Goal: Contribute content: Contribute content

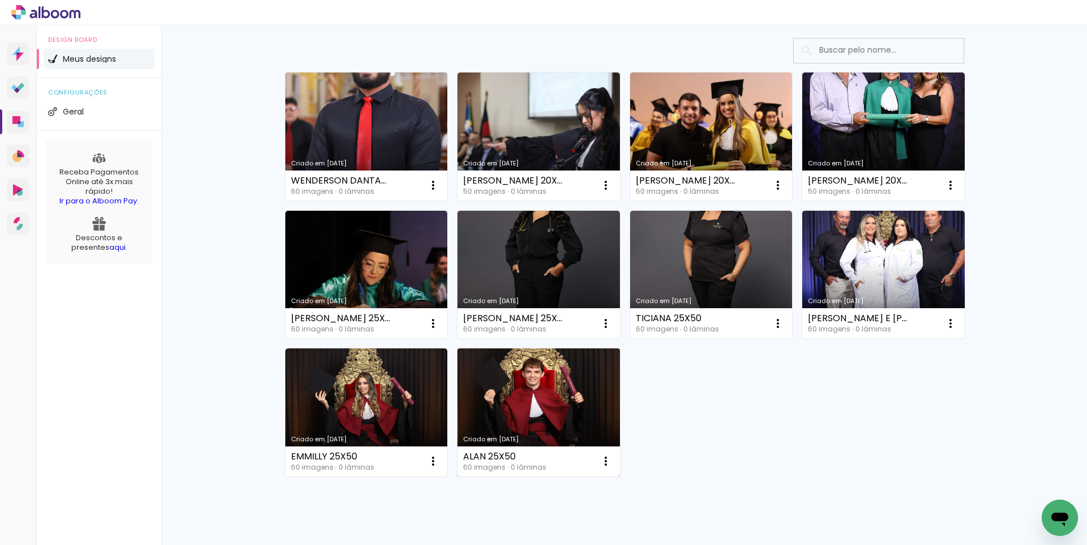
scroll to position [76, 0]
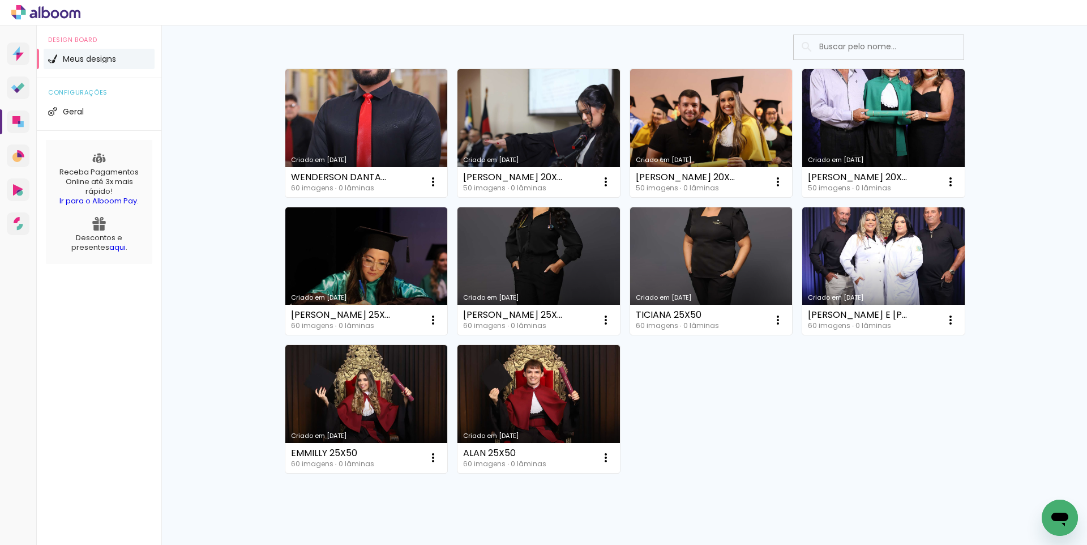
click at [719, 423] on div "Criado em 25/08/25 WENDERSON DANTAS 25X50 60 imagens ∙ 0 lâminas Abrir Fazer um…" at bounding box center [624, 270] width 689 height 414
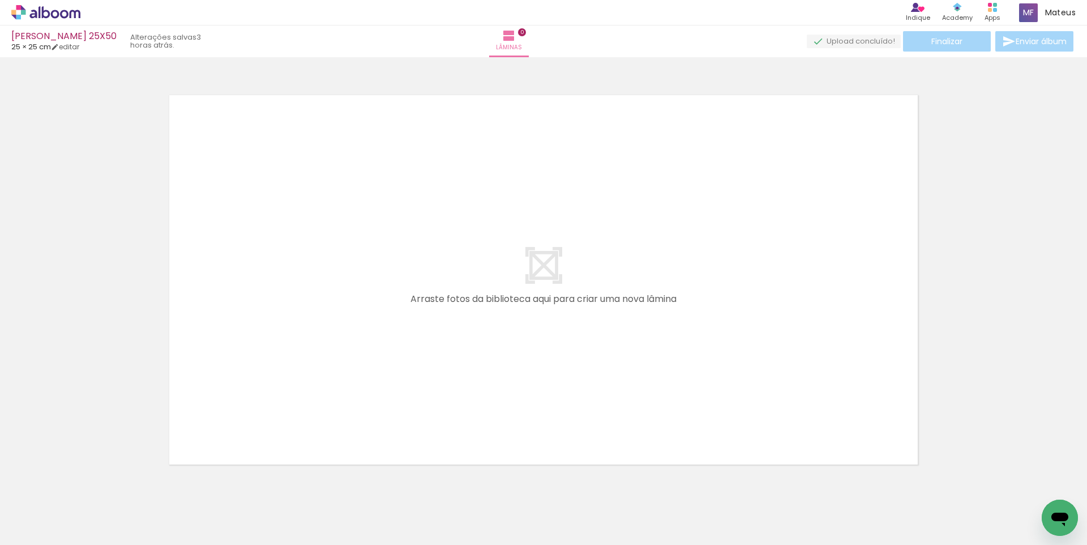
scroll to position [0, 2123]
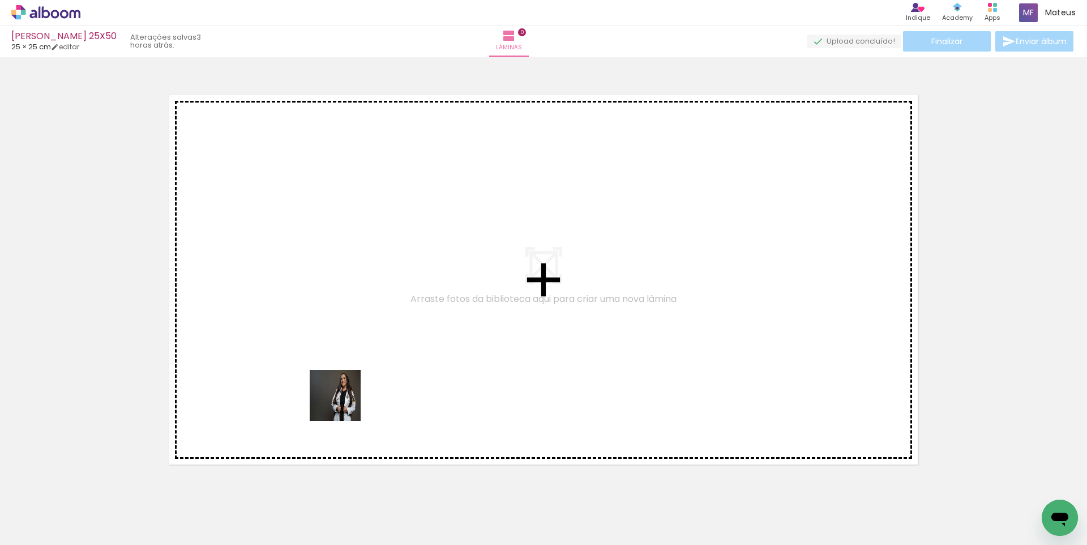
drag, startPoint x: 261, startPoint y: 468, endPoint x: 388, endPoint y: 372, distance: 159.3
click at [388, 372] on quentale-workspace at bounding box center [543, 272] width 1087 height 545
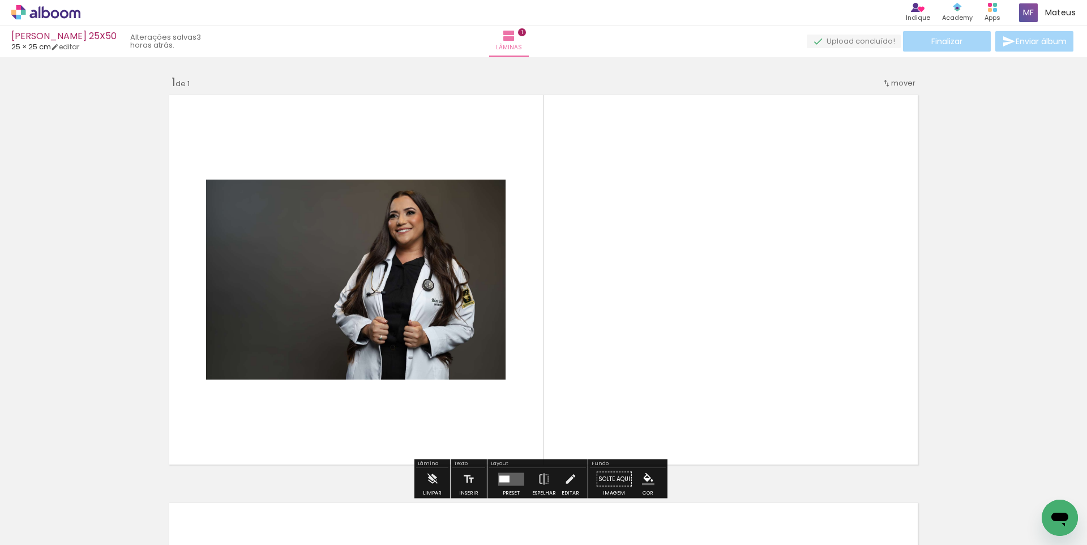
scroll to position [14, 0]
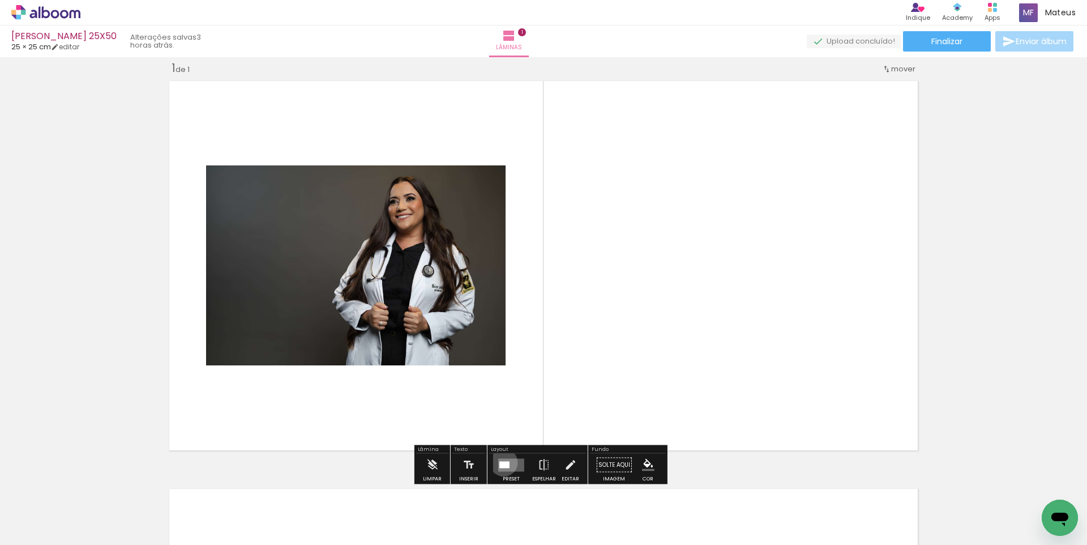
click at [501, 462] on div at bounding box center [504, 464] width 10 height 7
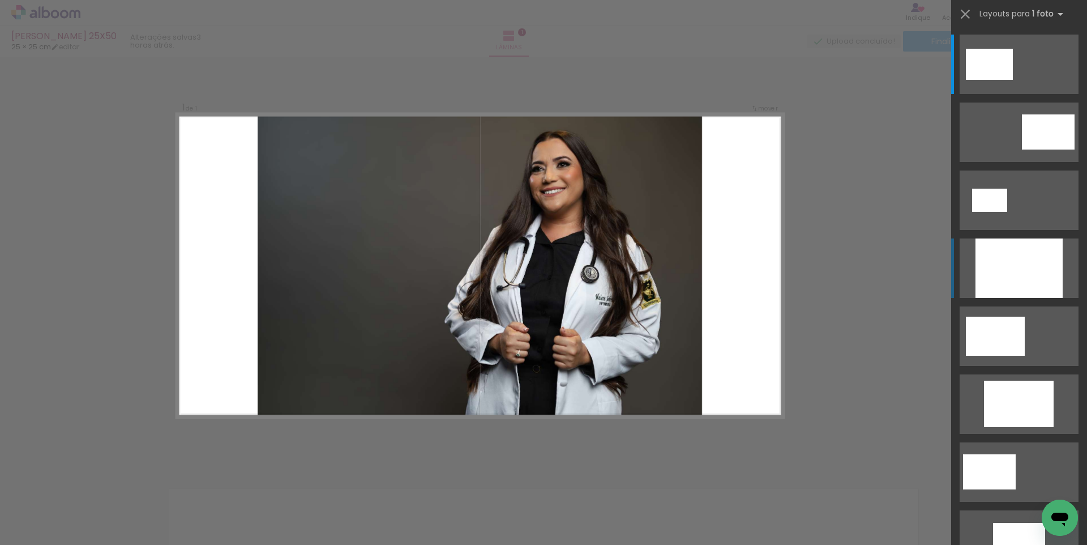
click at [996, 279] on div at bounding box center [1018, 267] width 87 height 59
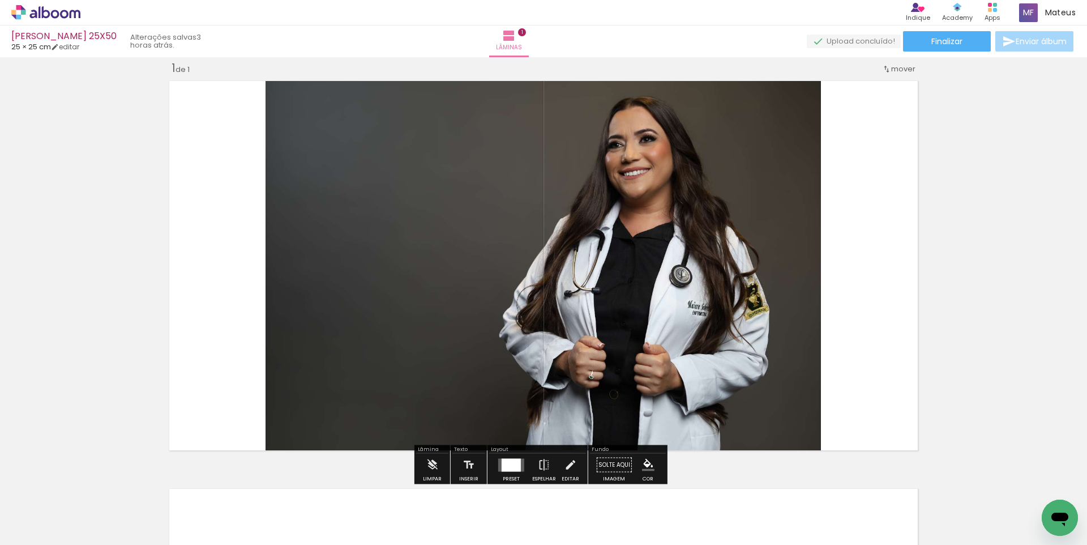
click at [513, 459] on div at bounding box center [511, 464] width 19 height 13
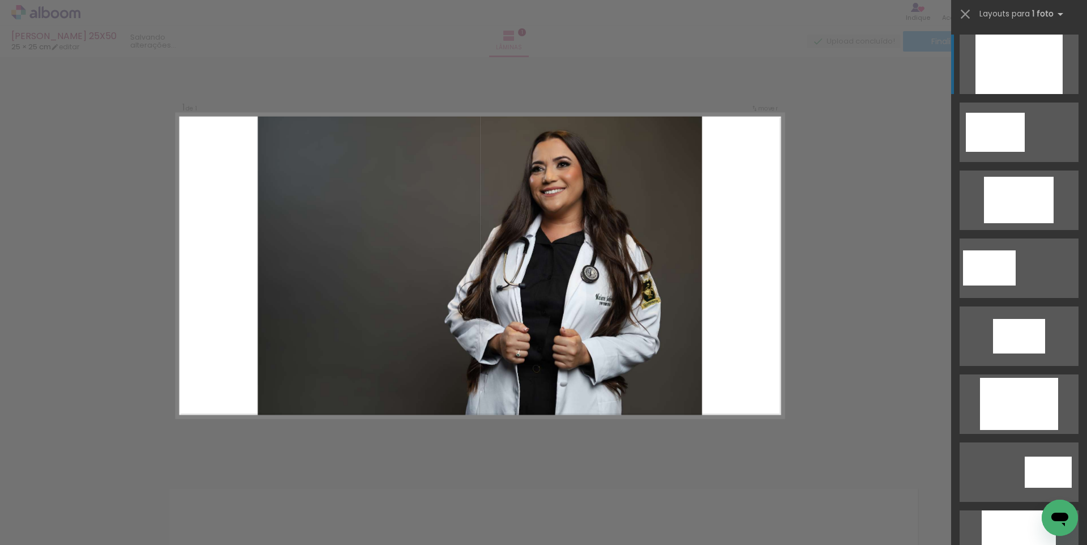
click at [486, 346] on quentale-photo at bounding box center [480, 265] width 444 height 303
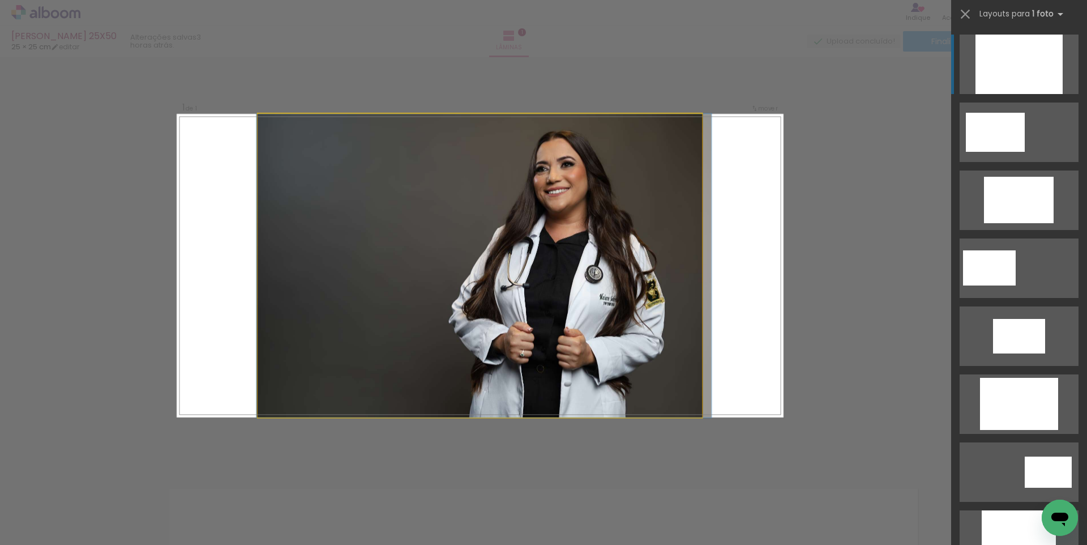
drag, startPoint x: 453, startPoint y: 335, endPoint x: 522, endPoint y: 325, distance: 69.7
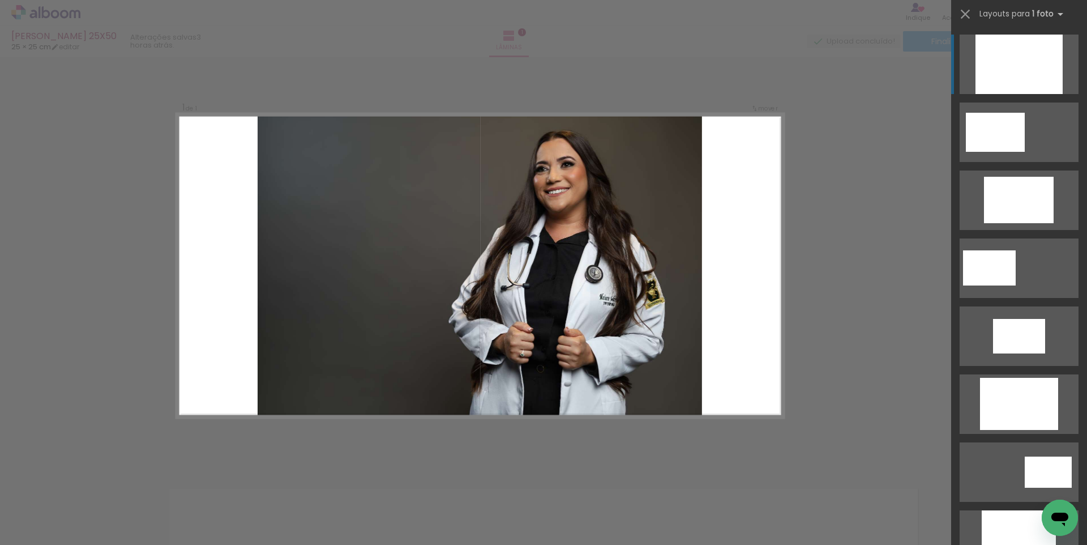
click at [833, 198] on div "Confirmar Cancelar" at bounding box center [543, 464] width 1087 height 842
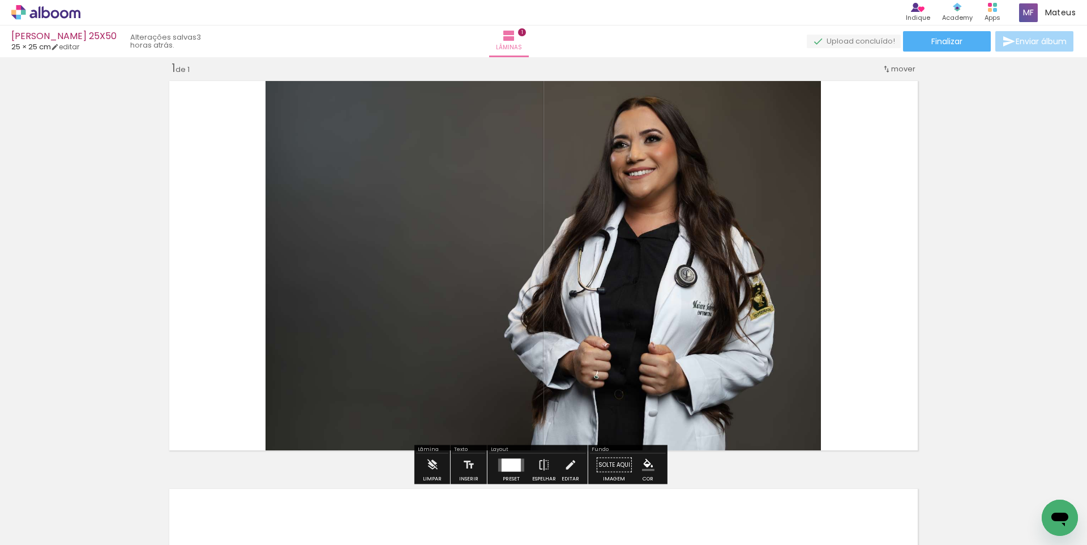
drag, startPoint x: 564, startPoint y: 459, endPoint x: 561, endPoint y: 438, distance: 21.8
click at [564, 459] on iron-icon at bounding box center [570, 464] width 12 height 23
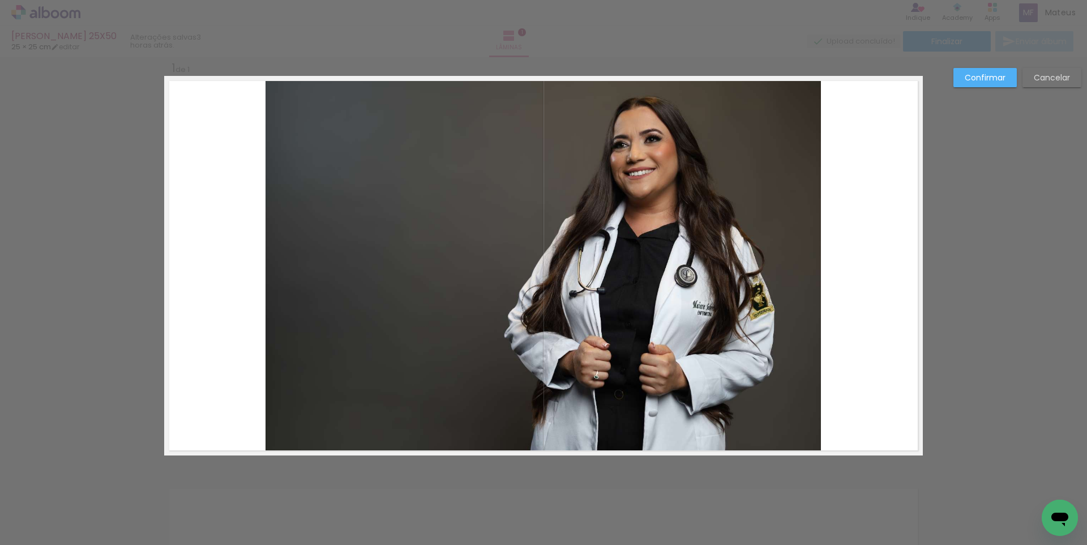
click at [537, 354] on quentale-photo at bounding box center [542, 265] width 555 height 379
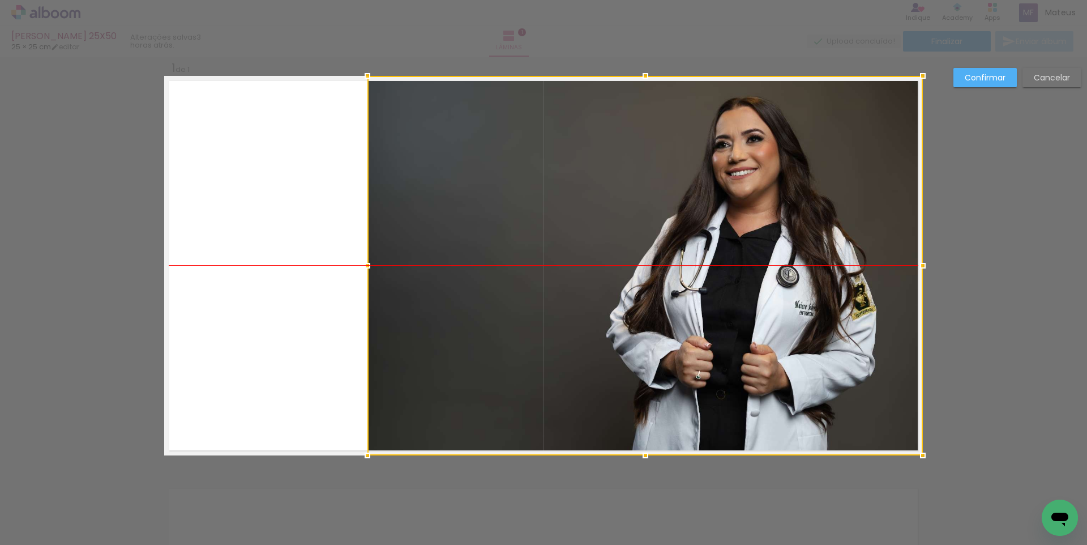
drag, startPoint x: 508, startPoint y: 345, endPoint x: 620, endPoint y: 342, distance: 112.7
click at [620, 342] on div at bounding box center [644, 265] width 555 height 379
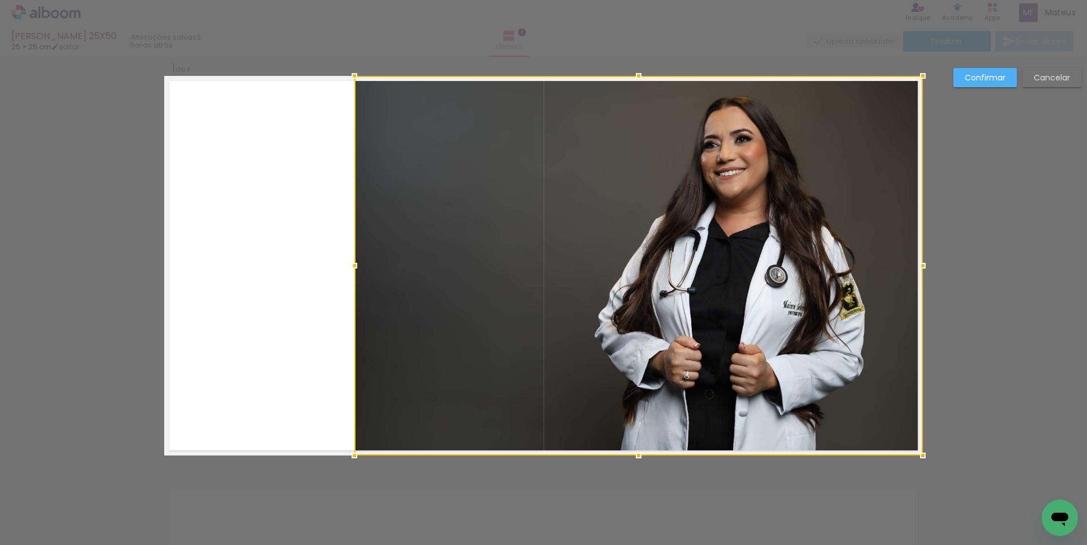
drag, startPoint x: 364, startPoint y: 260, endPoint x: 340, endPoint y: 261, distance: 23.8
click at [343, 261] on div at bounding box center [354, 265] width 23 height 23
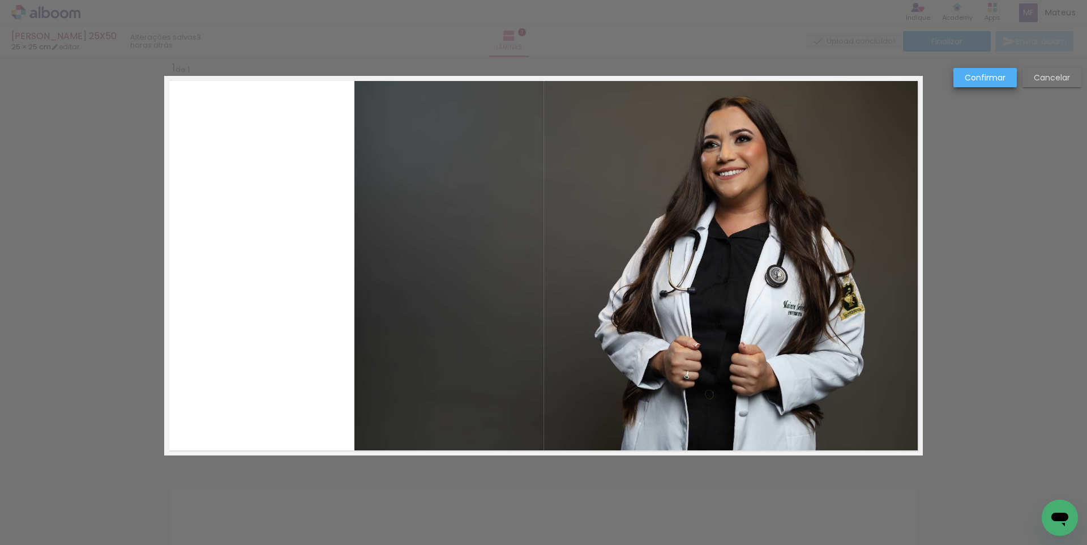
click at [0, 0] on slot "Confirmar" at bounding box center [0, 0] width 0 height 0
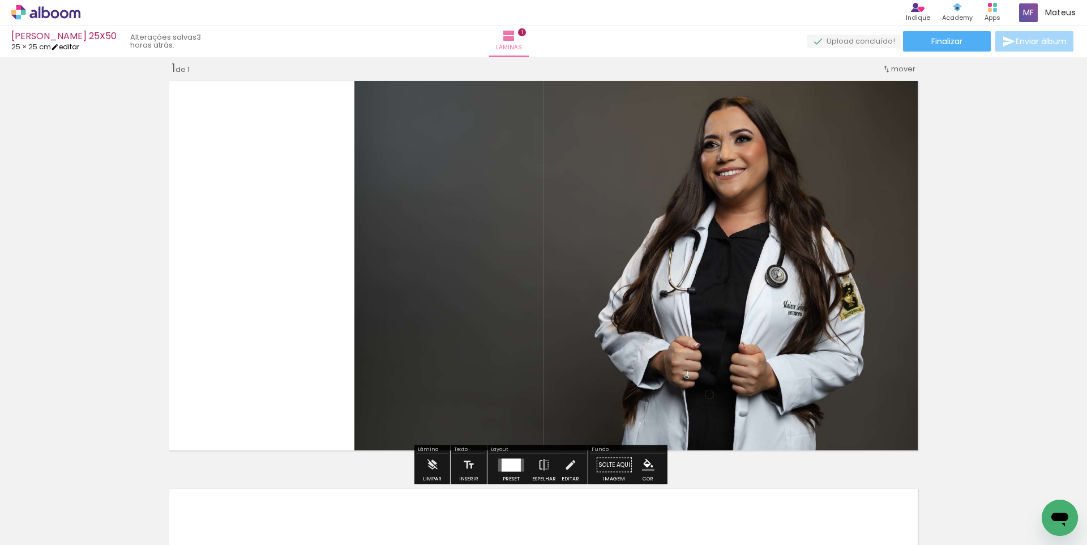
click at [79, 46] on link "editar" at bounding box center [65, 47] width 28 height 10
type input "1"
type input "25"
type input "50"
type input "3"
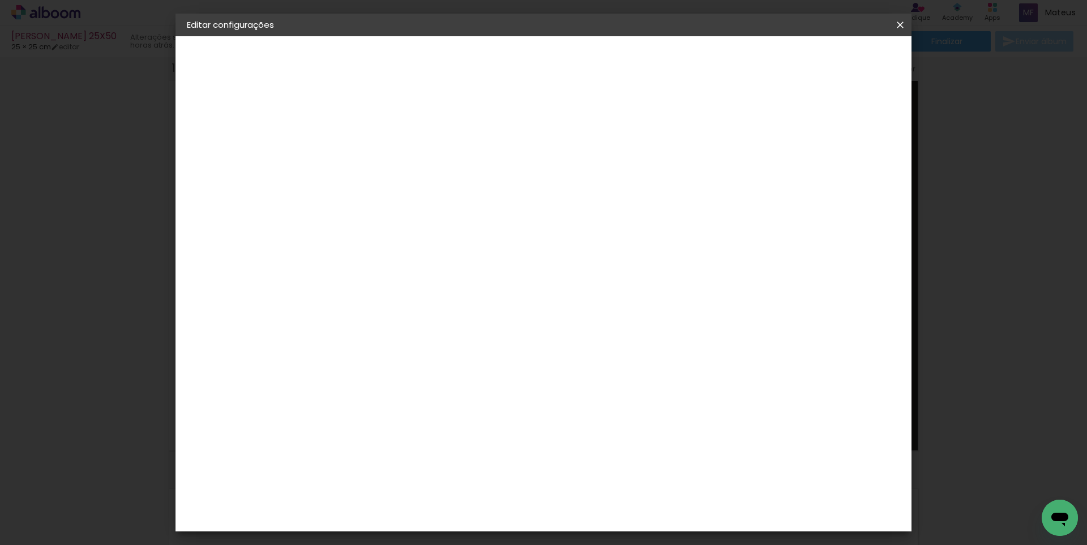
click at [773, 129] on div at bounding box center [768, 130] width 10 height 10
type paper-checkbox "on"
click at [828, 67] on paper-button "Salvar configurações" at bounding box center [787, 59] width 106 height 19
click at [847, 70] on header "Tamanho livre Defina a largura, altura e sangria das lâminas. Voltar Salvar con…" at bounding box center [590, 65] width 535 height 58
click at [829, 59] on span "Salvar configurações" at bounding box center [788, 60] width 84 height 8
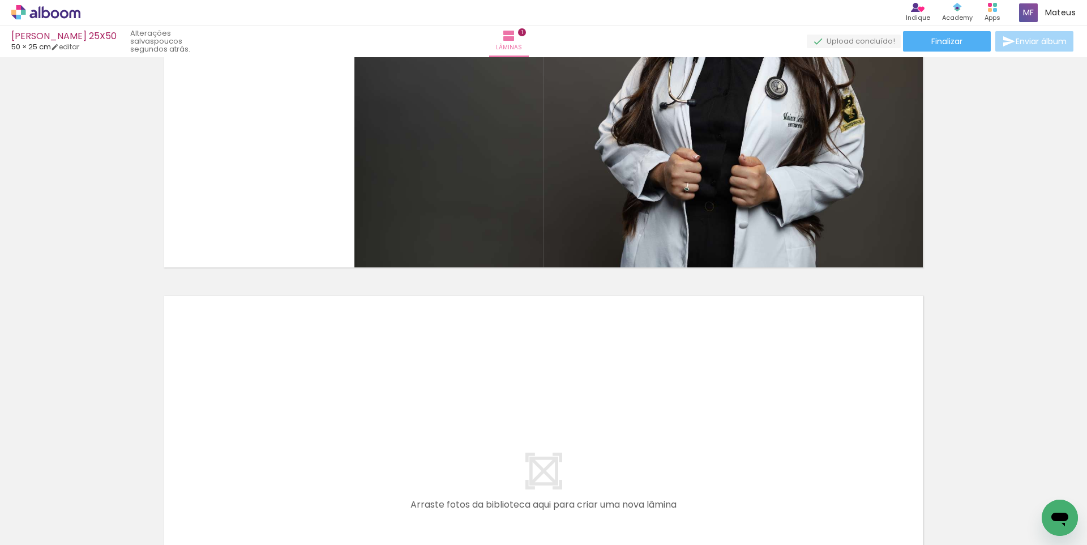
scroll to position [0, 2813]
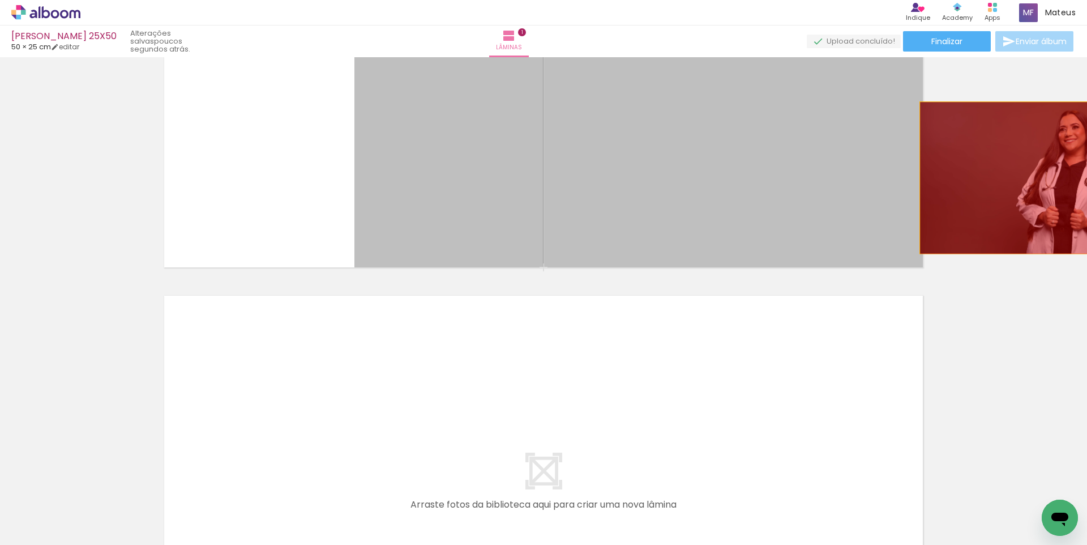
drag, startPoint x: 726, startPoint y: 200, endPoint x: 1030, endPoint y: 178, distance: 304.8
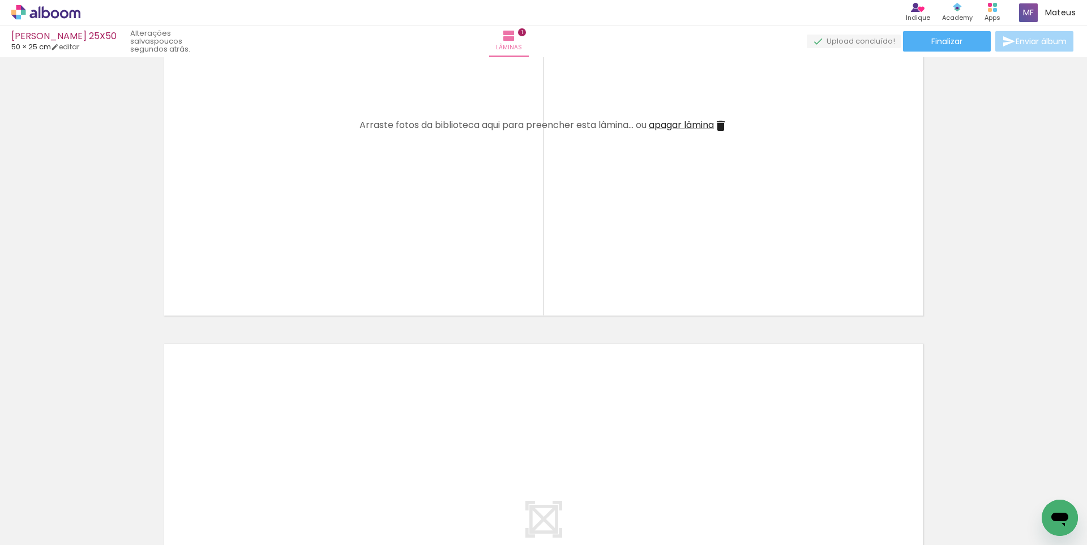
scroll to position [150, 0]
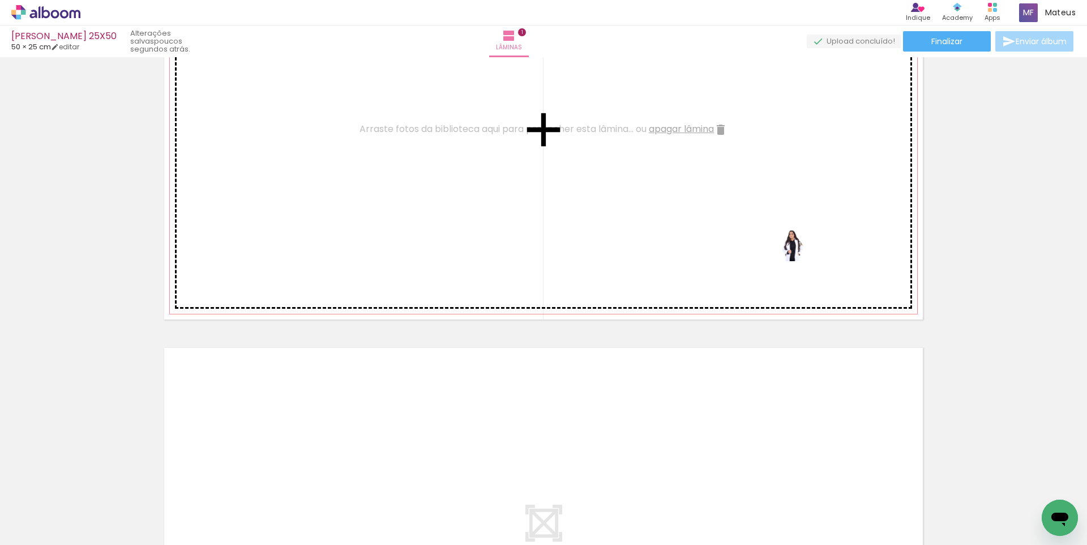
drag, startPoint x: 865, startPoint y: 511, endPoint x: 802, endPoint y: 261, distance: 258.1
click at [802, 261] on quentale-workspace at bounding box center [543, 272] width 1087 height 545
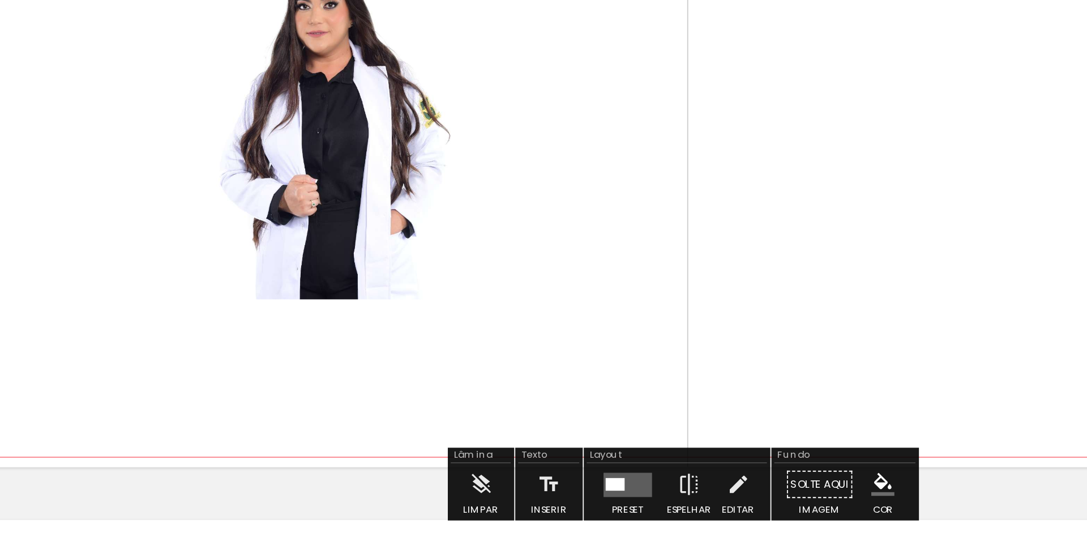
scroll to position [111, 0]
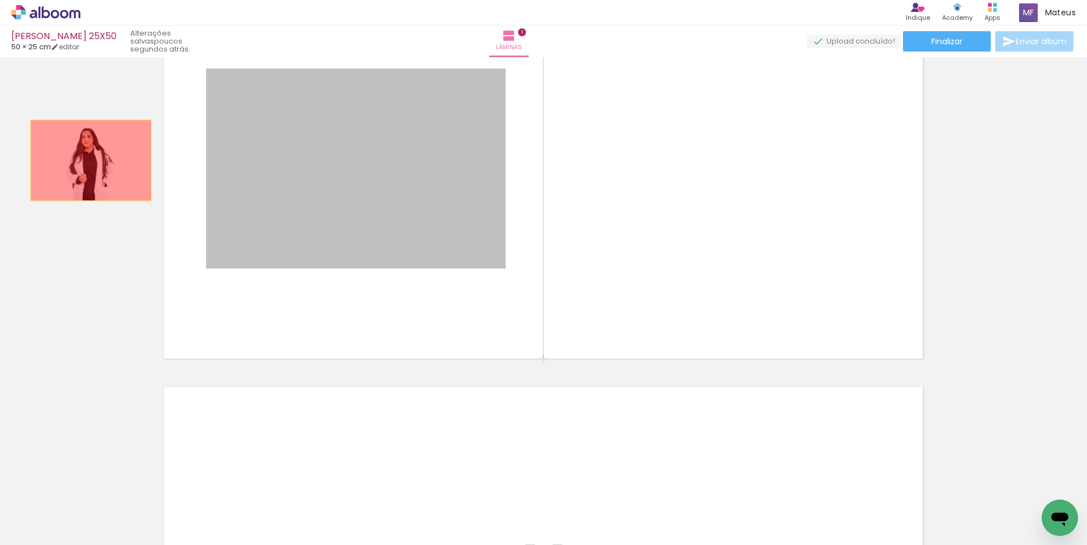
drag, startPoint x: 358, startPoint y: 191, endPoint x: 87, endPoint y: 160, distance: 272.9
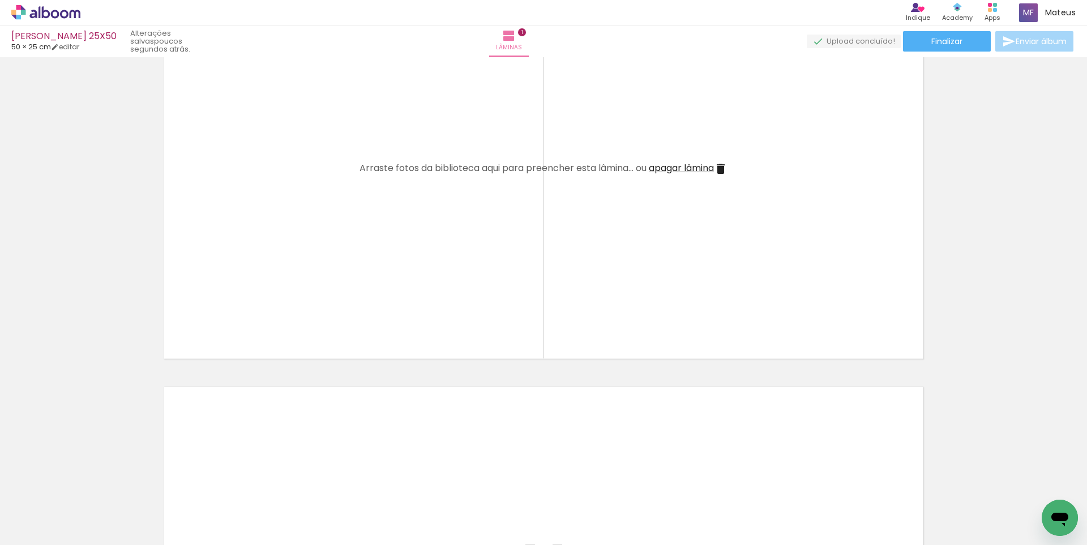
scroll to position [0, 1984]
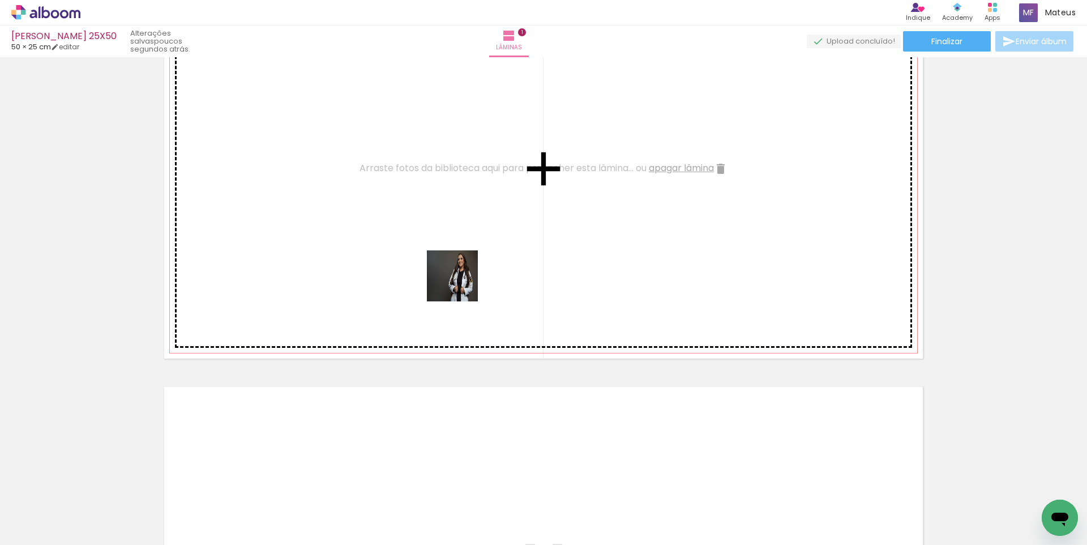
drag, startPoint x: 349, startPoint y: 506, endPoint x: 461, endPoint y: 284, distance: 248.9
click at [461, 284] on quentale-workspace at bounding box center [543, 272] width 1087 height 545
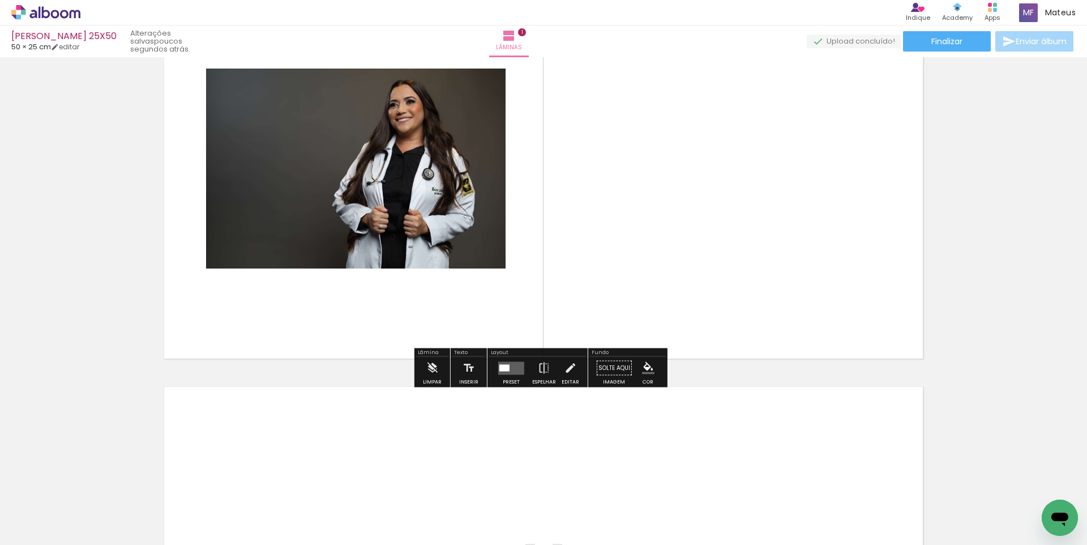
click at [501, 366] on div at bounding box center [504, 367] width 10 height 7
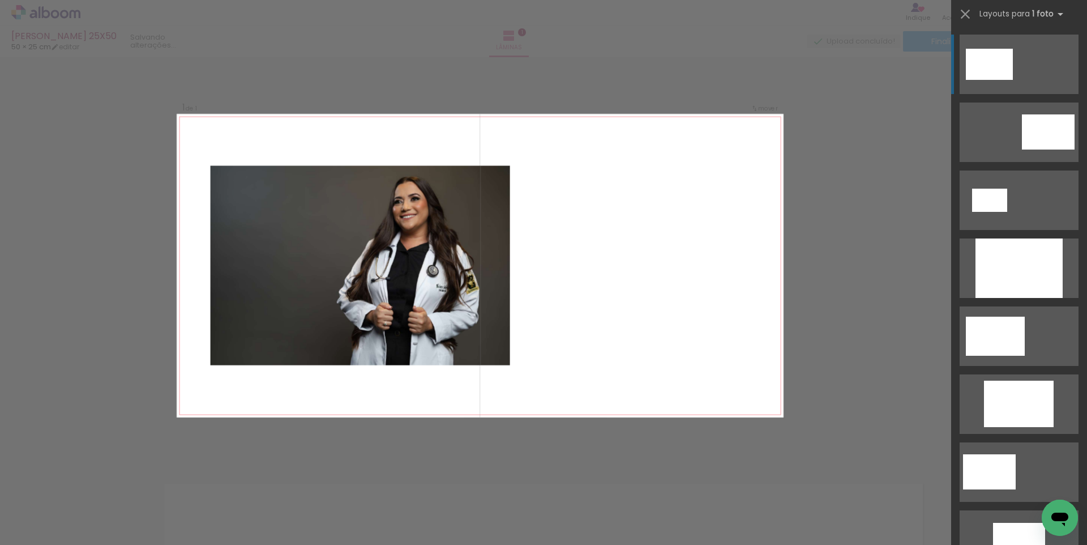
click at [854, 275] on div "Confirmar Cancelar" at bounding box center [543, 464] width 1087 height 842
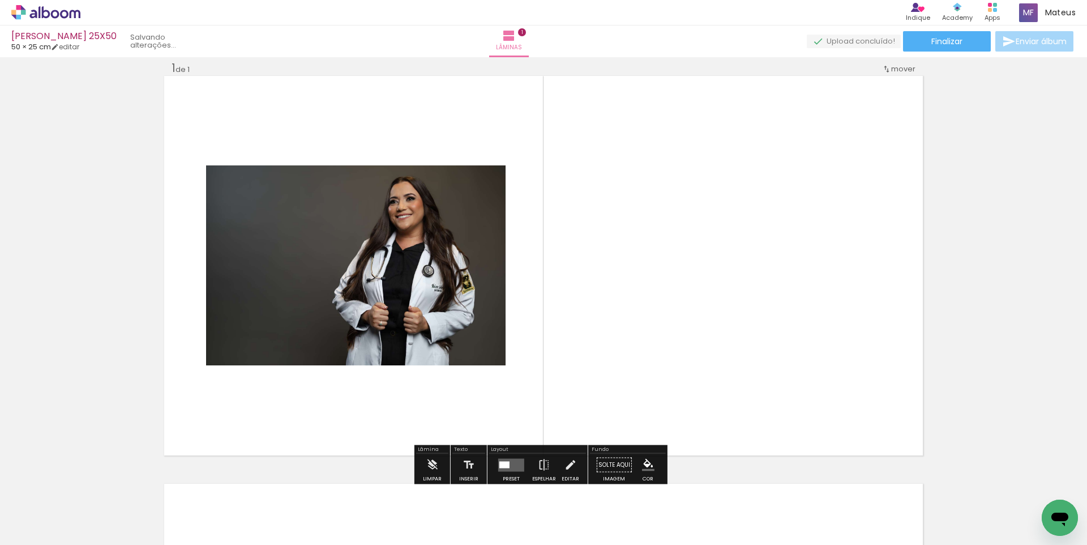
scroll to position [14, 0]
click at [505, 457] on div at bounding box center [511, 464] width 31 height 23
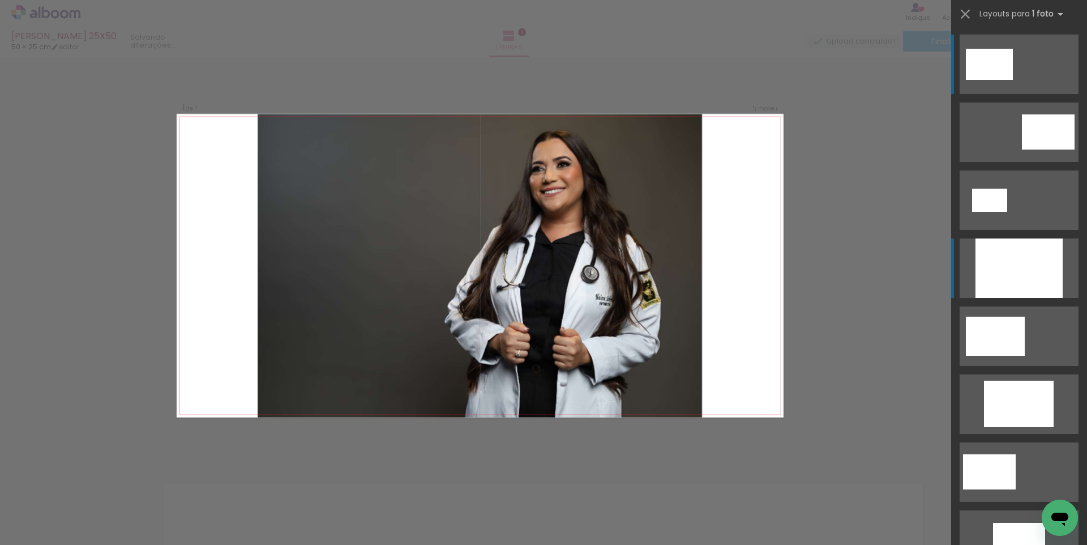
click at [998, 278] on div at bounding box center [1018, 267] width 87 height 59
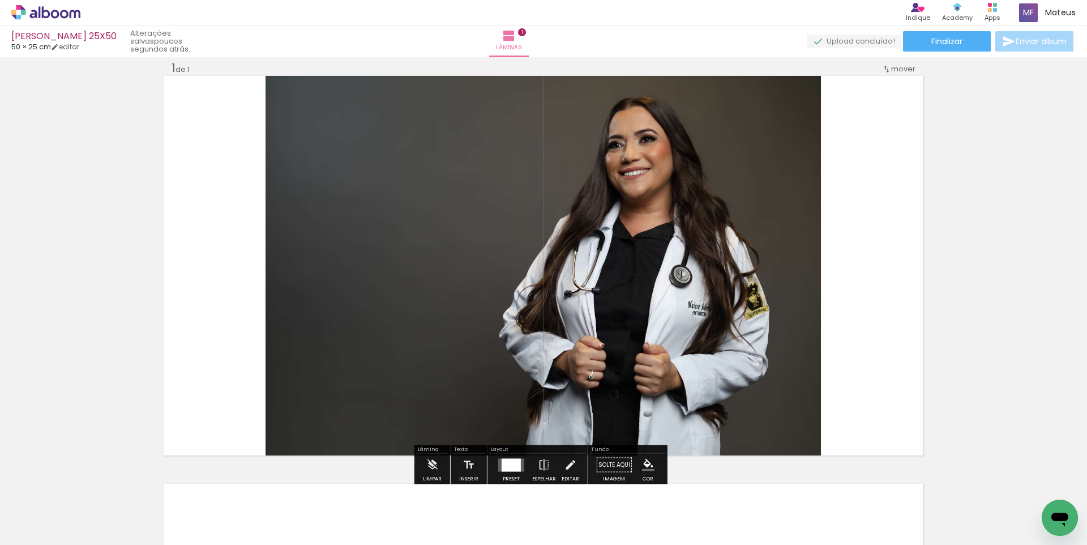
drag, startPoint x: 575, startPoint y: 458, endPoint x: 582, endPoint y: 417, distance: 41.4
click at [575, 458] on paper-button "Editar" at bounding box center [570, 467] width 23 height 29
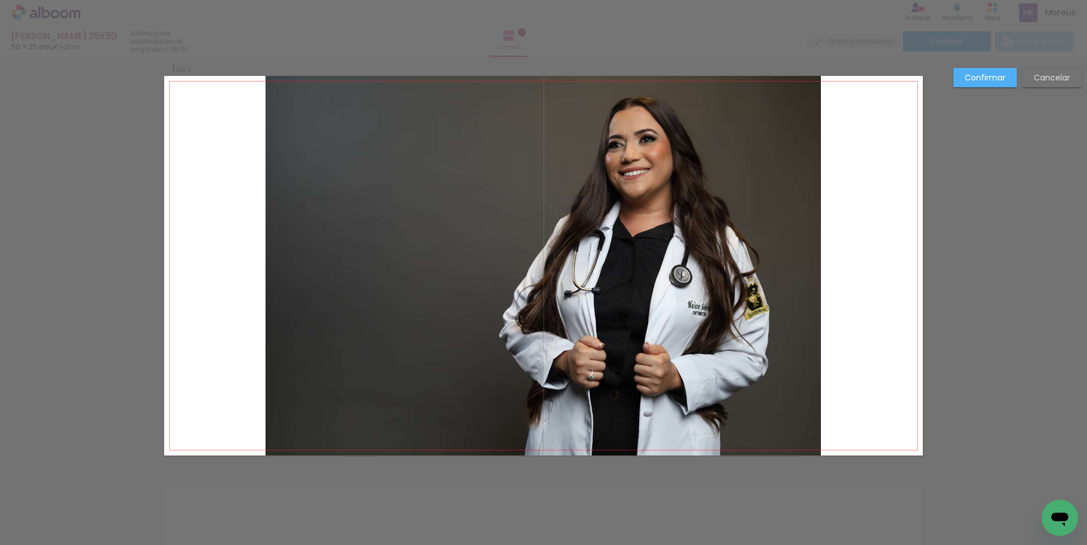
click at [577, 333] on quentale-photo at bounding box center [542, 265] width 555 height 379
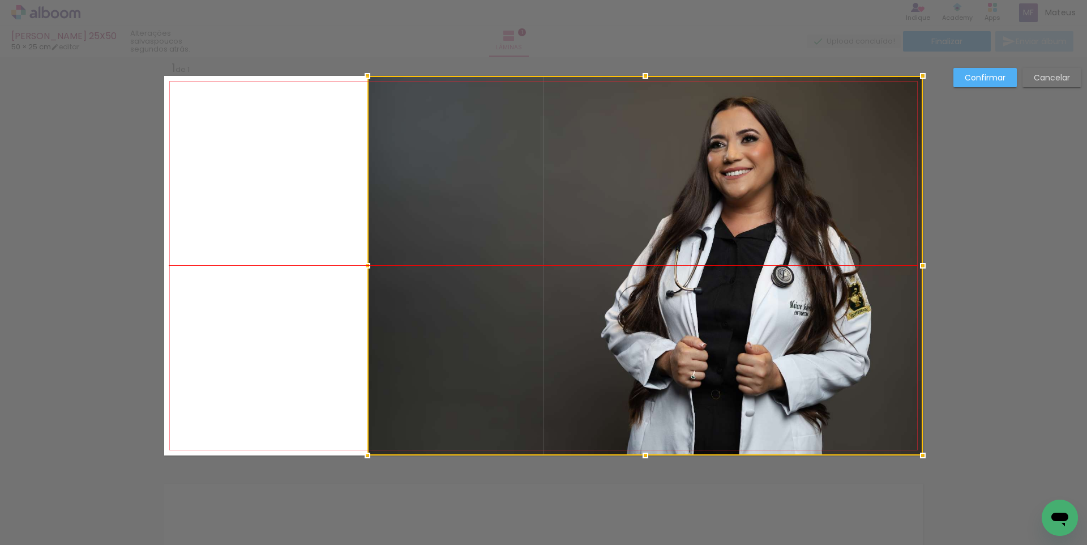
drag, startPoint x: 530, startPoint y: 319, endPoint x: 956, endPoint y: 84, distance: 485.4
click at [675, 308] on div at bounding box center [644, 265] width 555 height 379
click at [973, 68] on paper-button "Confirmar" at bounding box center [984, 77] width 63 height 19
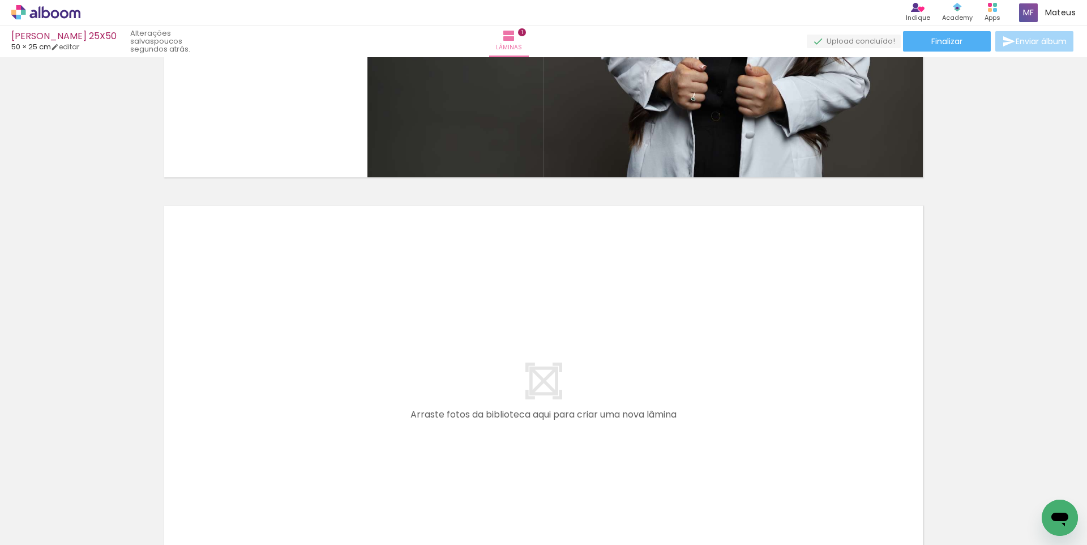
scroll to position [0, 1950]
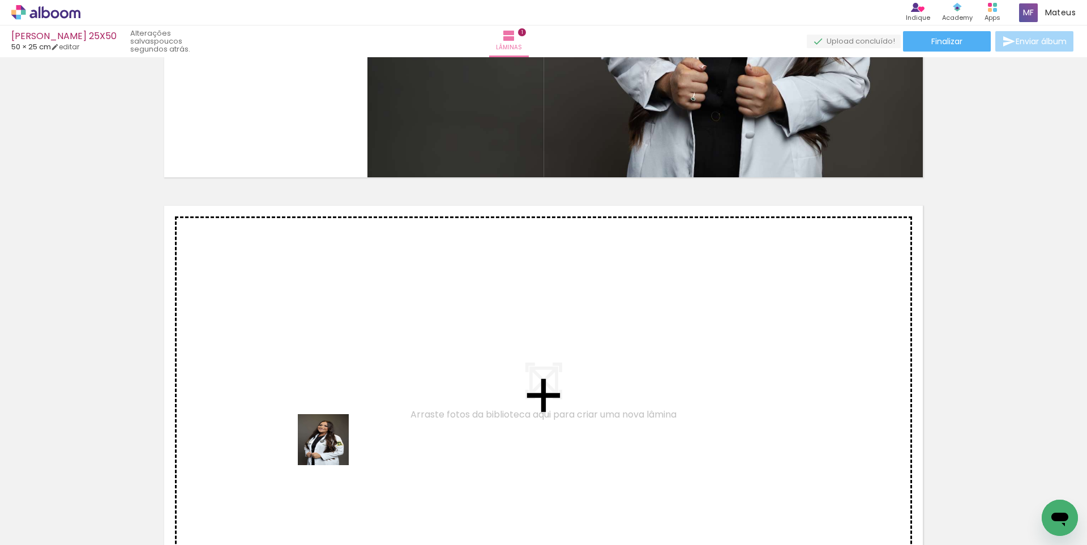
drag, startPoint x: 332, startPoint y: 448, endPoint x: 358, endPoint y: 375, distance: 77.0
click at [358, 375] on quentale-workspace at bounding box center [543, 272] width 1087 height 545
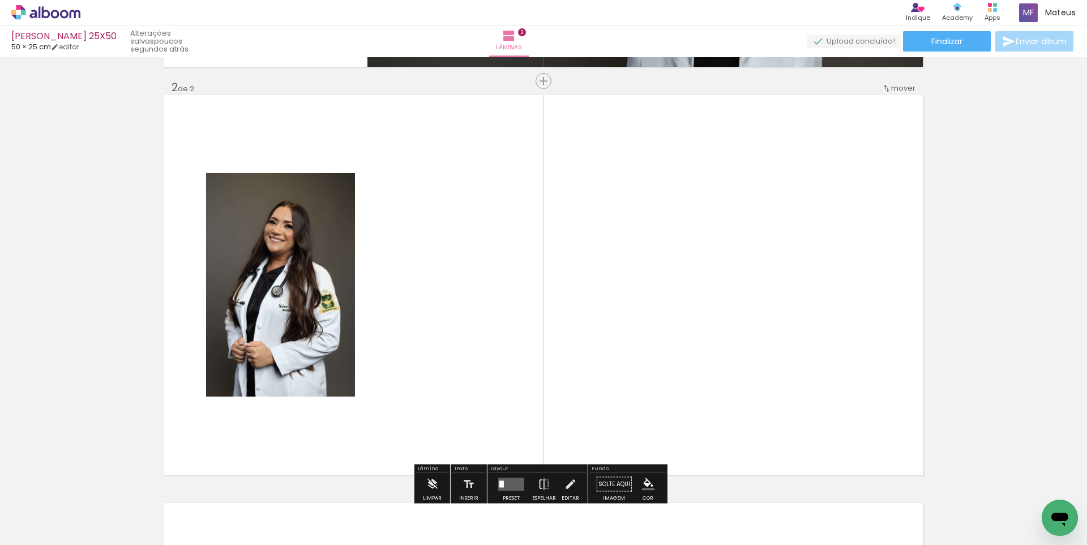
scroll to position [422, 0]
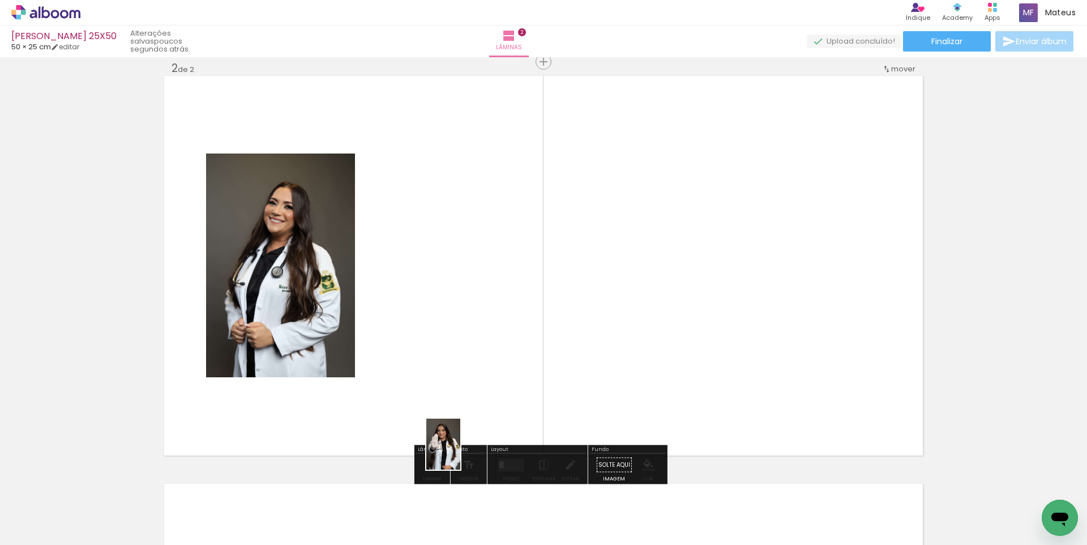
drag, startPoint x: 454, startPoint y: 506, endPoint x: 492, endPoint y: 438, distance: 77.3
click at [483, 345] on quentale-workspace at bounding box center [543, 272] width 1087 height 545
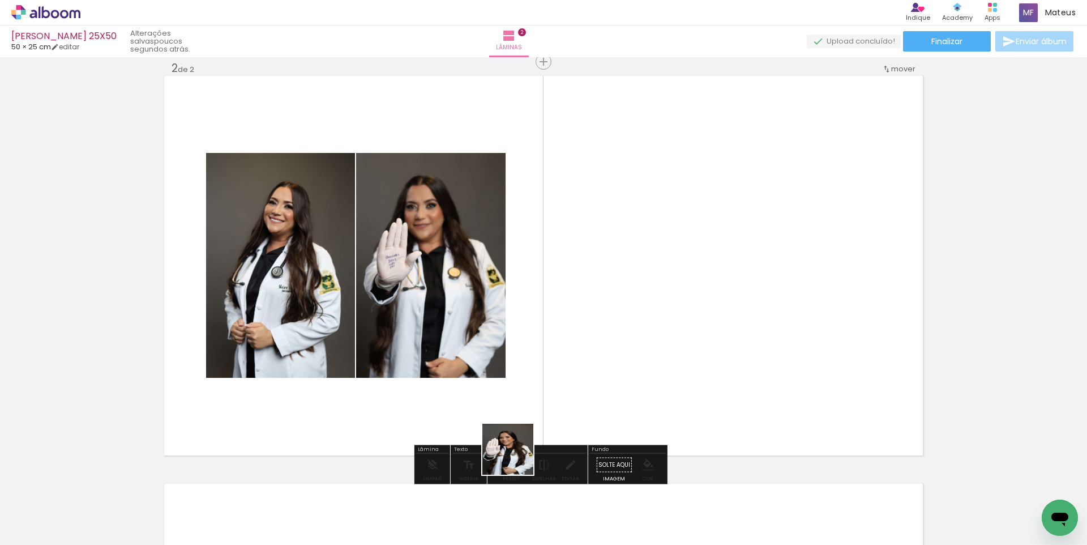
drag, startPoint x: 512, startPoint y: 506, endPoint x: 517, endPoint y: 350, distance: 155.8
click at [519, 347] on quentale-workspace at bounding box center [543, 272] width 1087 height 545
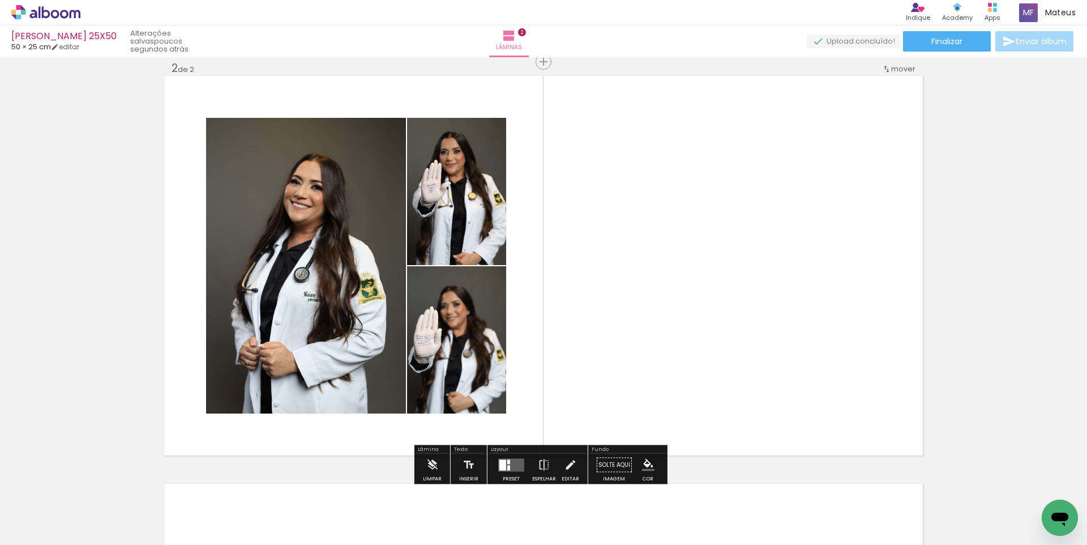
drag, startPoint x: 503, startPoint y: 464, endPoint x: 536, endPoint y: 459, distance: 33.8
click at [503, 464] on quentale-layouter at bounding box center [511, 464] width 26 height 13
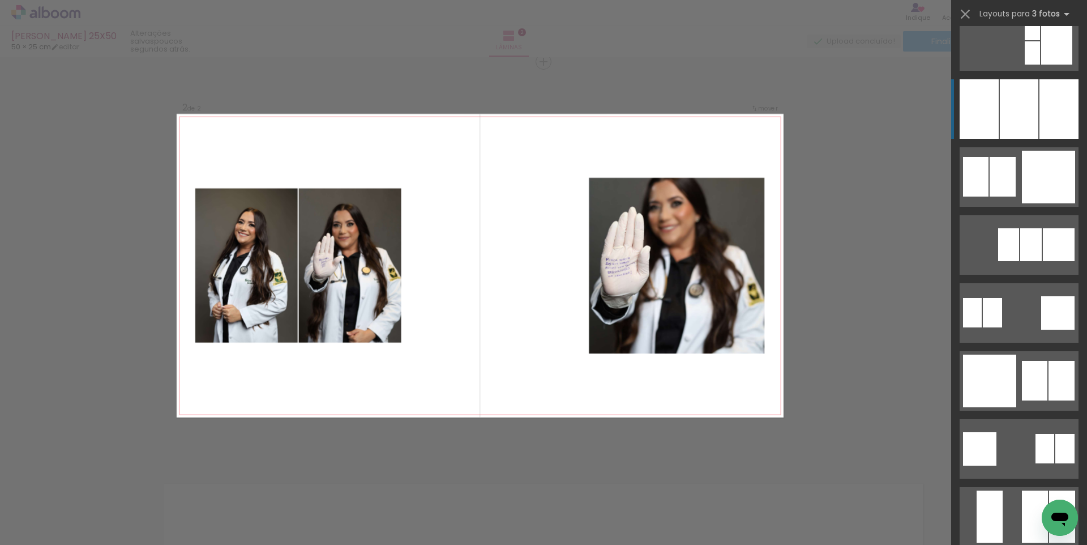
scroll to position [1070, 0]
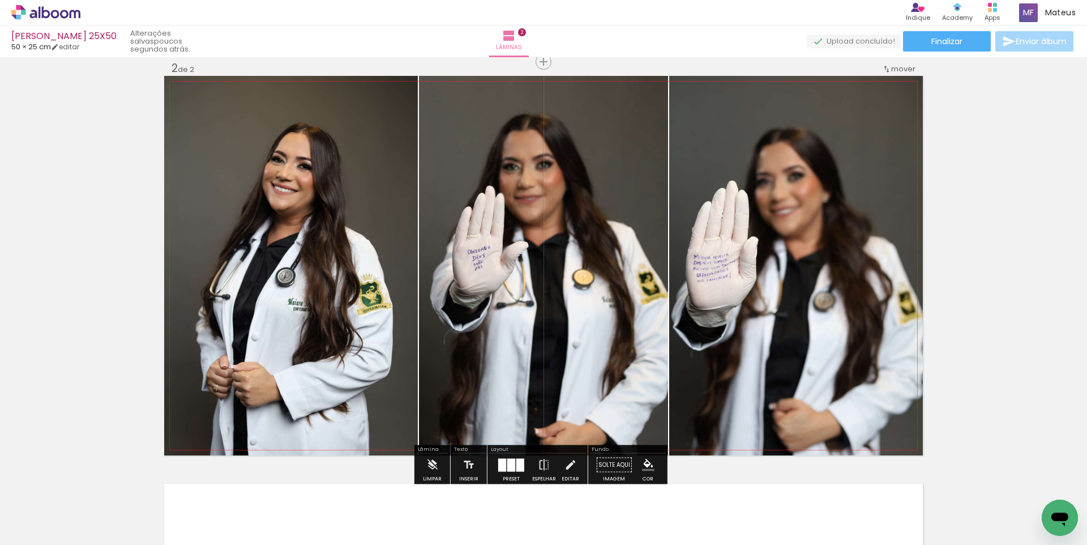
click at [739, 234] on quentale-photo at bounding box center [796, 265] width 254 height 379
drag, startPoint x: 293, startPoint y: 267, endPoint x: 595, endPoint y: 245, distance: 302.5
click at [0, 0] on slot at bounding box center [0, 0] width 0 height 0
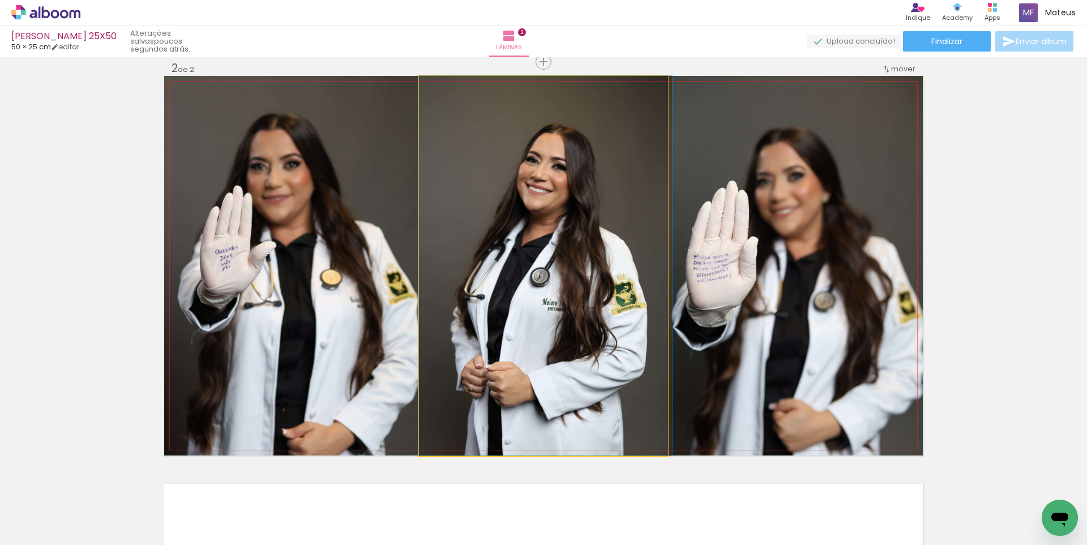
drag, startPoint x: 581, startPoint y: 239, endPoint x: 620, endPoint y: 239, distance: 39.6
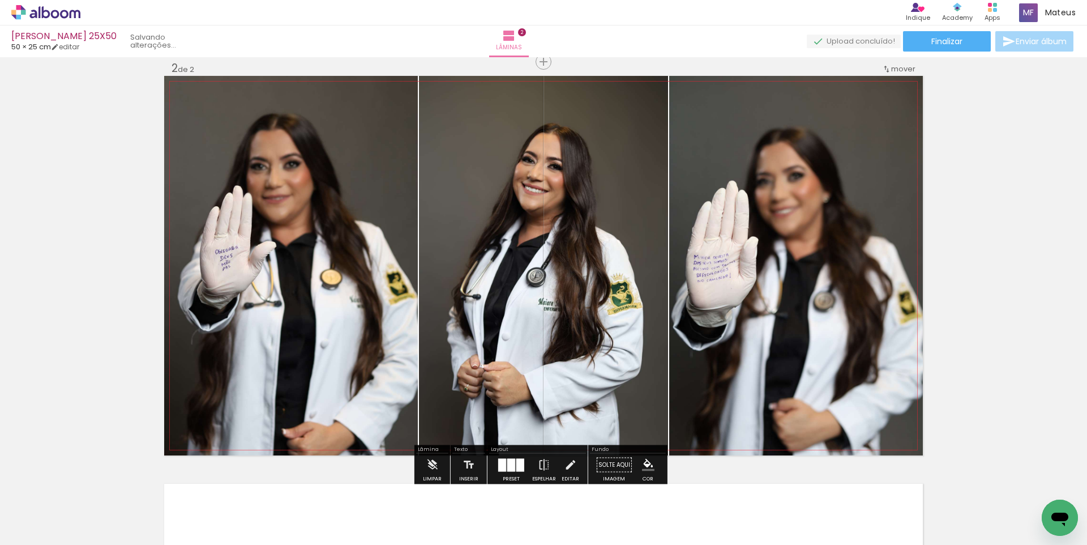
drag, startPoint x: 325, startPoint y: 248, endPoint x: 537, endPoint y: 247, distance: 212.3
click at [0, 0] on slot at bounding box center [0, 0] width 0 height 0
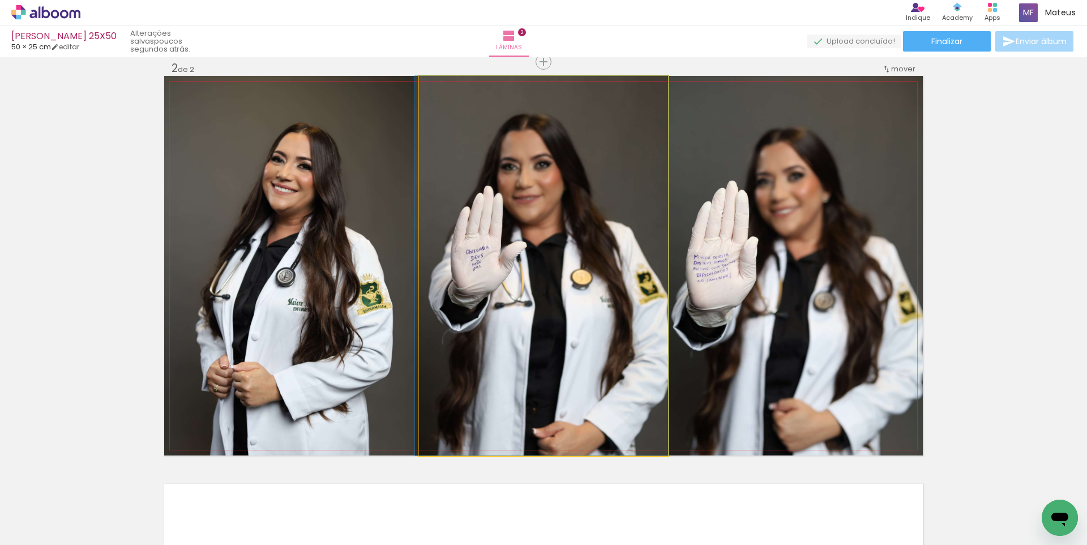
drag, startPoint x: 577, startPoint y: 241, endPoint x: 521, endPoint y: 241, distance: 55.5
drag, startPoint x: 525, startPoint y: 239, endPoint x: 629, endPoint y: 237, distance: 104.2
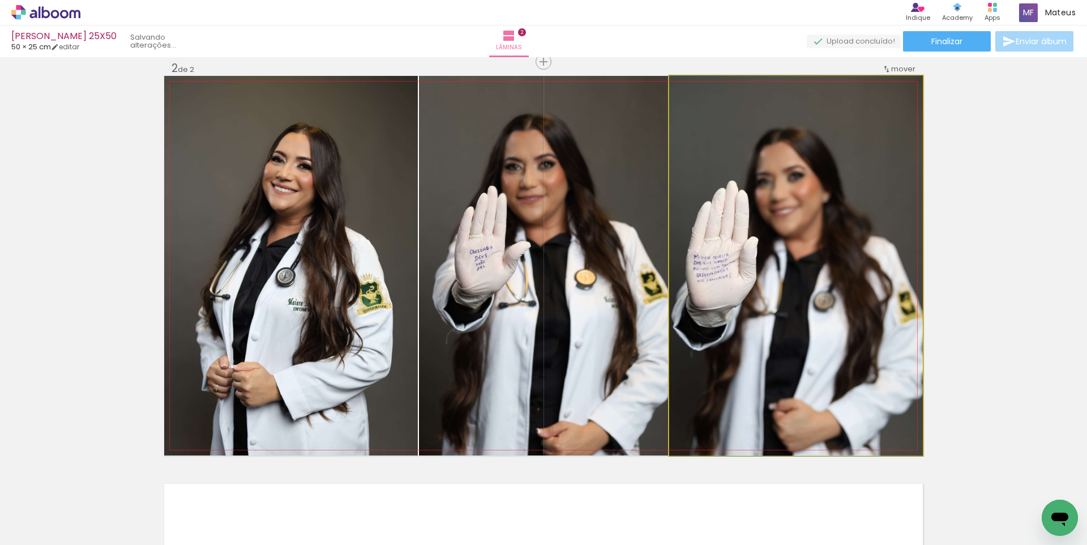
drag, startPoint x: 710, startPoint y: 225, endPoint x: 553, endPoint y: 225, distance: 157.4
click at [0, 0] on slot at bounding box center [0, 0] width 0 height 0
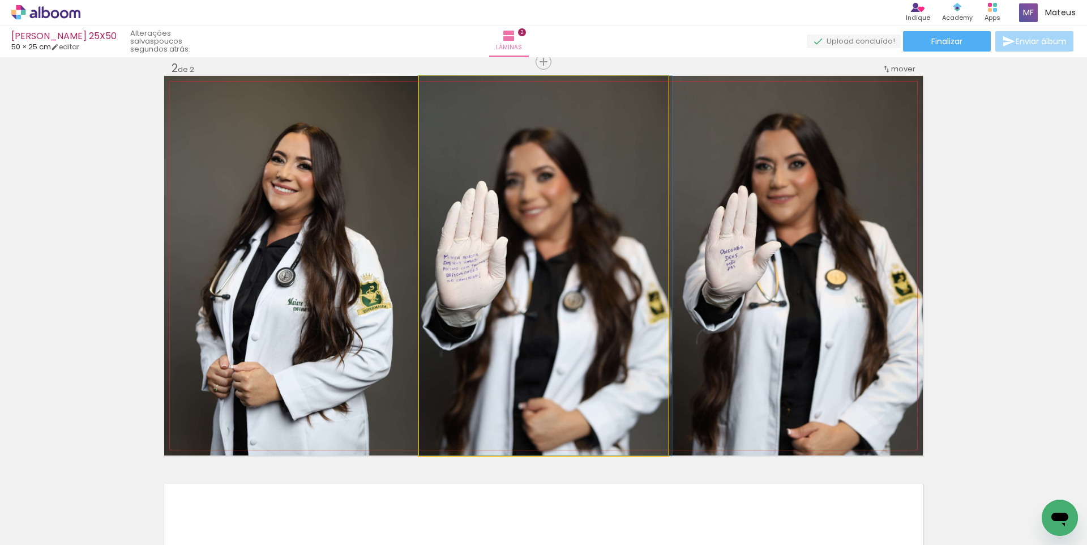
drag, startPoint x: 474, startPoint y: 238, endPoint x: 568, endPoint y: 238, distance: 94.5
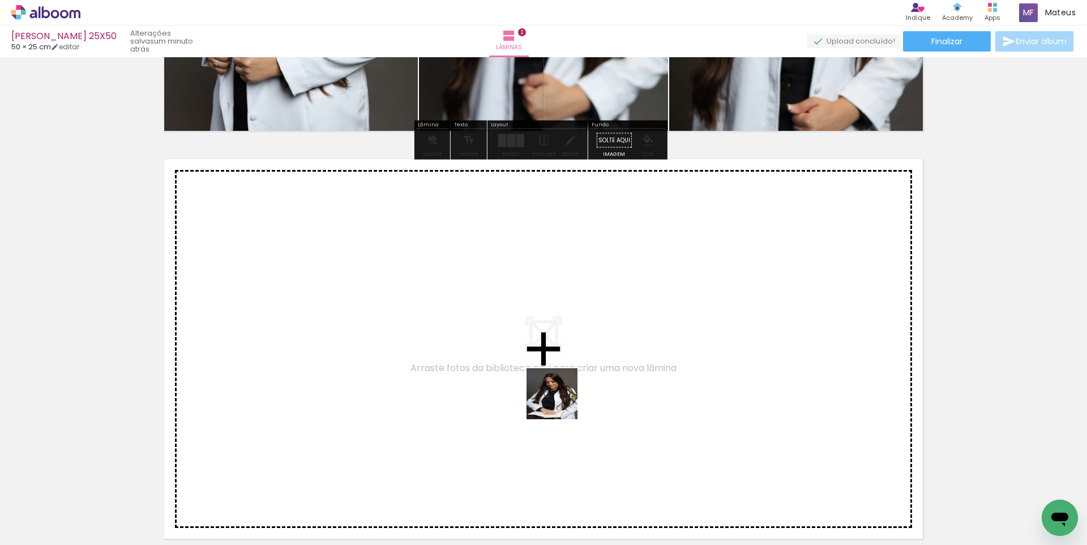
drag, startPoint x: 573, startPoint y: 459, endPoint x: 554, endPoint y: 378, distance: 83.1
click at [554, 378] on quentale-workspace at bounding box center [543, 272] width 1087 height 545
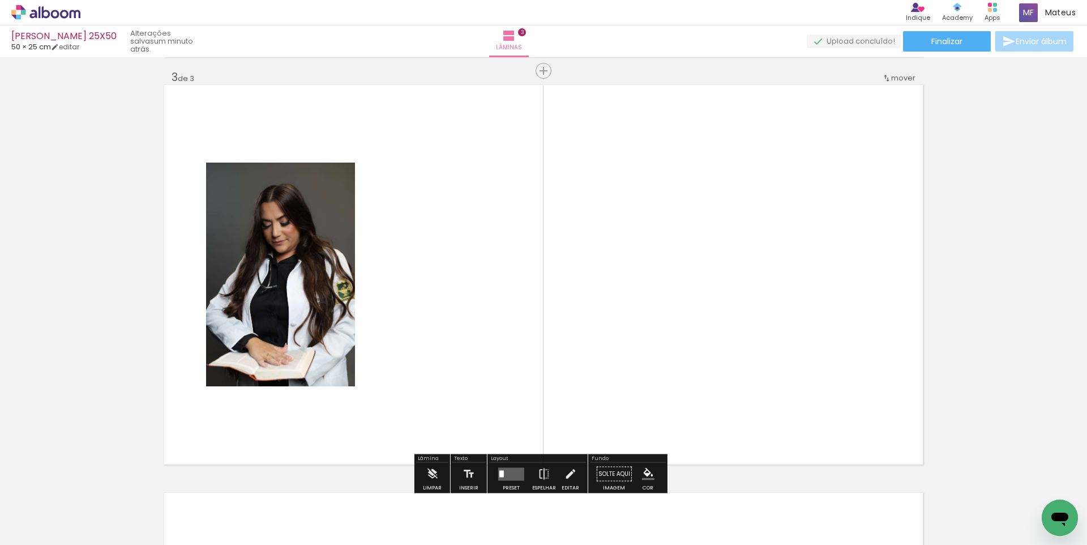
scroll to position [829, 0]
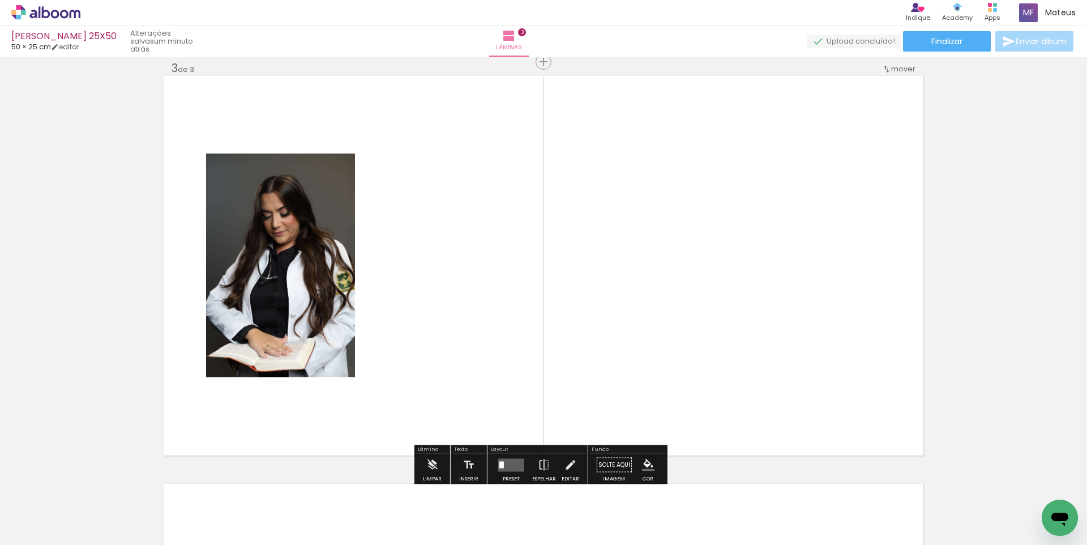
click at [809, 506] on div at bounding box center [826, 506] width 34 height 51
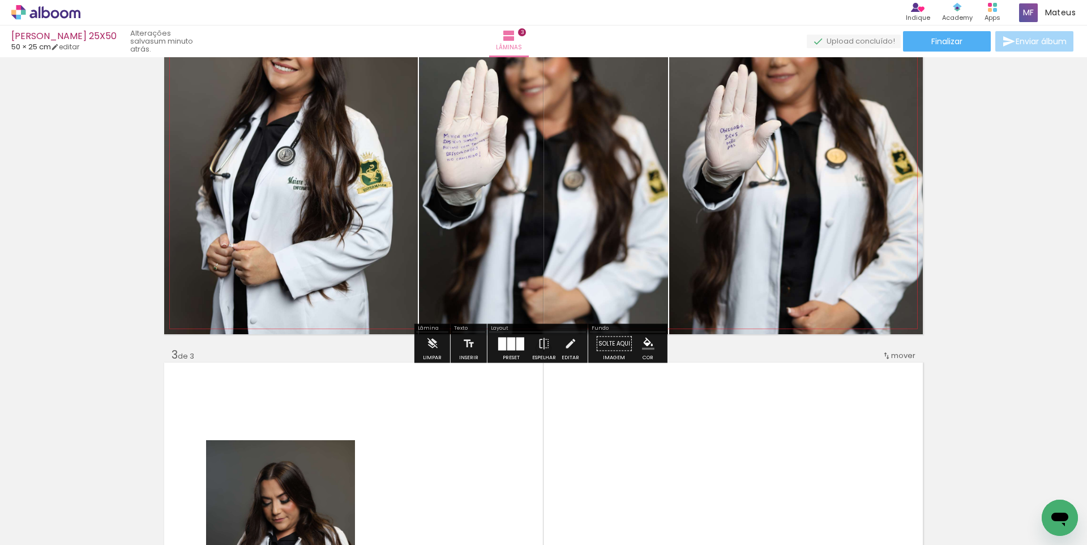
scroll to position [547, 0]
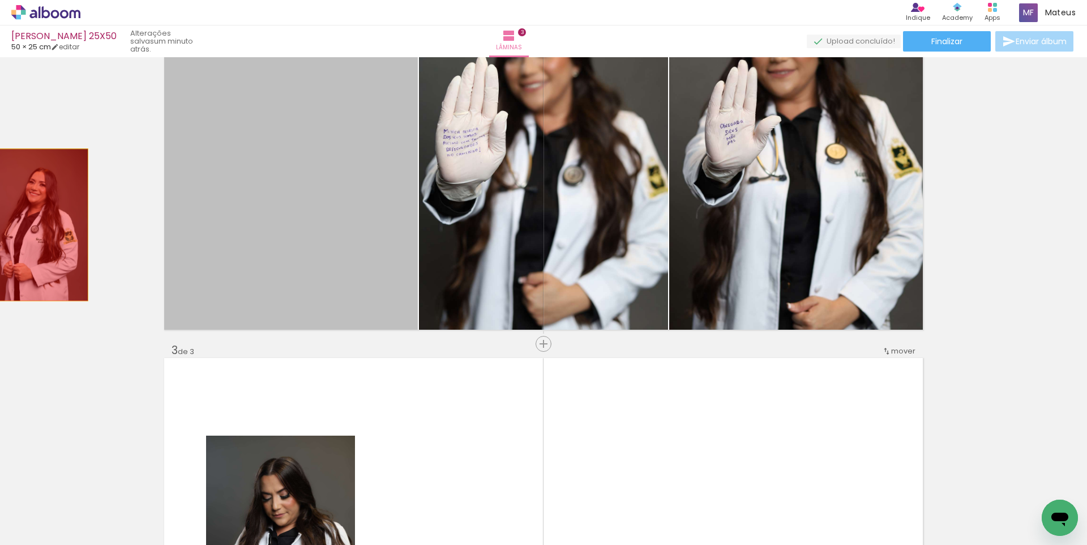
drag, startPoint x: 325, startPoint y: 248, endPoint x: 33, endPoint y: 225, distance: 293.6
click at [33, 225] on div "Inserir lâmina 1 de 3 Inserir lâmina 2 de 3 Inserir lâmina 3 de 3" at bounding box center [543, 329] width 1087 height 1631
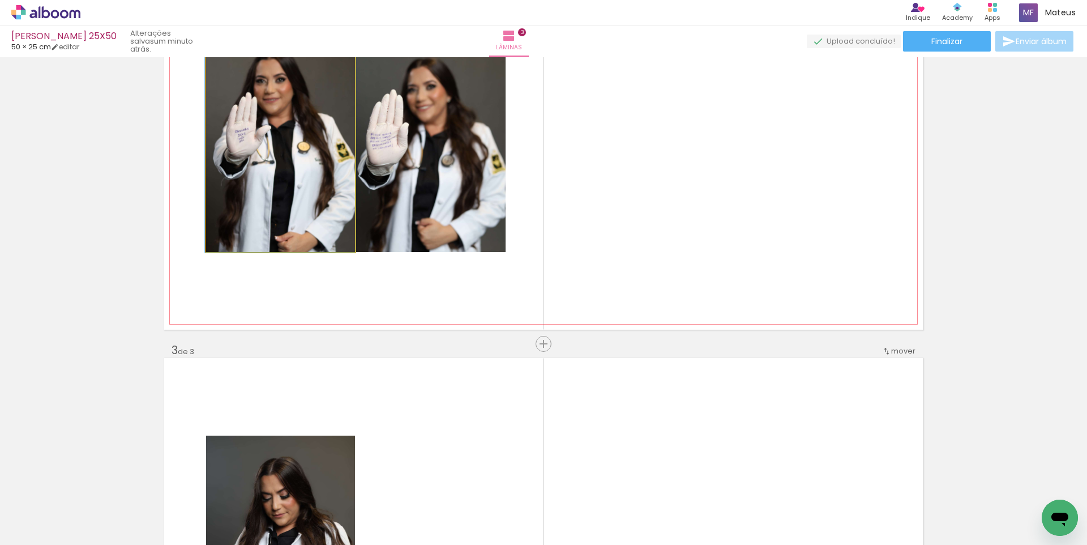
drag, startPoint x: 300, startPoint y: 198, endPoint x: 113, endPoint y: 199, distance: 186.8
click at [97, 200] on div "Inserir lâmina 1 de 3 Inserir lâmina 2 de 3 Inserir lâmina 3 de 3" at bounding box center [543, 329] width 1087 height 1631
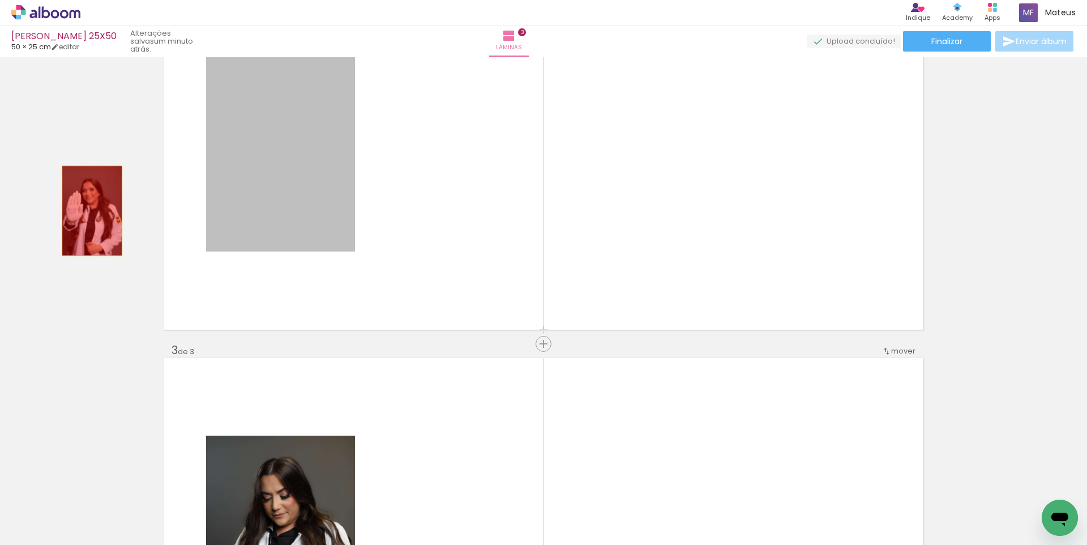
drag, startPoint x: 258, startPoint y: 205, endPoint x: 41, endPoint y: 217, distance: 216.6
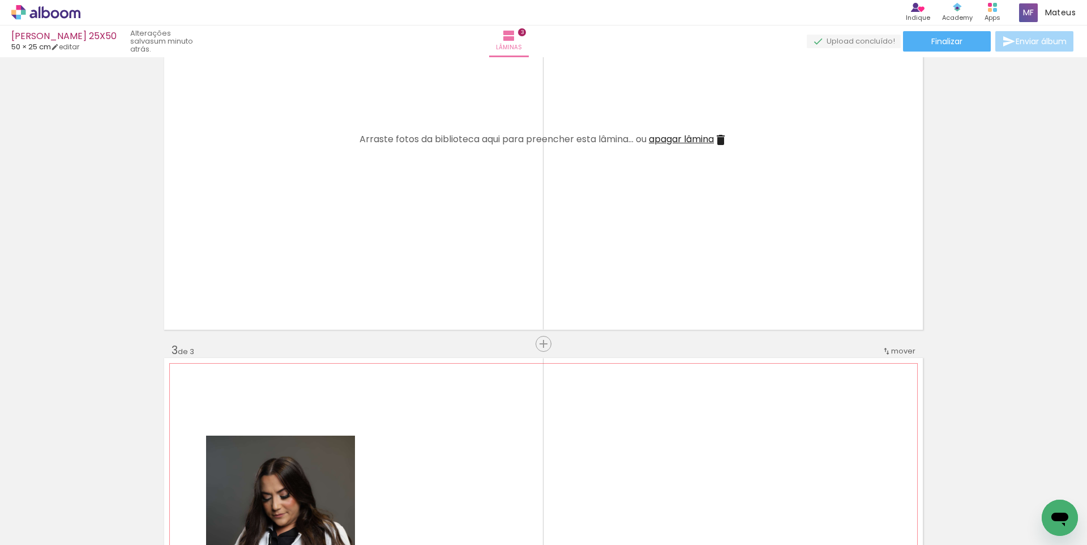
drag, startPoint x: 260, startPoint y: 443, endPoint x: 103, endPoint y: 395, distance: 164.0
type paper-slider "100"
click at [103, 395] on div "Inserir lâmina 1 de 3 Inserir lâmina 2 de 3 Inserir lâmina 3 de 3" at bounding box center [543, 329] width 1087 height 1631
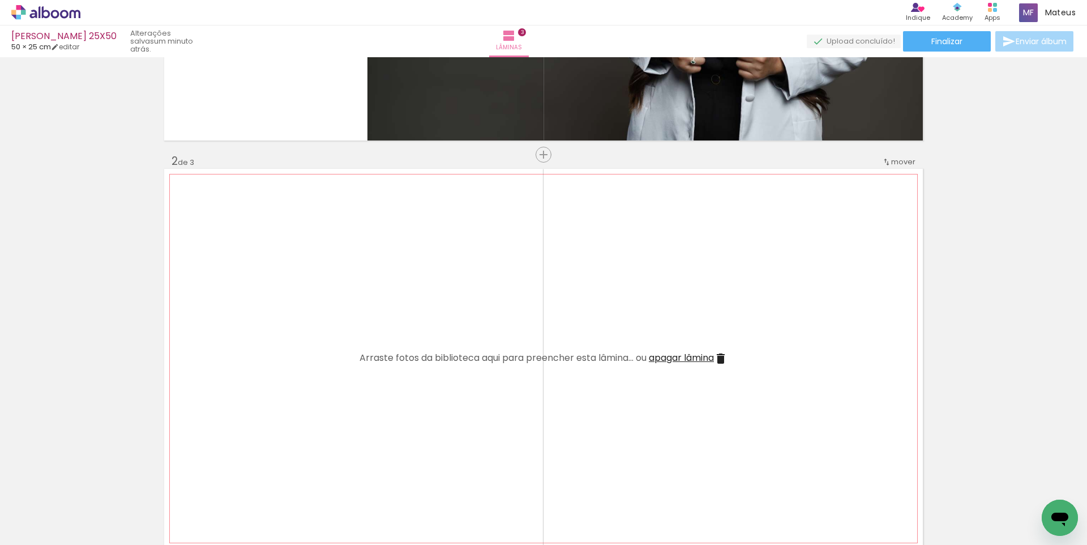
scroll to position [327, 0]
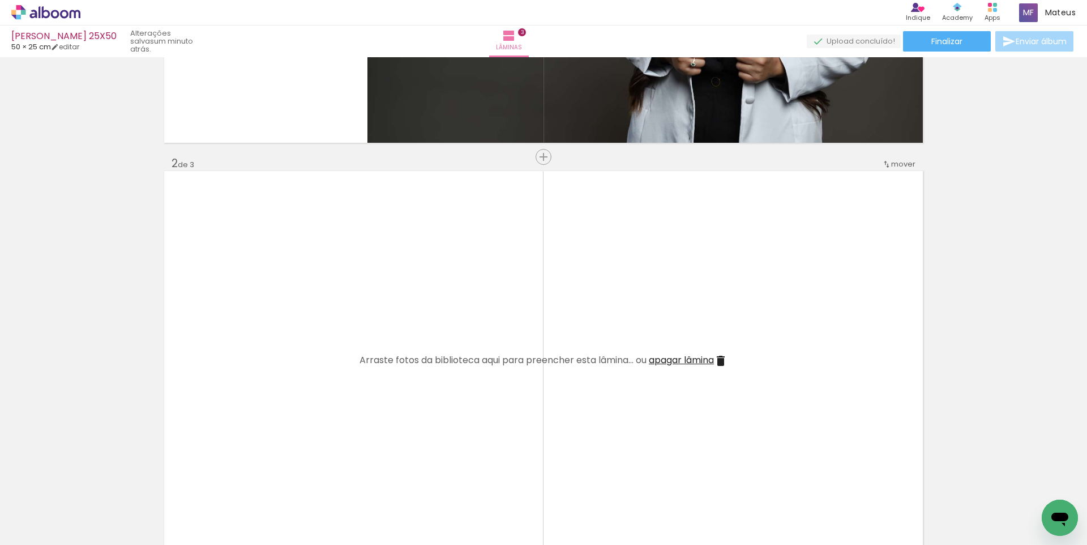
drag, startPoint x: 296, startPoint y: 490, endPoint x: 322, endPoint y: 382, distance: 110.7
click at [322, 382] on quentale-workspace at bounding box center [543, 272] width 1087 height 545
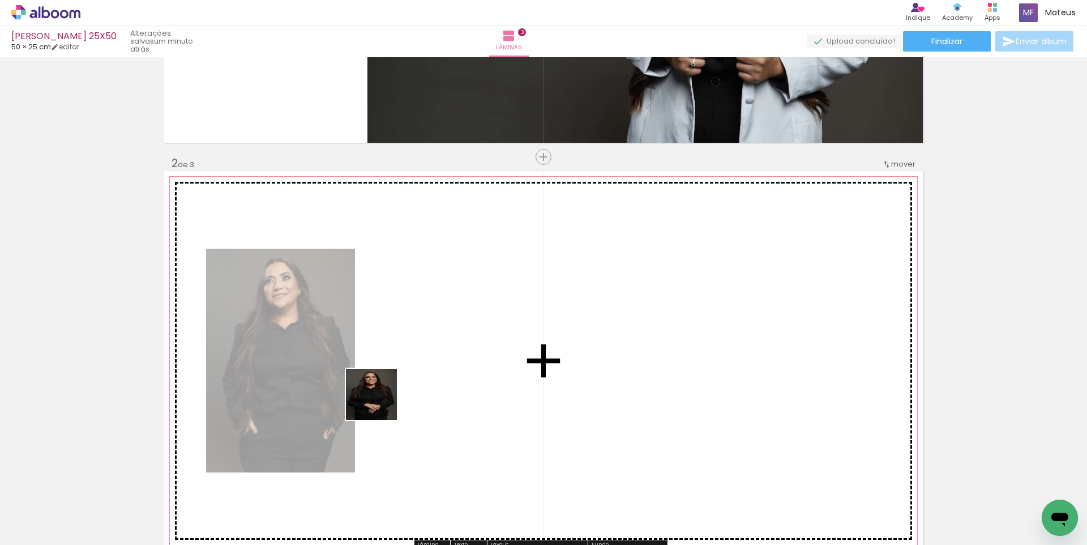
drag, startPoint x: 380, startPoint y: 402, endPoint x: 380, endPoint y: 395, distance: 7.4
click at [380, 395] on quentale-workspace at bounding box center [543, 272] width 1087 height 545
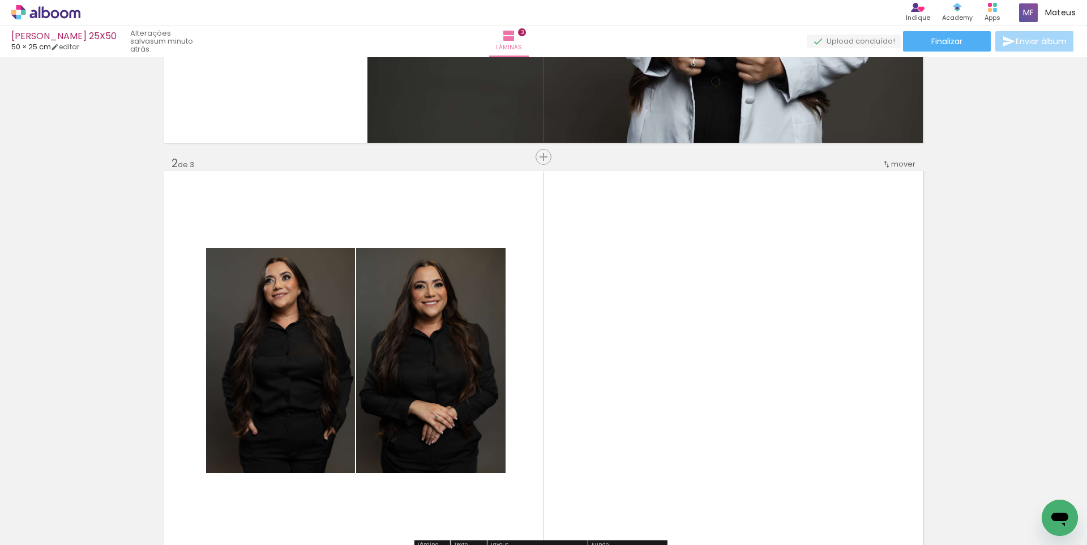
drag, startPoint x: 560, startPoint y: 455, endPoint x: 544, endPoint y: 333, distance: 122.2
click at [559, 357] on quentale-workspace at bounding box center [543, 272] width 1087 height 545
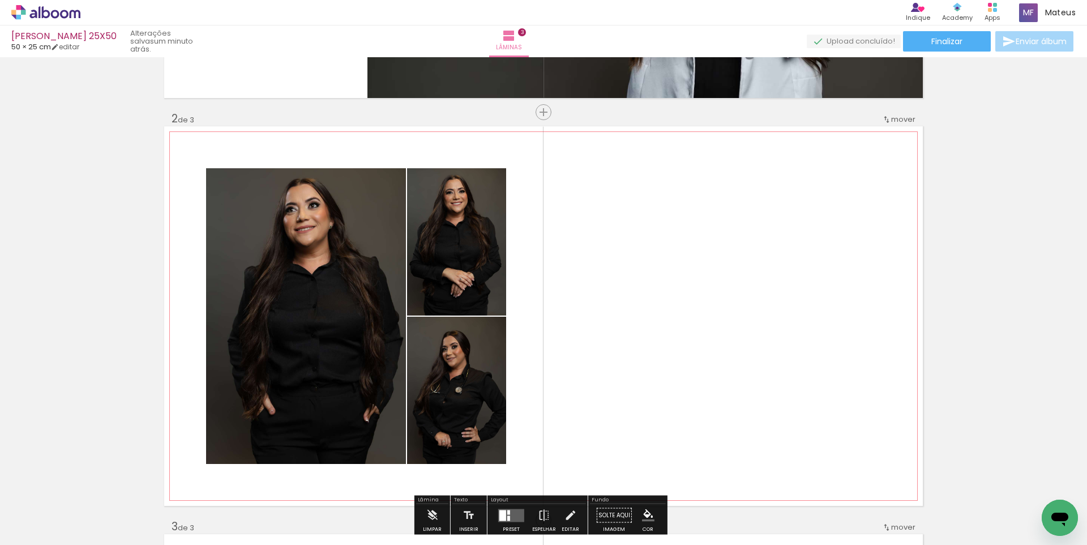
scroll to position [423, 0]
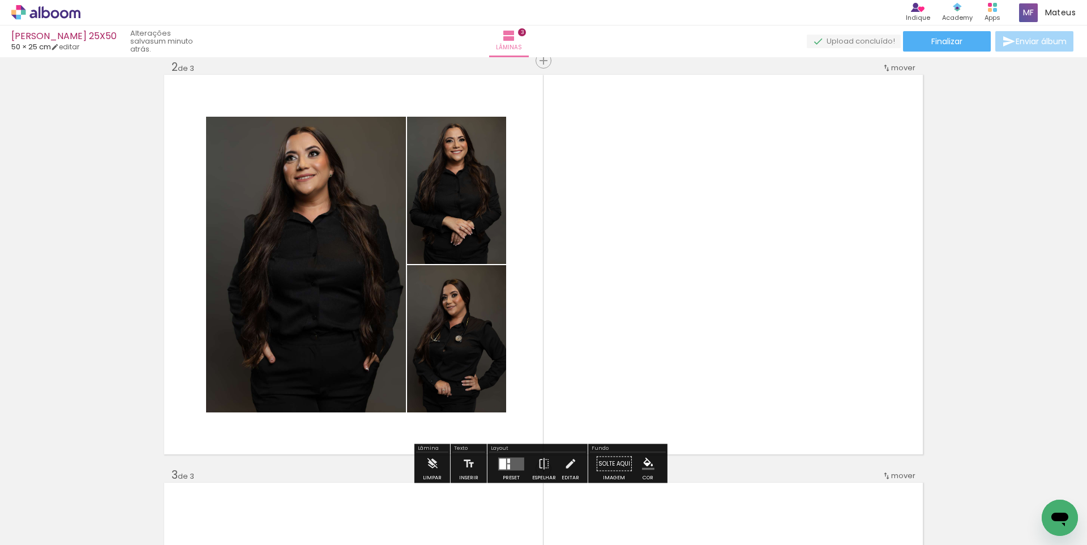
drag, startPoint x: 496, startPoint y: 466, endPoint x: 540, endPoint y: 454, distance: 45.7
click at [499, 466] on div at bounding box center [502, 463] width 7 height 11
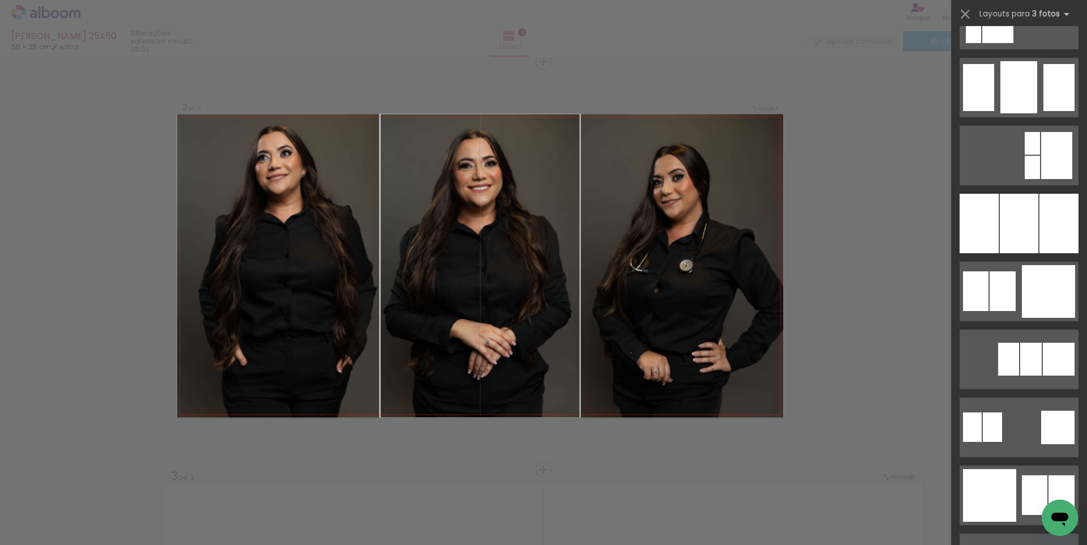
scroll to position [937, 0]
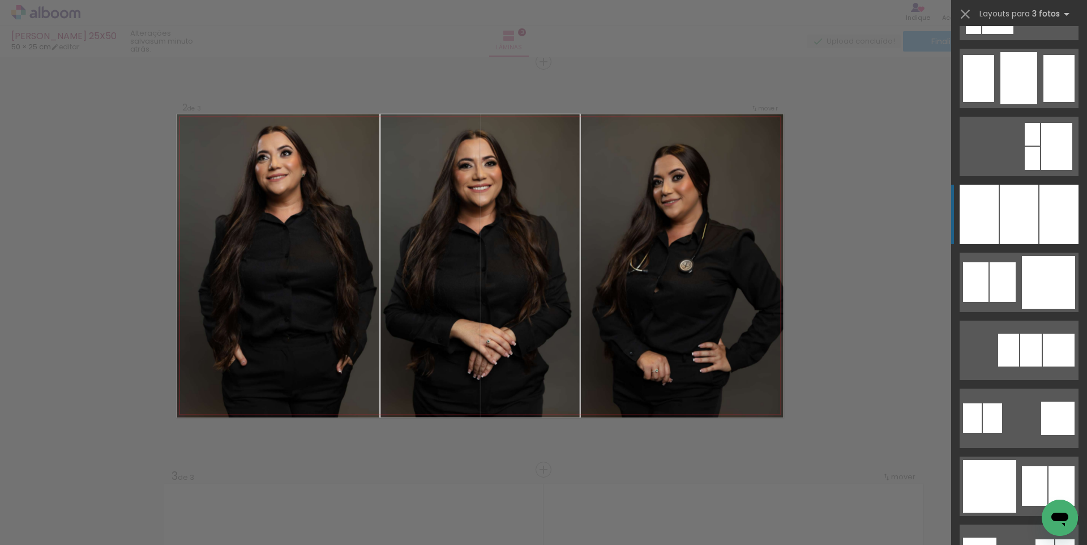
click at [1044, 212] on div at bounding box center [1058, 214] width 39 height 59
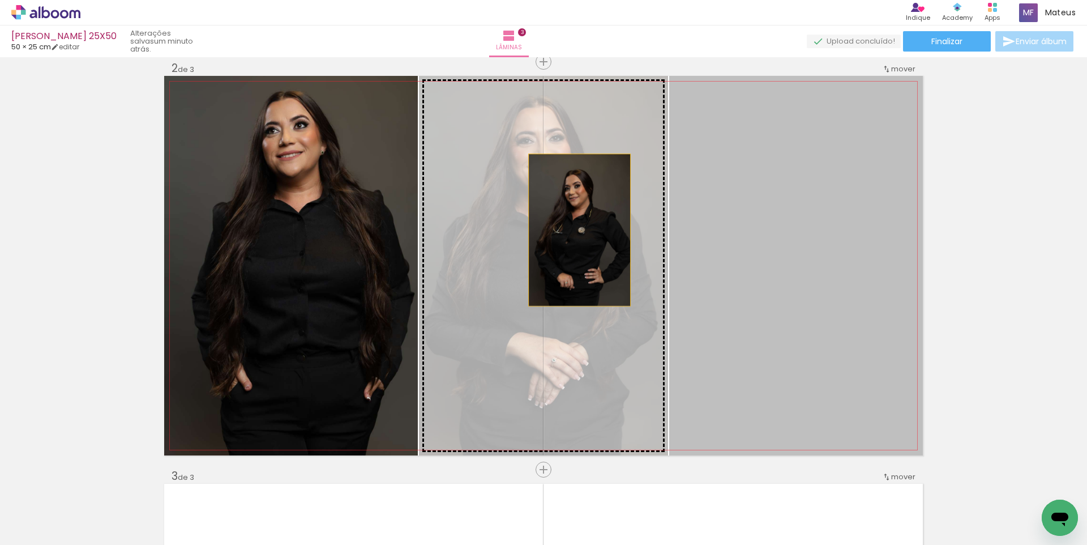
drag, startPoint x: 751, startPoint y: 240, endPoint x: 569, endPoint y: 229, distance: 182.0
click at [0, 0] on slot at bounding box center [0, 0] width 0 height 0
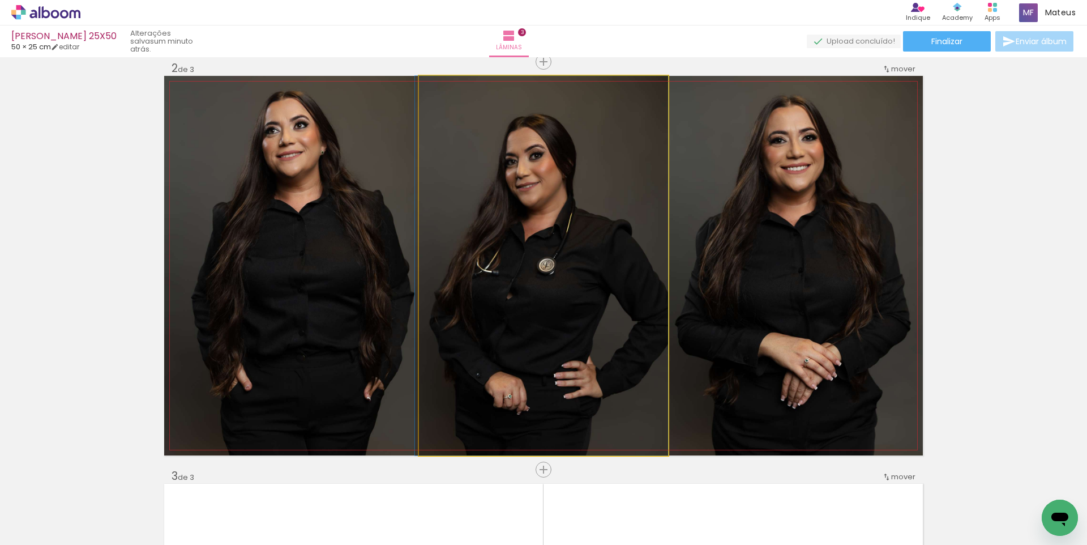
drag, startPoint x: 577, startPoint y: 228, endPoint x: 555, endPoint y: 227, distance: 21.5
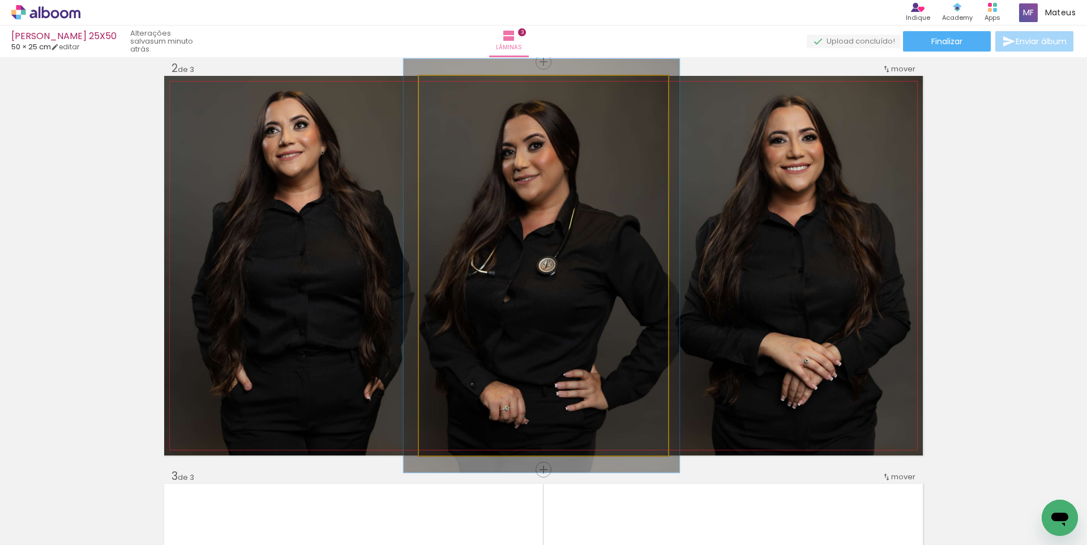
type paper-slider "109"
click at [445, 90] on div at bounding box center [449, 88] width 10 height 10
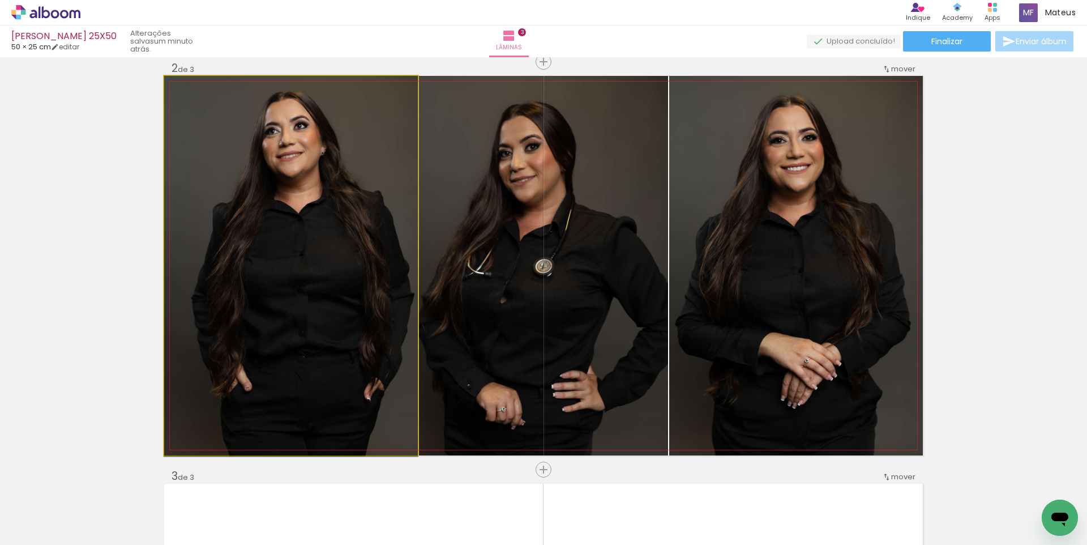
drag, startPoint x: 352, startPoint y: 205, endPoint x: 342, endPoint y: 206, distance: 10.3
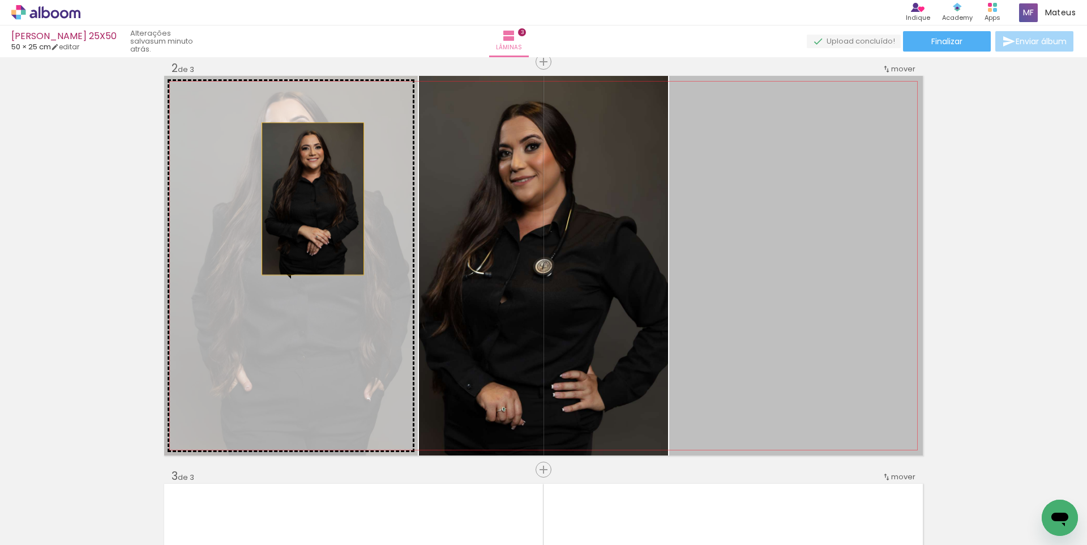
drag, startPoint x: 655, startPoint y: 209, endPoint x: 296, endPoint y: 199, distance: 359.0
click at [0, 0] on slot at bounding box center [0, 0] width 0 height 0
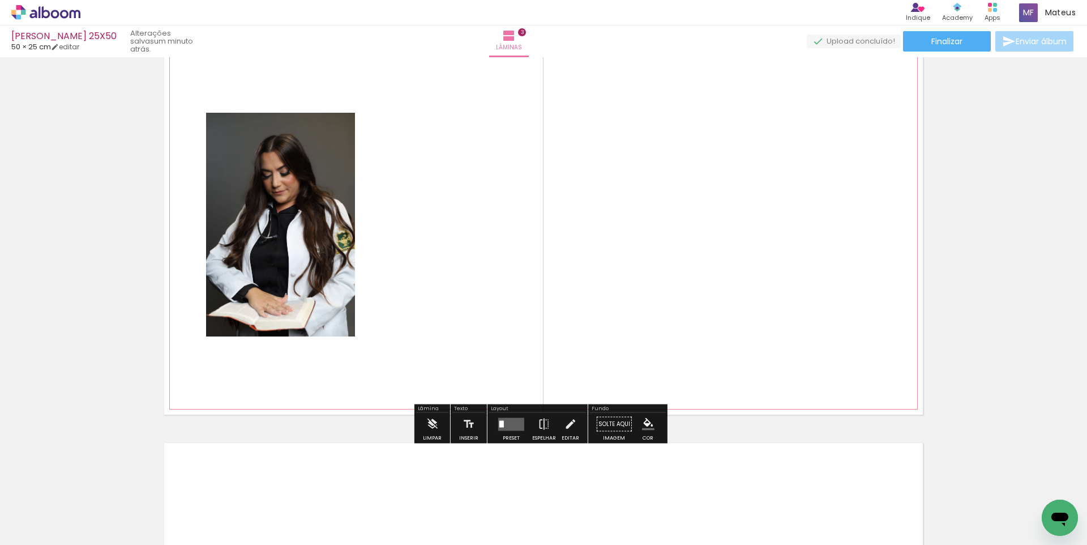
scroll to position [885, 0]
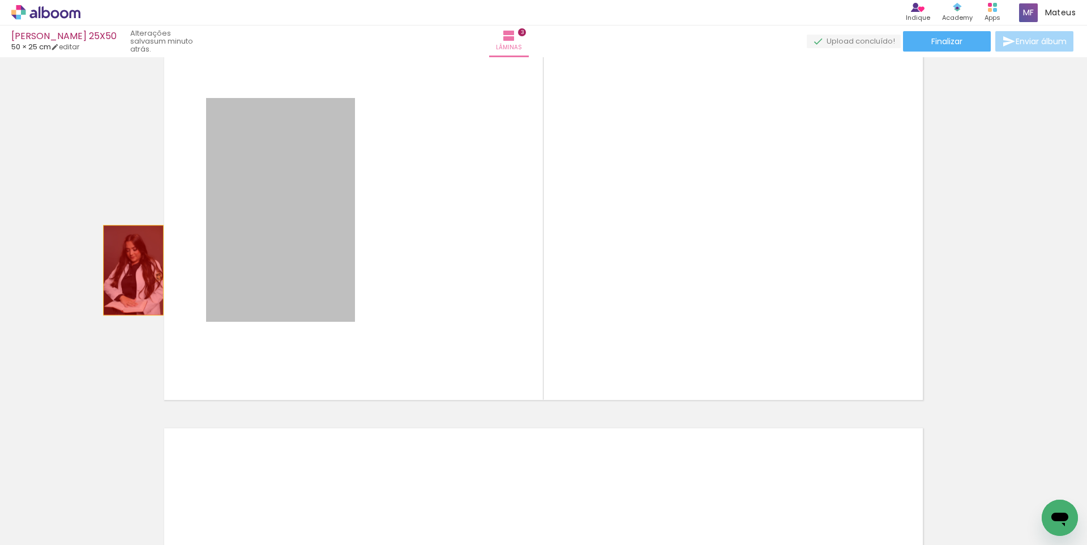
drag, startPoint x: 269, startPoint y: 271, endPoint x: 117, endPoint y: 273, distance: 152.3
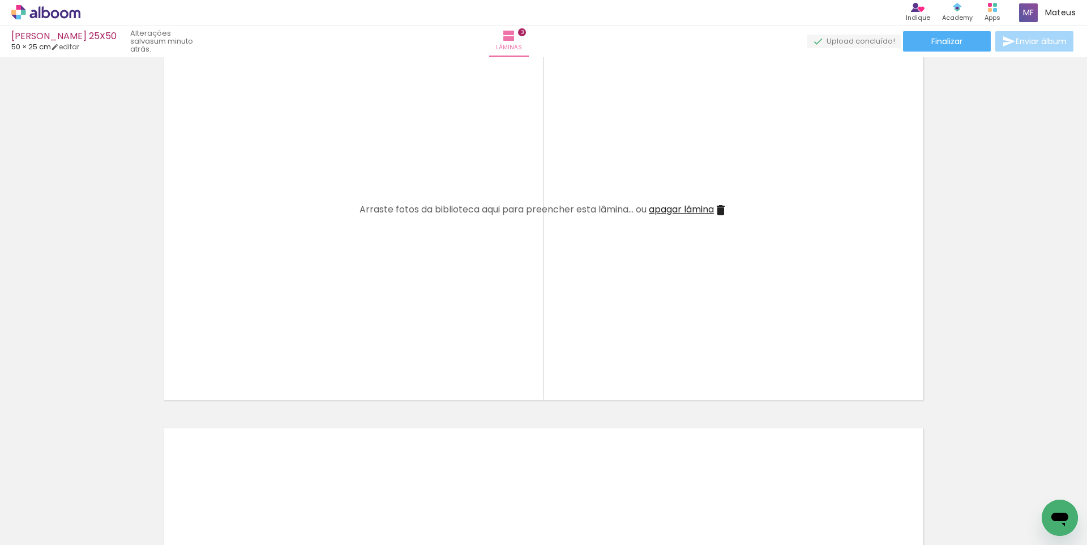
drag, startPoint x: 431, startPoint y: 507, endPoint x: 446, endPoint y: 383, distance: 124.8
click at [401, 301] on quentale-workspace at bounding box center [543, 272] width 1087 height 545
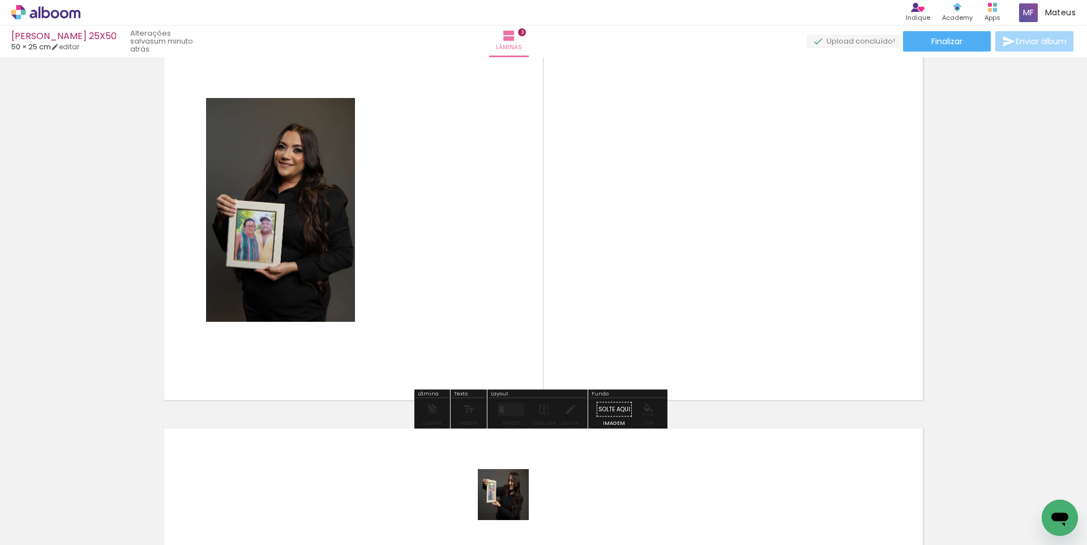
drag, startPoint x: 512, startPoint y: 503, endPoint x: 512, endPoint y: 292, distance: 210.6
click at [512, 292] on quentale-workspace at bounding box center [543, 272] width 1087 height 545
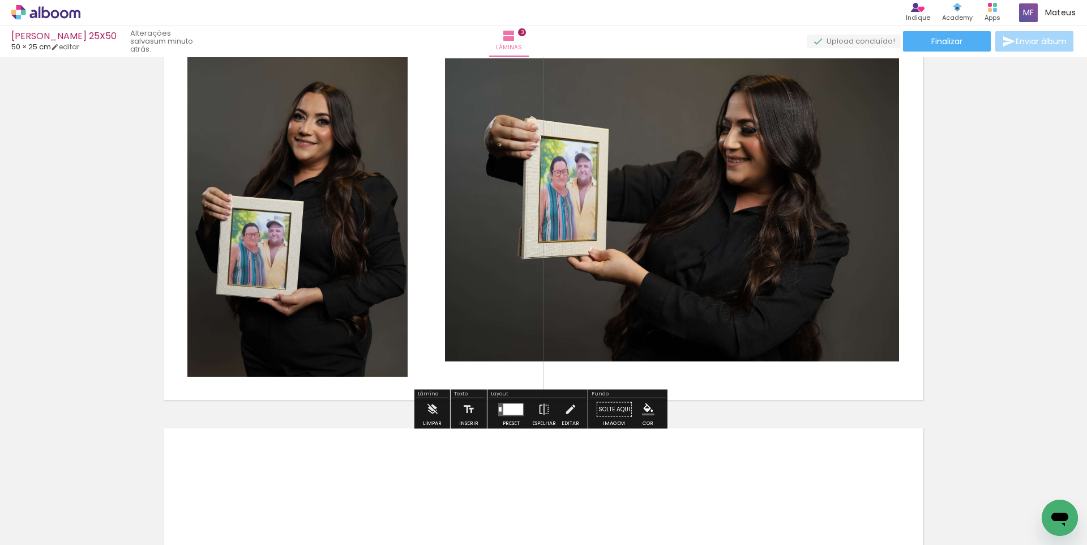
click at [510, 409] on div at bounding box center [513, 408] width 20 height 11
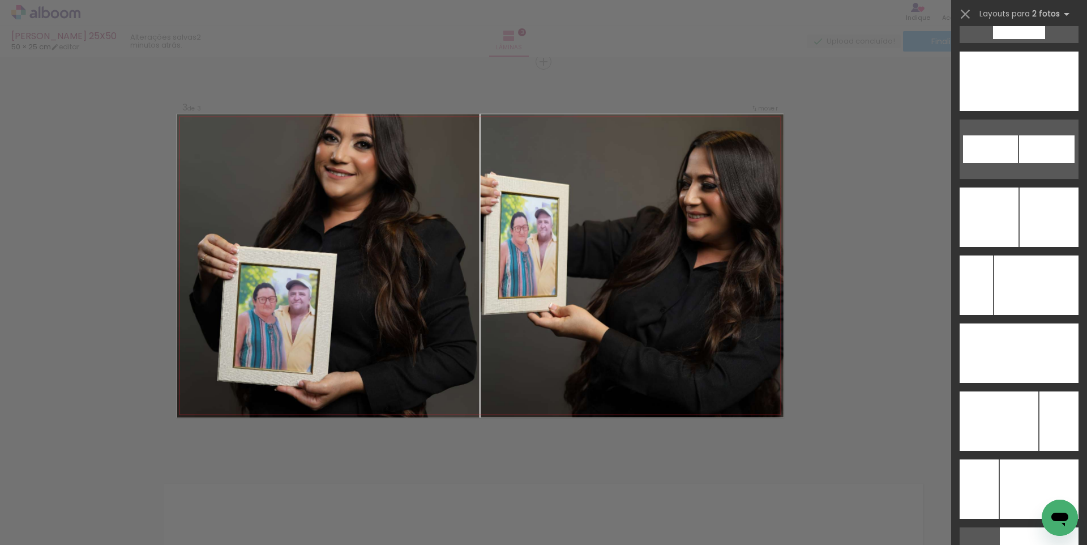
scroll to position [5010, 0]
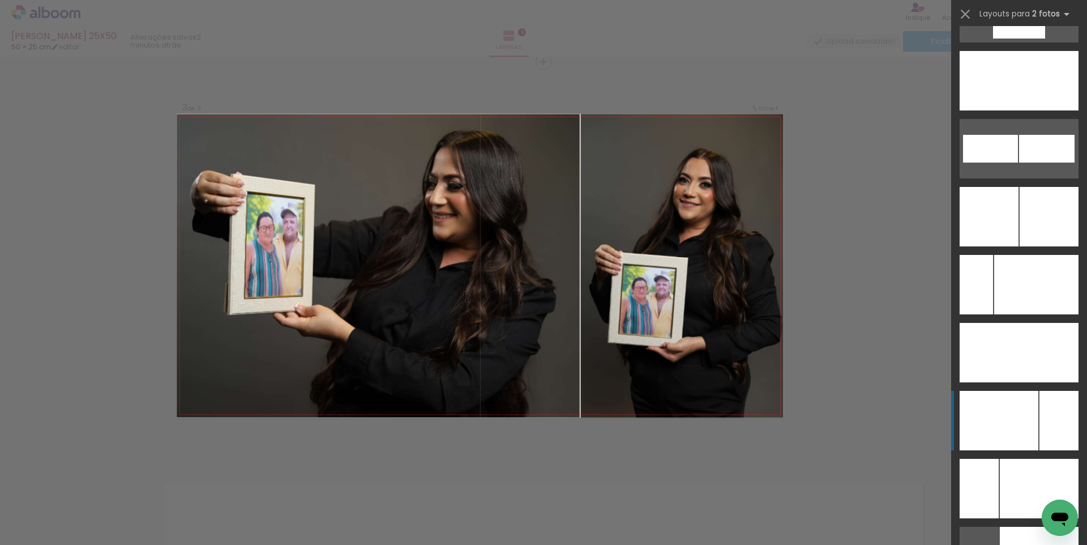
click at [1027, 423] on div at bounding box center [999, 420] width 79 height 59
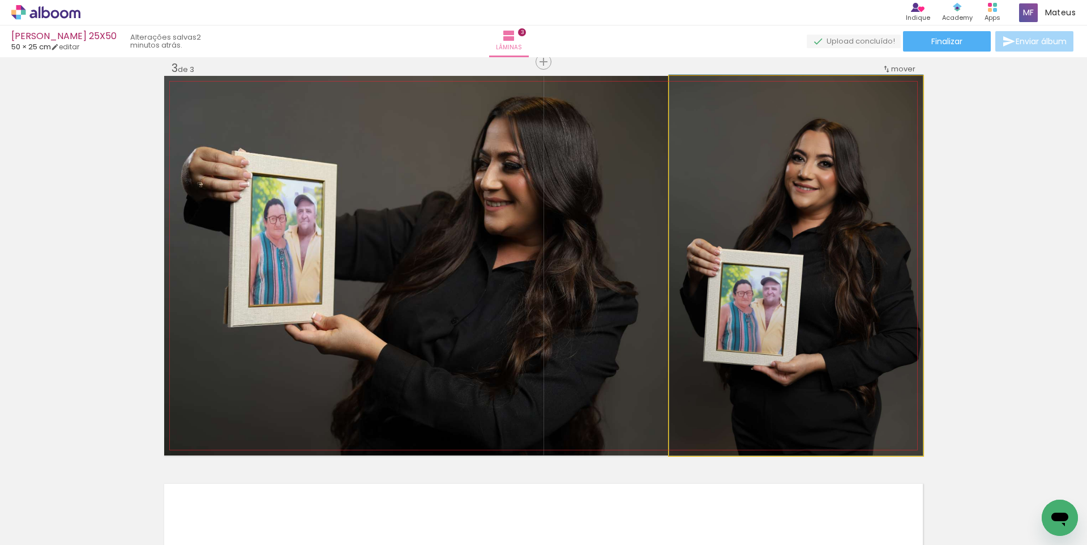
drag, startPoint x: 785, startPoint y: 310, endPoint x: 755, endPoint y: 310, distance: 30.6
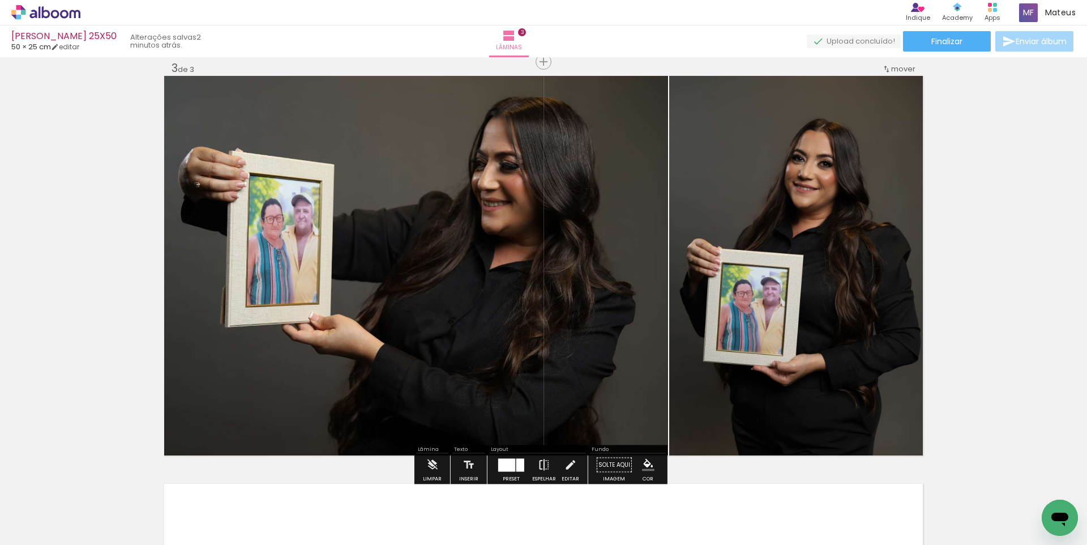
click at [538, 461] on iron-icon at bounding box center [544, 464] width 12 height 23
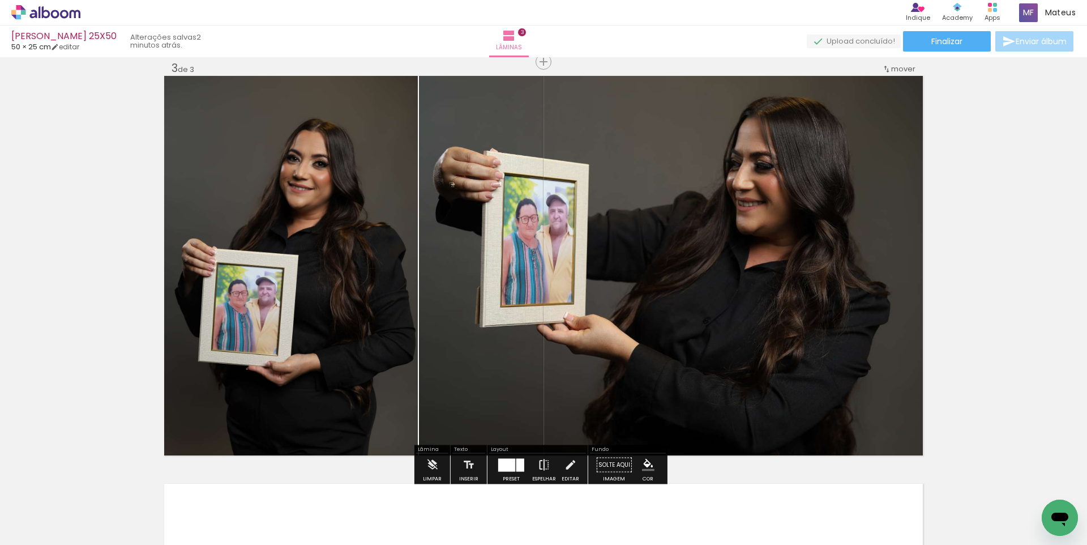
click at [538, 464] on iron-icon at bounding box center [544, 464] width 12 height 23
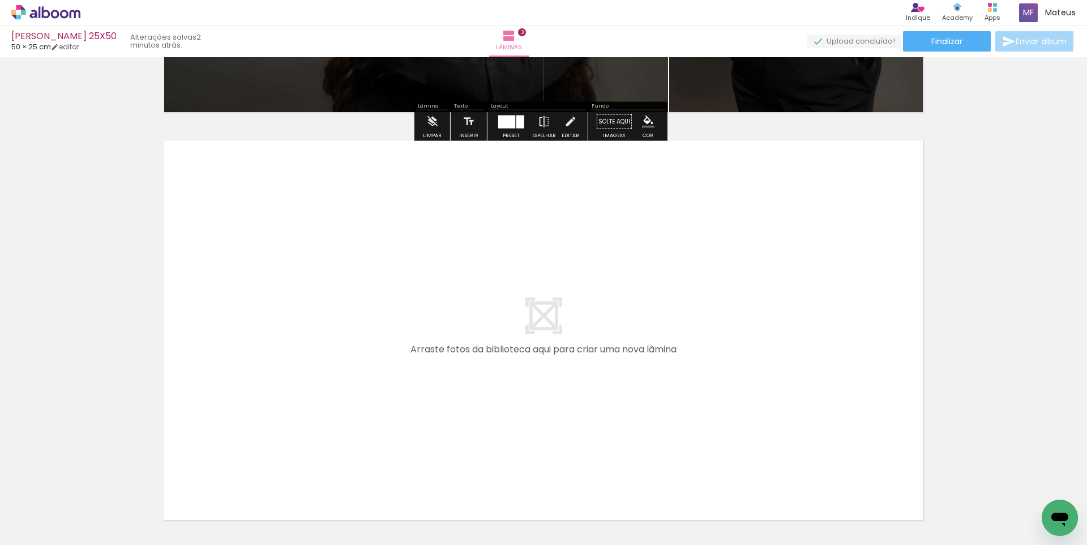
scroll to position [1258, 0]
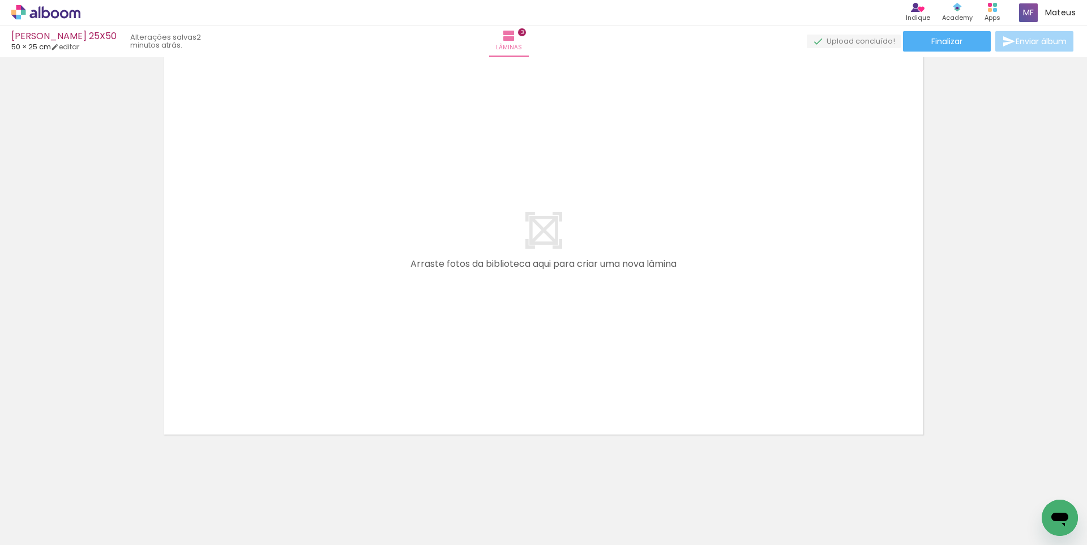
drag, startPoint x: 619, startPoint y: 499, endPoint x: 626, endPoint y: 386, distance: 112.8
click at [602, 317] on quentale-workspace at bounding box center [543, 272] width 1087 height 545
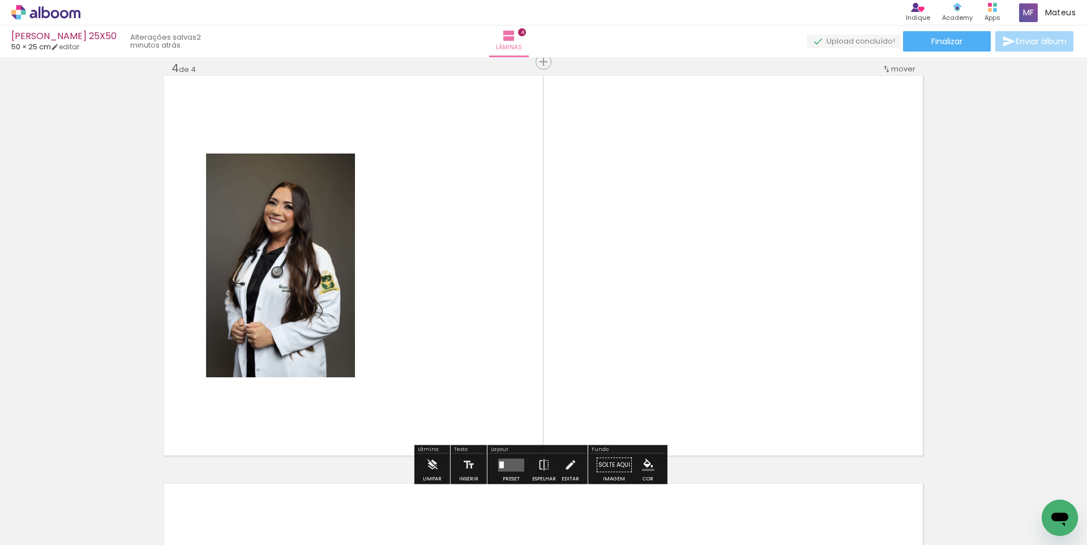
scroll to position [0, 1789]
drag, startPoint x: 599, startPoint y: 506, endPoint x: 614, endPoint y: 429, distance: 78.3
click at [609, 379] on quentale-workspace at bounding box center [543, 272] width 1087 height 545
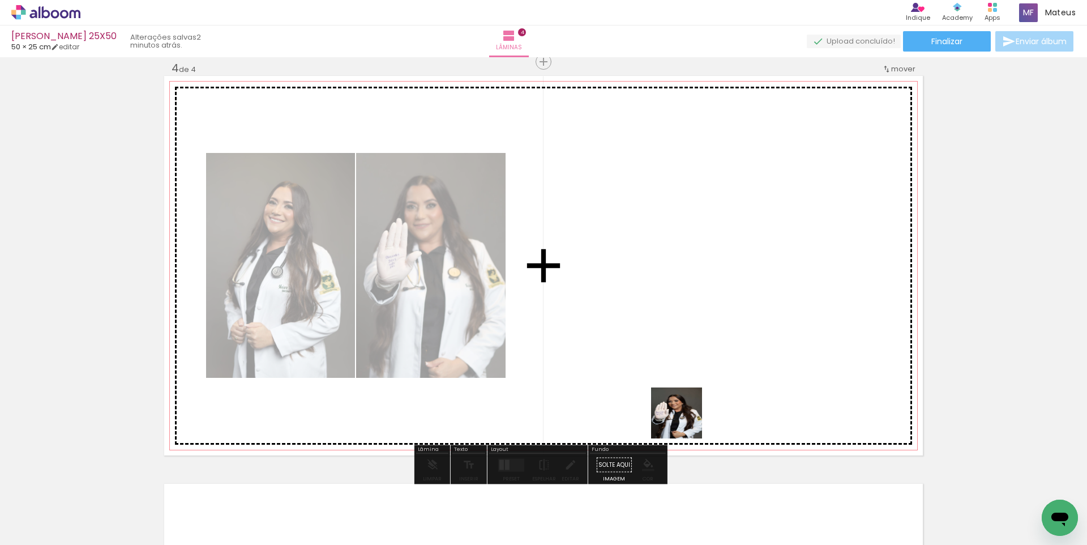
drag, startPoint x: 677, startPoint y: 507, endPoint x: 644, endPoint y: 319, distance: 190.8
click at [661, 352] on quentale-workspace at bounding box center [543, 272] width 1087 height 545
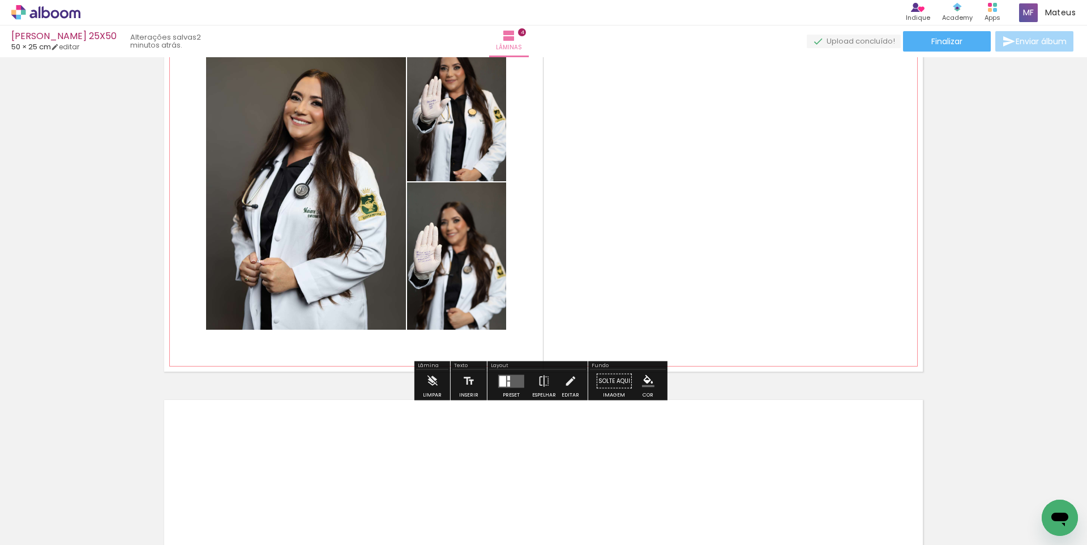
scroll to position [1330, 0]
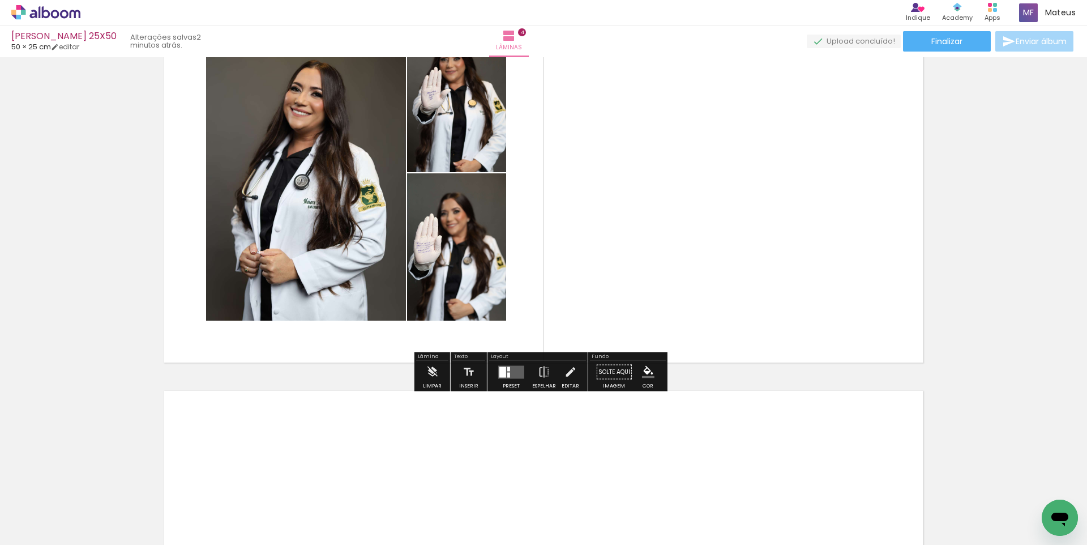
click at [507, 370] on div at bounding box center [508, 368] width 3 height 5
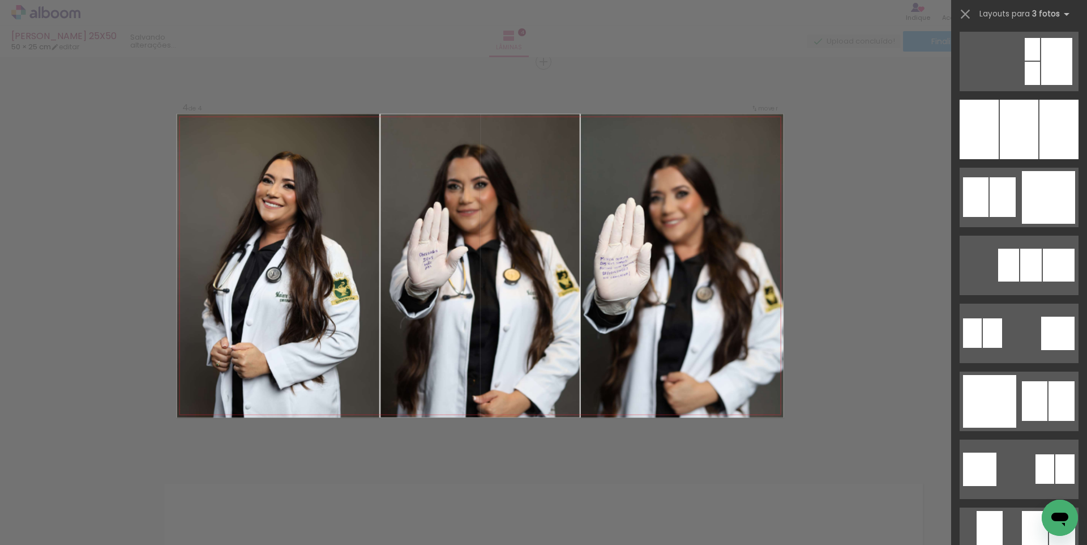
scroll to position [1037, 0]
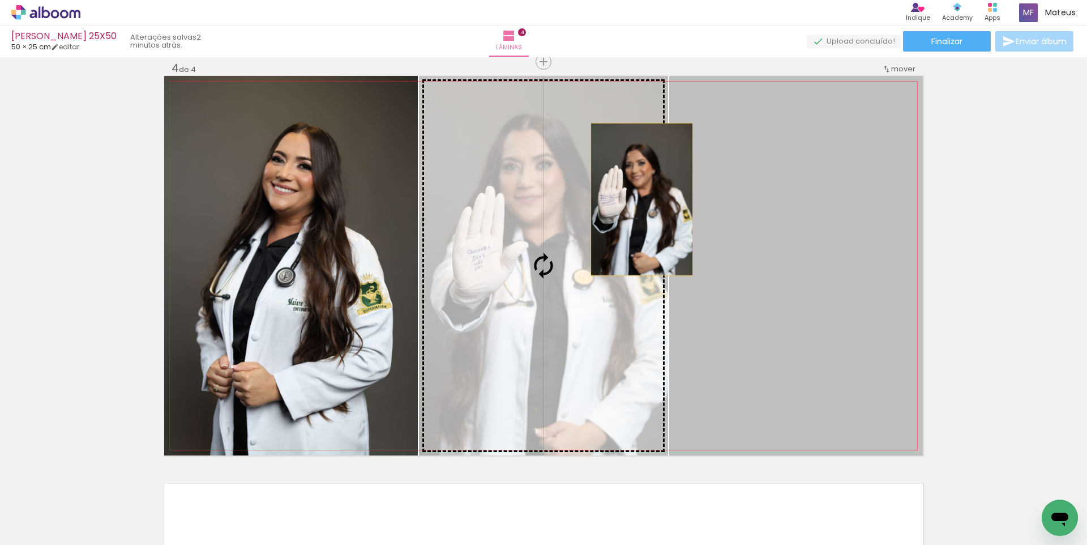
drag, startPoint x: 788, startPoint y: 209, endPoint x: 611, endPoint y: 197, distance: 177.6
click at [0, 0] on slot at bounding box center [0, 0] width 0 height 0
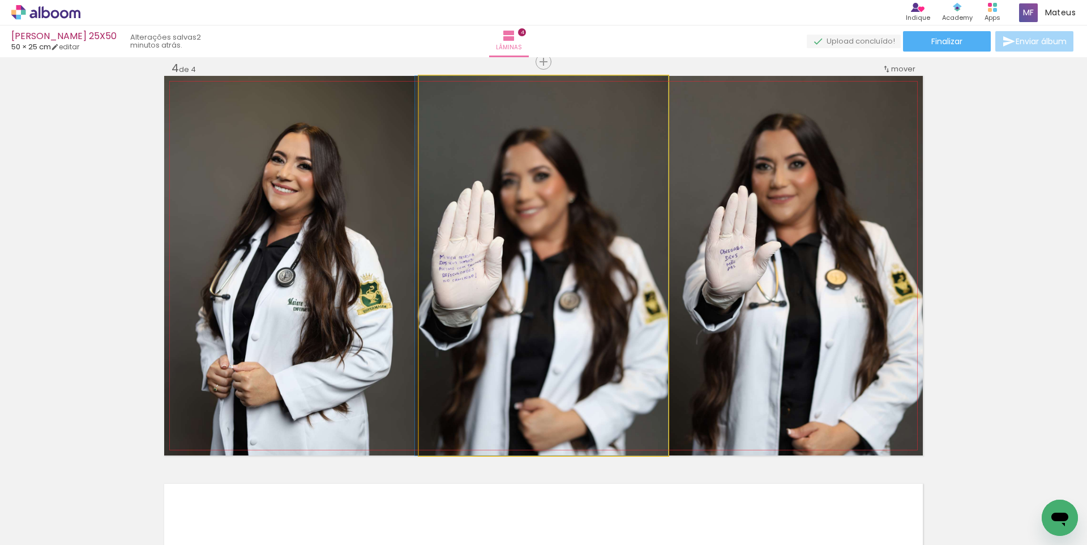
drag, startPoint x: 519, startPoint y: 208, endPoint x: 464, endPoint y: 210, distance: 55.5
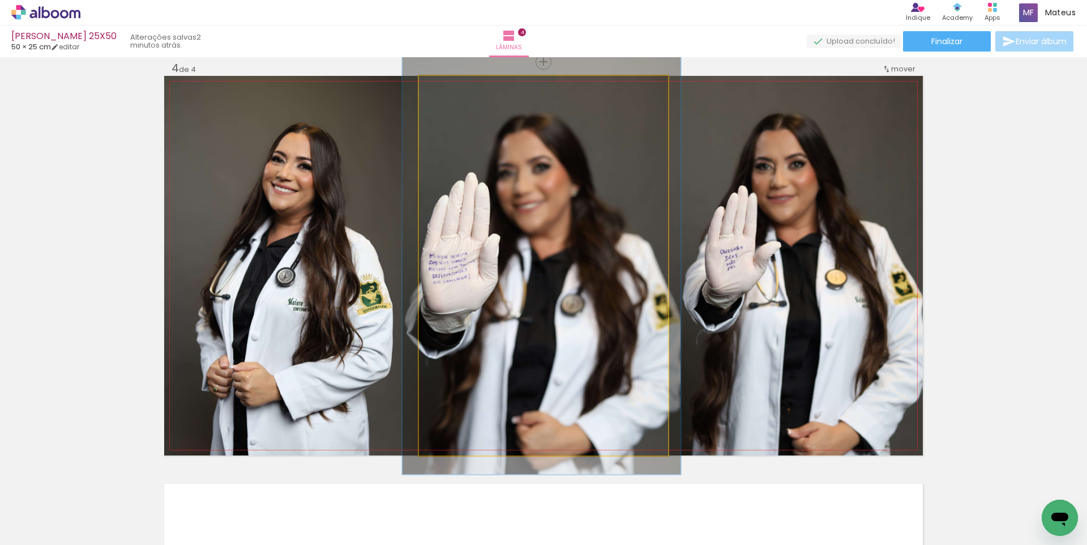
drag, startPoint x: 443, startPoint y: 93, endPoint x: 459, endPoint y: 112, distance: 25.3
click at [447, 93] on div at bounding box center [449, 88] width 18 height 18
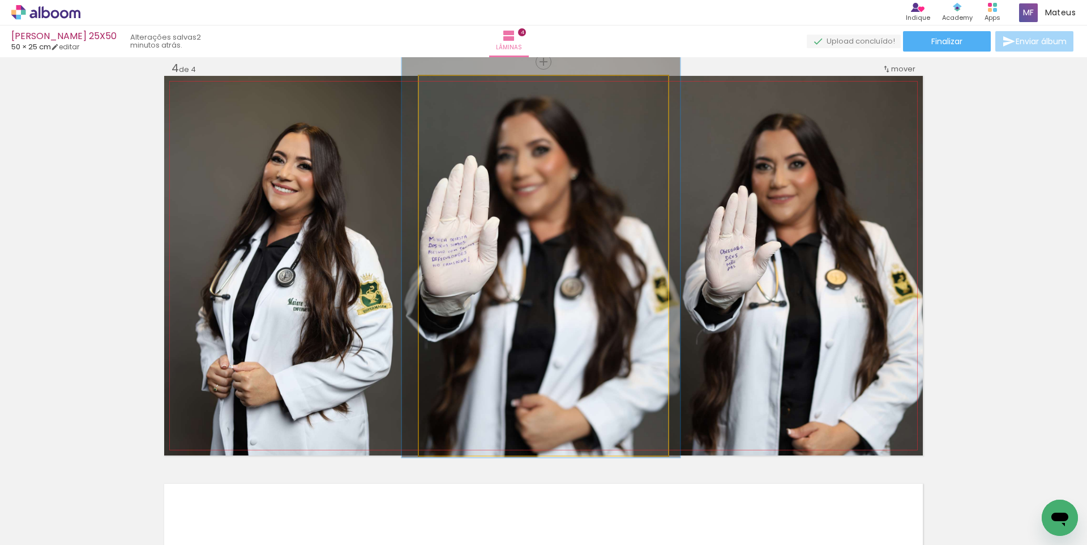
drag, startPoint x: 488, startPoint y: 152, endPoint x: 485, endPoint y: 141, distance: 11.7
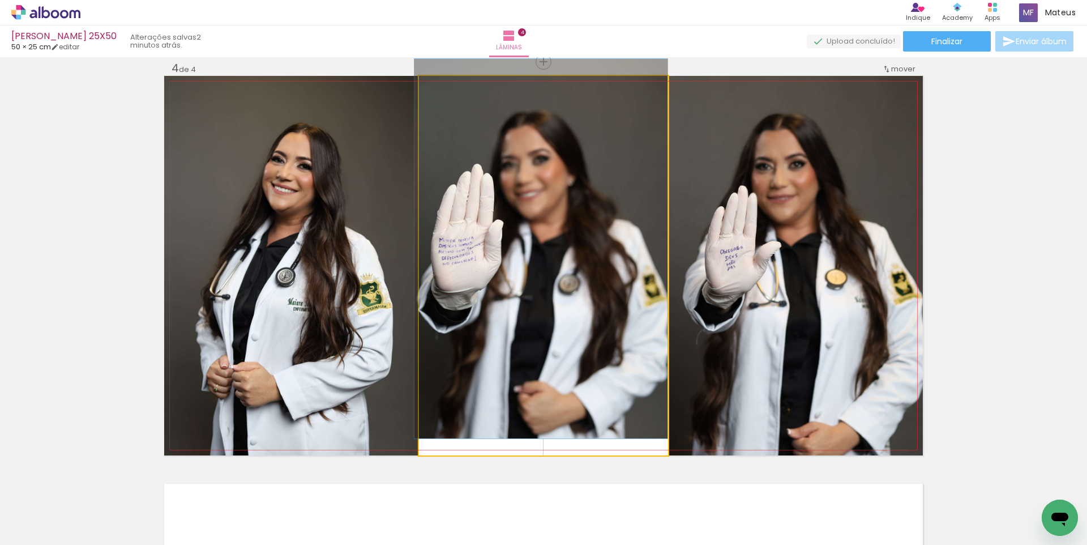
drag, startPoint x: 449, startPoint y: 91, endPoint x: 438, endPoint y: 92, distance: 10.9
type paper-slider "100"
click at [438, 92] on div at bounding box center [445, 88] width 18 height 18
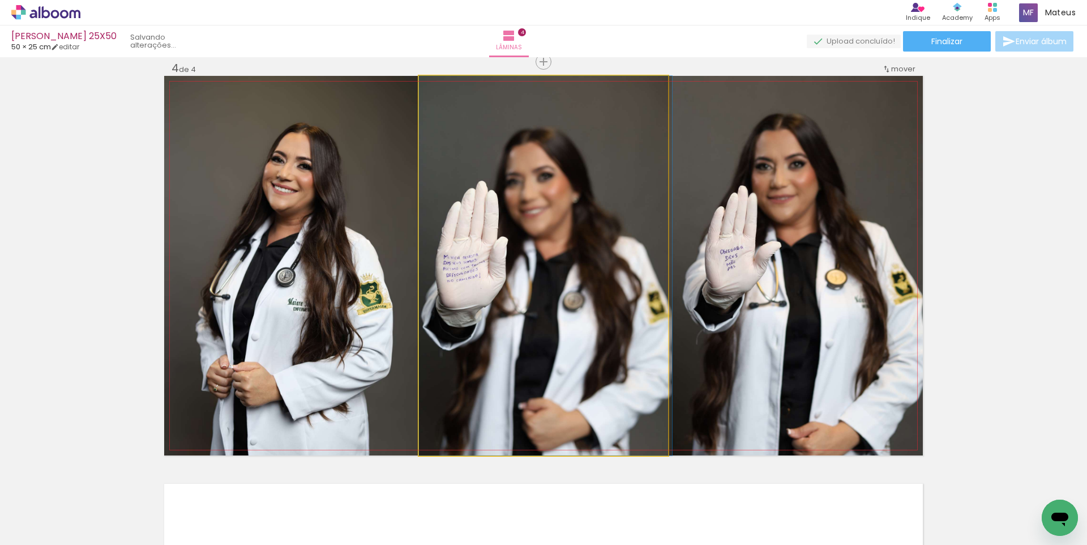
drag, startPoint x: 573, startPoint y: 189, endPoint x: 474, endPoint y: 186, distance: 98.6
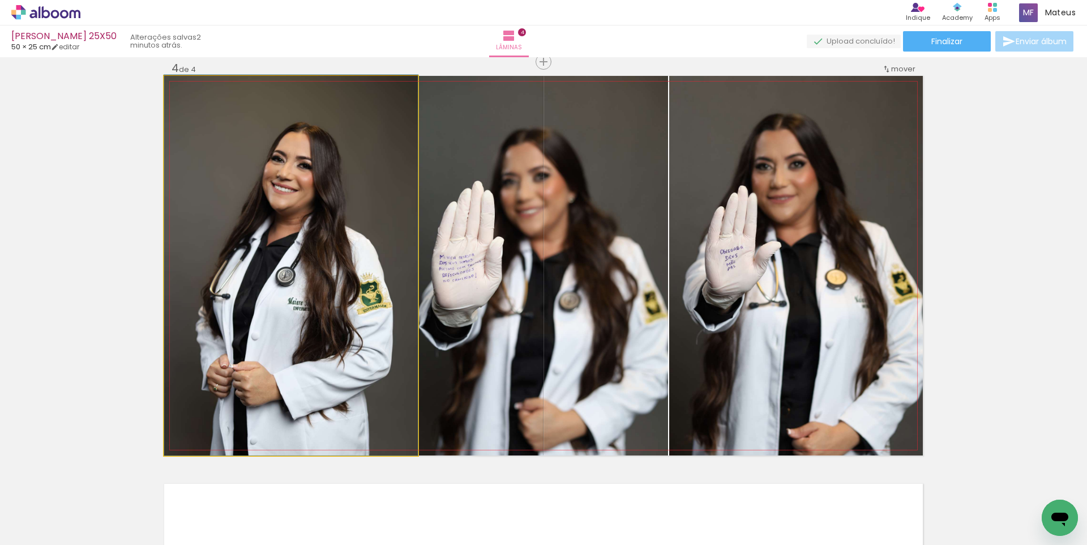
drag, startPoint x: 329, startPoint y: 195, endPoint x: 369, endPoint y: 190, distance: 40.4
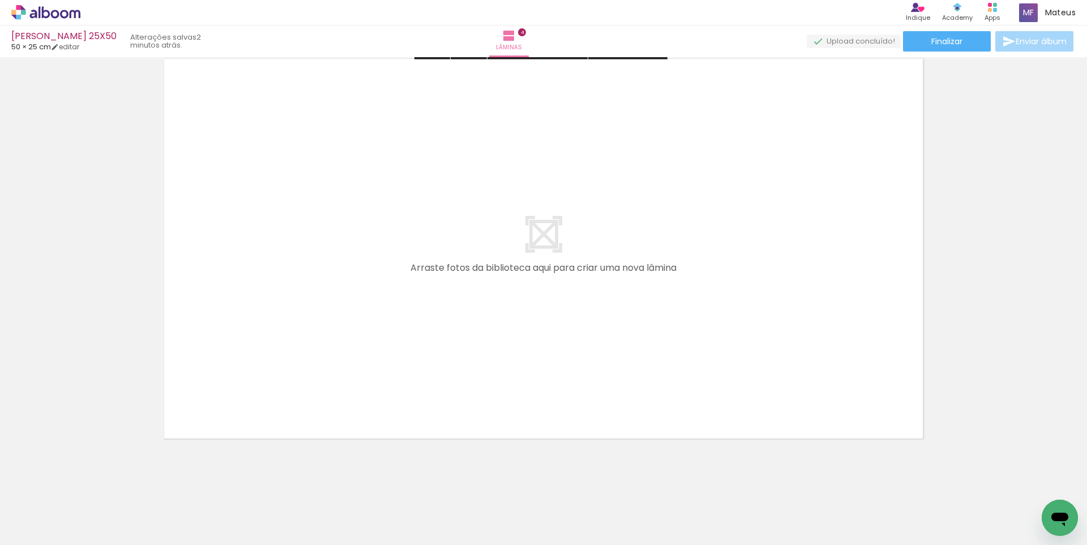
scroll to position [1665, 0]
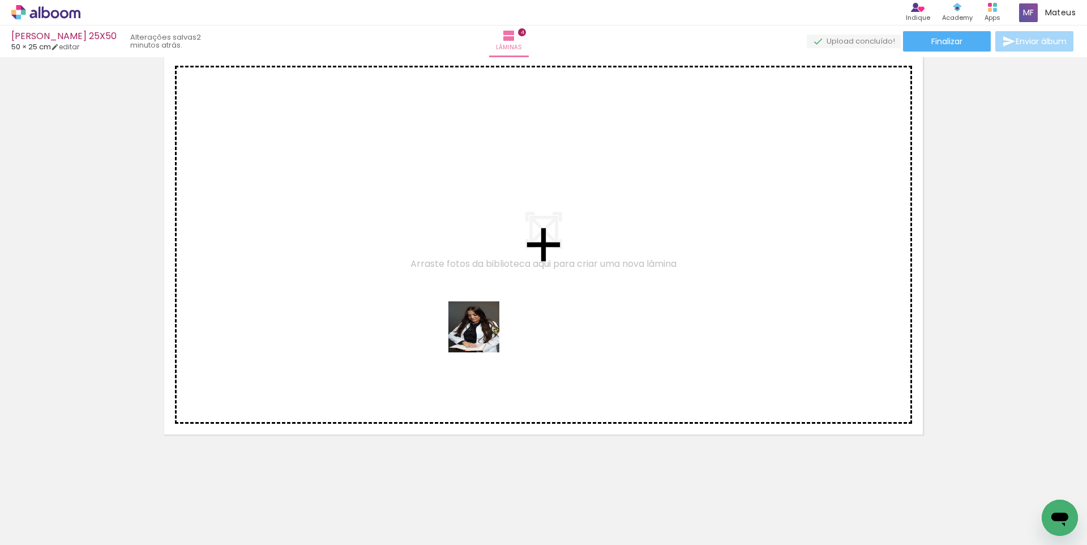
drag, startPoint x: 483, startPoint y: 495, endPoint x: 528, endPoint y: 436, distance: 74.4
click at [486, 324] on quentale-workspace at bounding box center [543, 272] width 1087 height 545
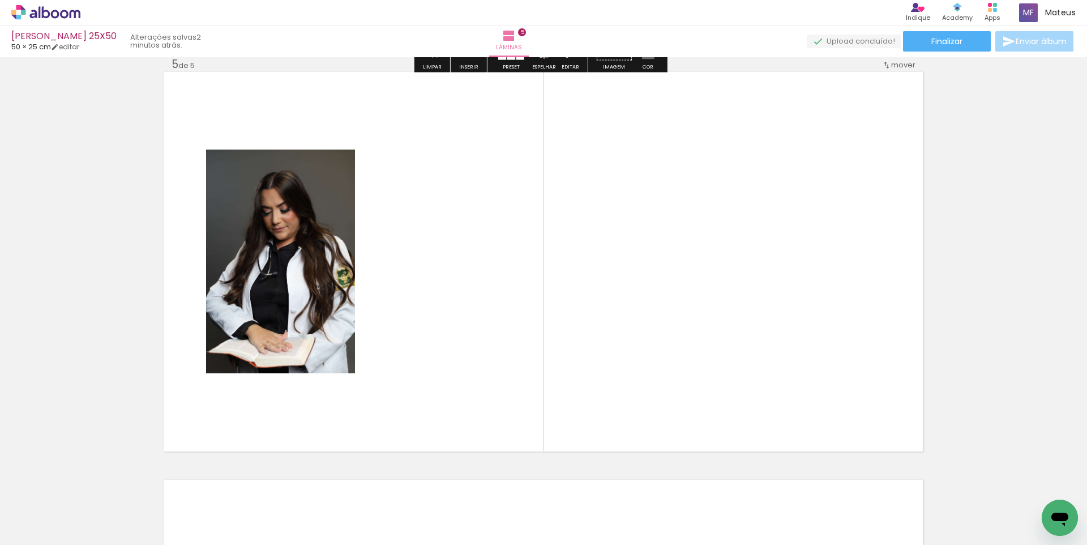
scroll to position [1644, 0]
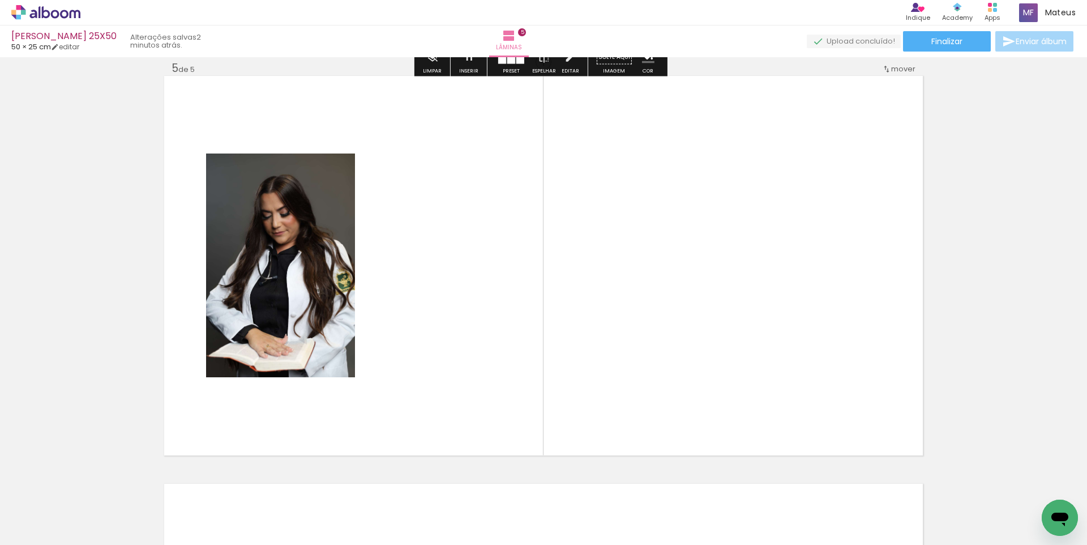
drag, startPoint x: 546, startPoint y: 510, endPoint x: 588, endPoint y: 468, distance: 59.2
click at [554, 396] on quentale-workspace at bounding box center [543, 272] width 1087 height 545
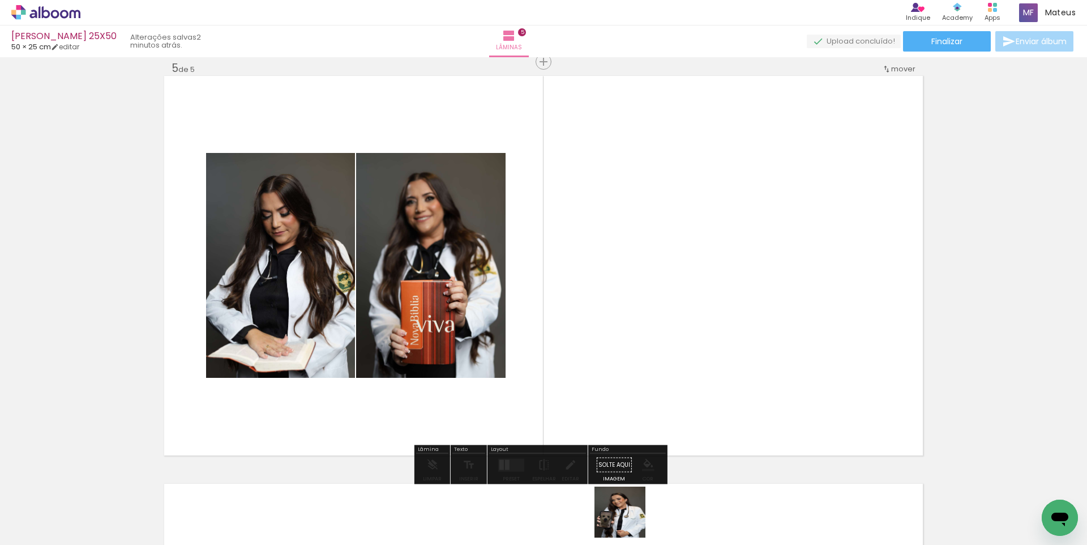
drag, startPoint x: 628, startPoint y: 520, endPoint x: 622, endPoint y: 354, distance: 166.0
click at [621, 368] on quentale-workspace at bounding box center [543, 272] width 1087 height 545
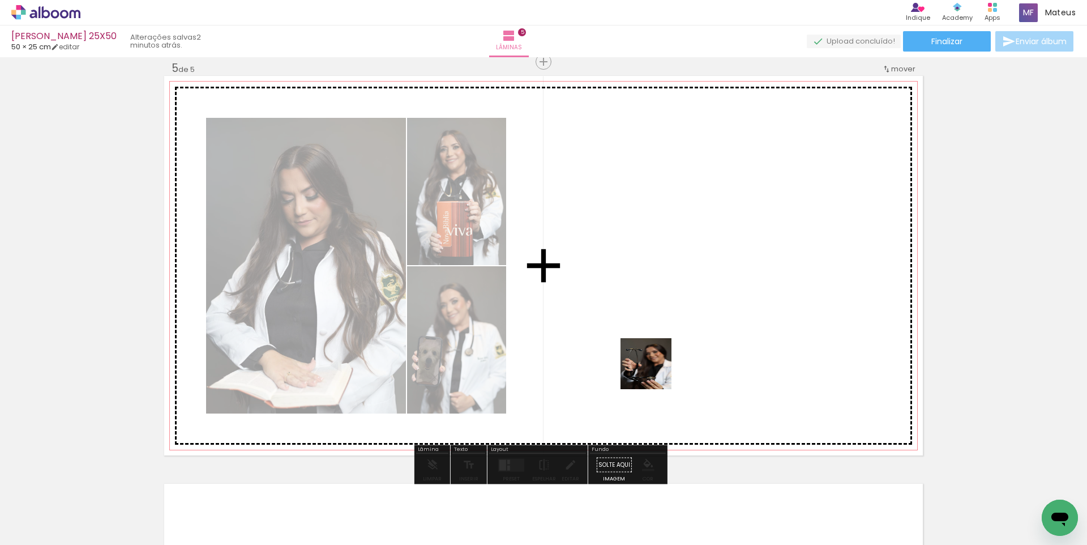
drag, startPoint x: 667, startPoint y: 473, endPoint x: 631, endPoint y: 314, distance: 162.5
click at [643, 344] on quentale-workspace at bounding box center [543, 272] width 1087 height 545
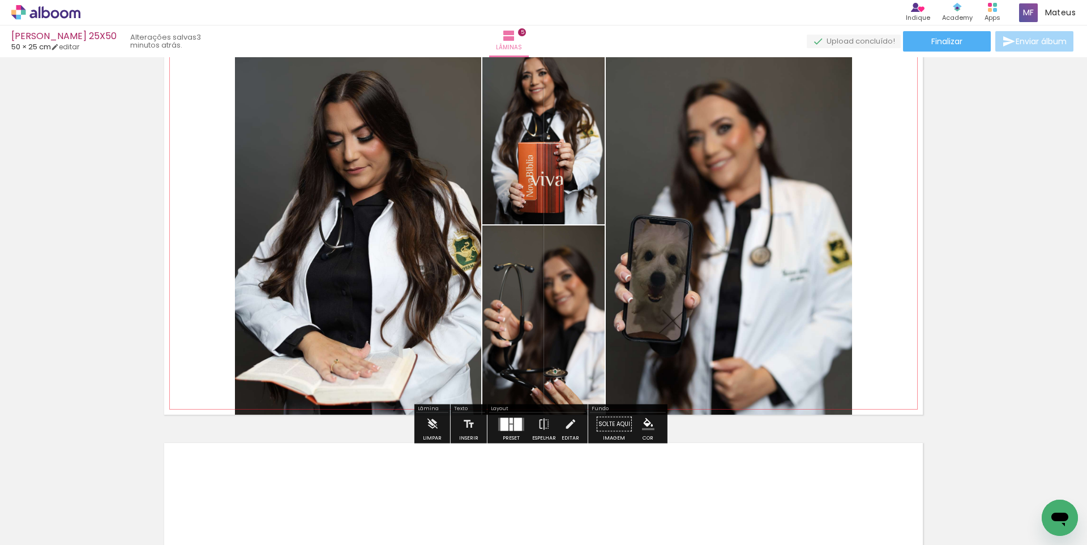
scroll to position [1688, 0]
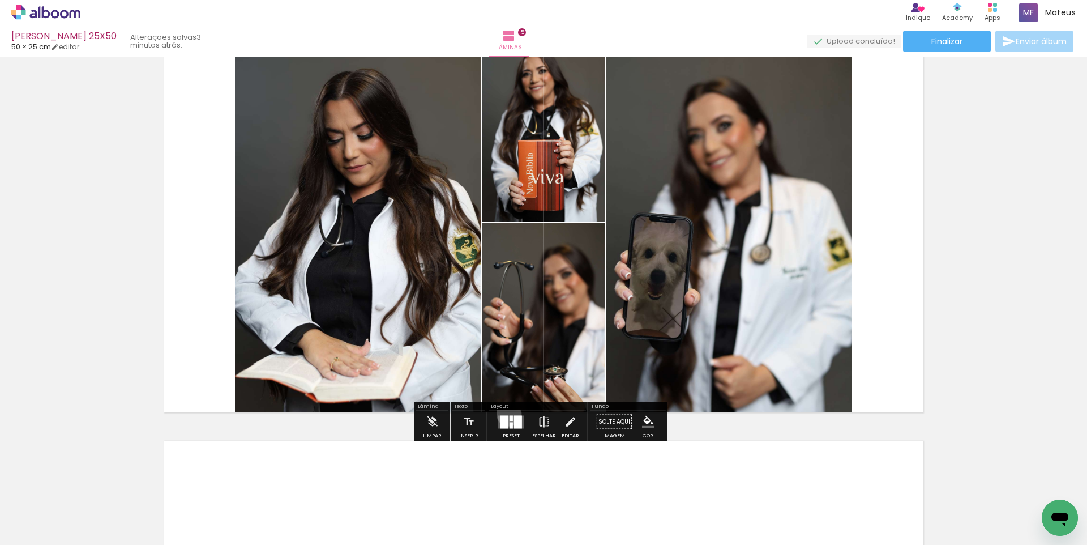
click at [506, 413] on div at bounding box center [511, 421] width 31 height 23
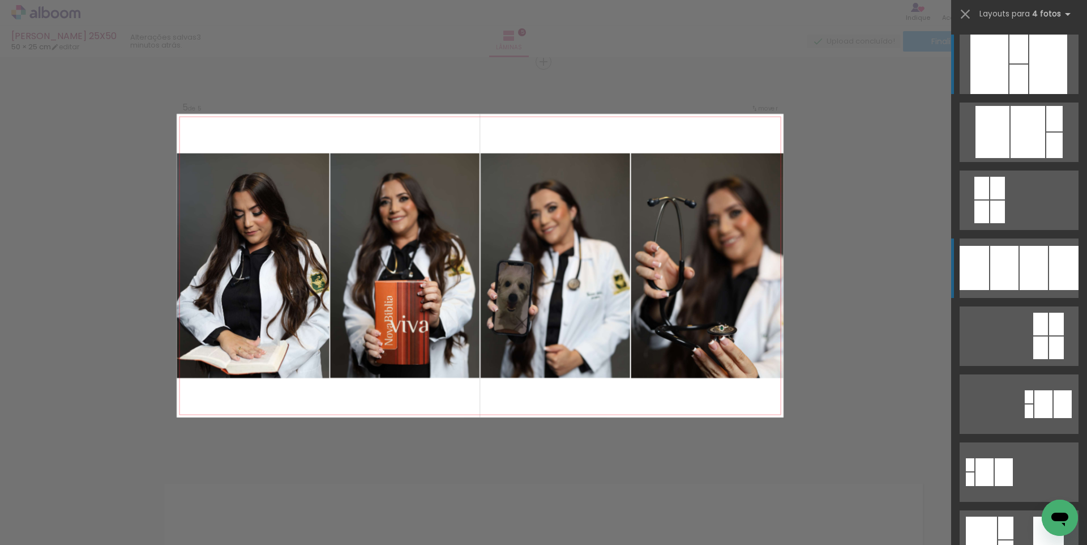
click at [1046, 131] on div at bounding box center [1054, 118] width 16 height 25
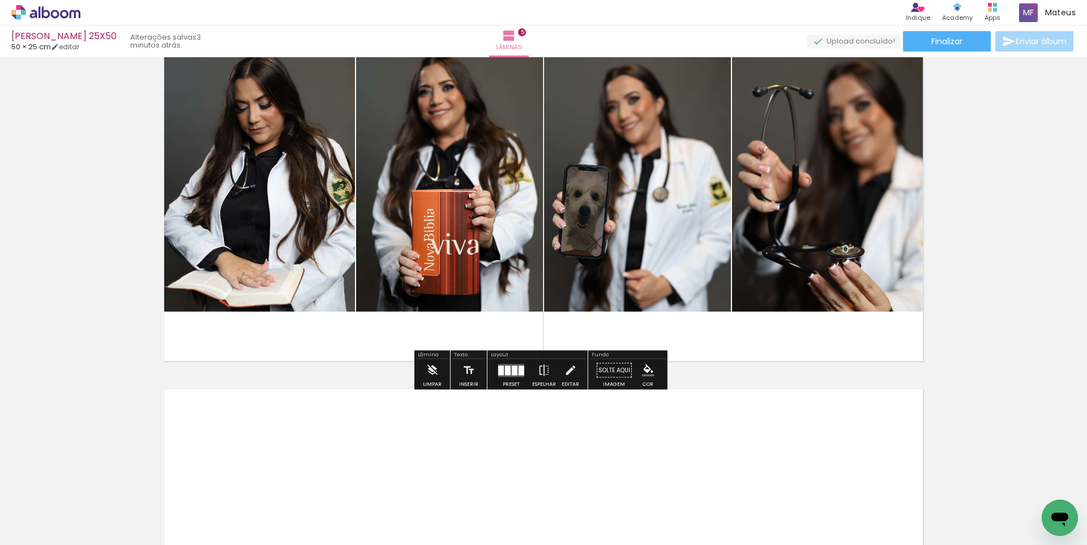
scroll to position [1732, 0]
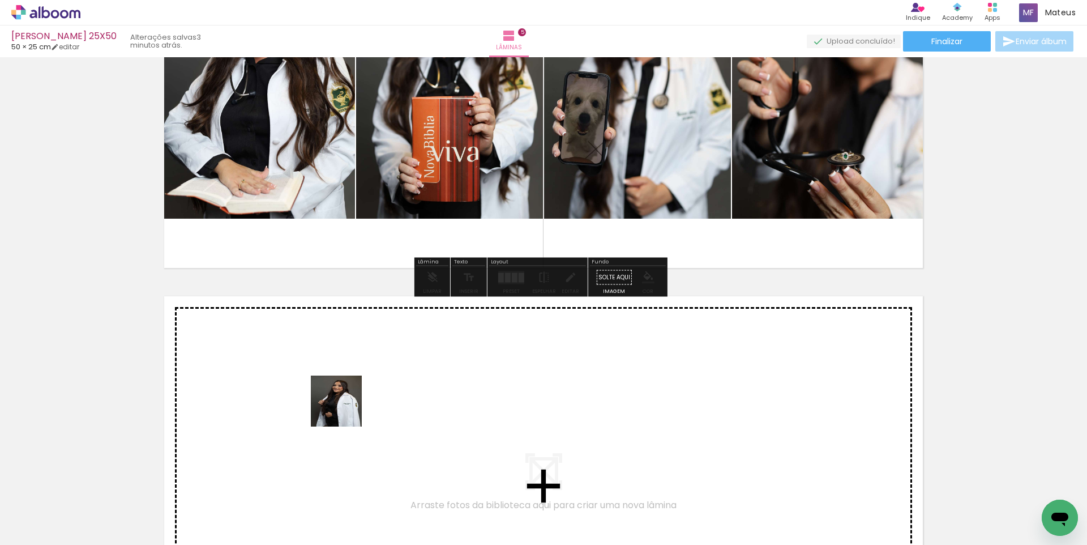
drag, startPoint x: 340, startPoint y: 451, endPoint x: 351, endPoint y: 393, distance: 59.4
click at [351, 393] on quentale-workspace at bounding box center [543, 272] width 1087 height 545
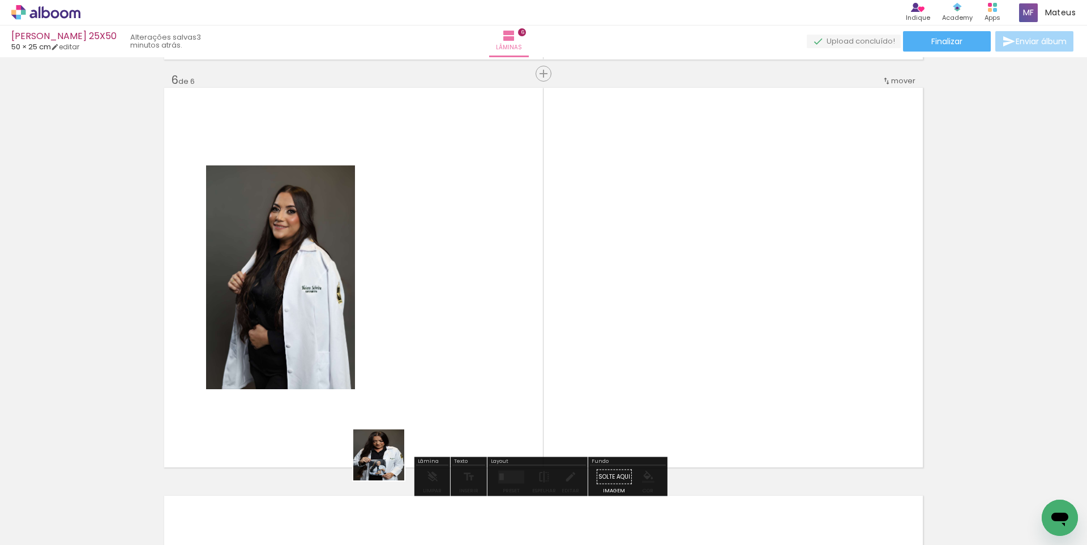
scroll to position [2052, 0]
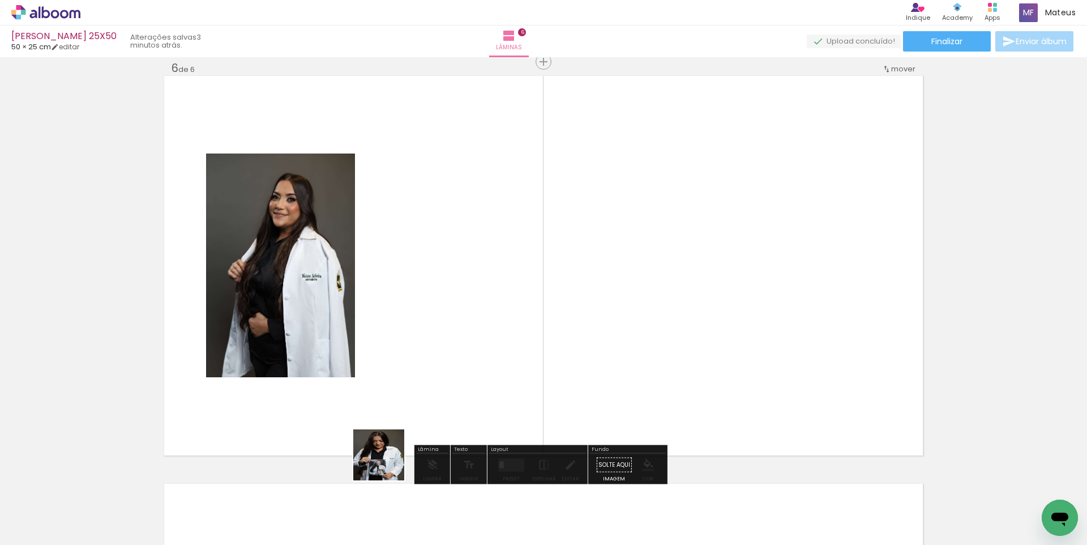
drag, startPoint x: 387, startPoint y: 463, endPoint x: 390, endPoint y: 362, distance: 100.8
click at [390, 362] on quentale-workspace at bounding box center [543, 272] width 1087 height 545
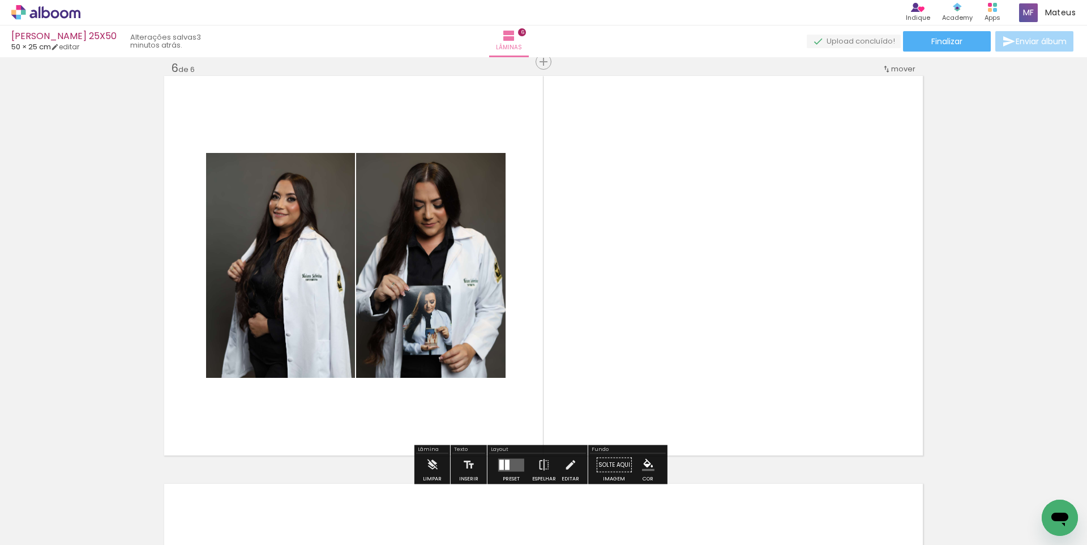
click at [510, 465] on quentale-layouter at bounding box center [511, 464] width 26 height 13
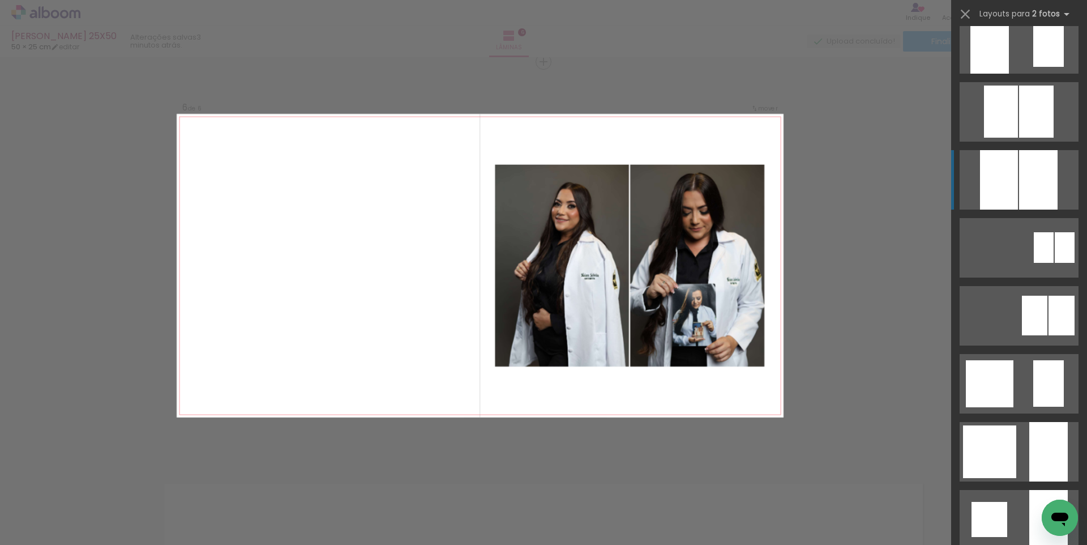
scroll to position [629, 0]
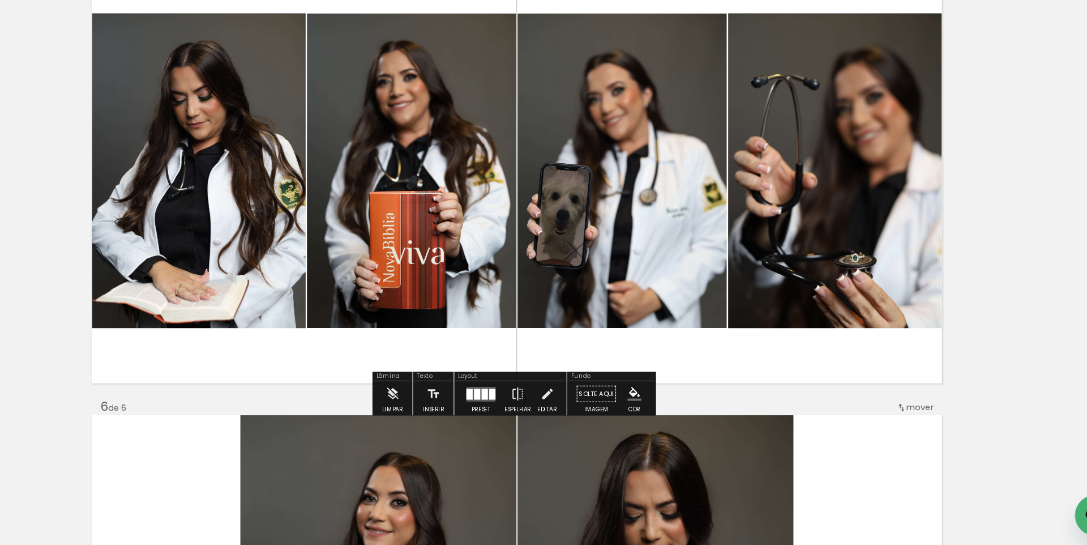
scroll to position [0, 0]
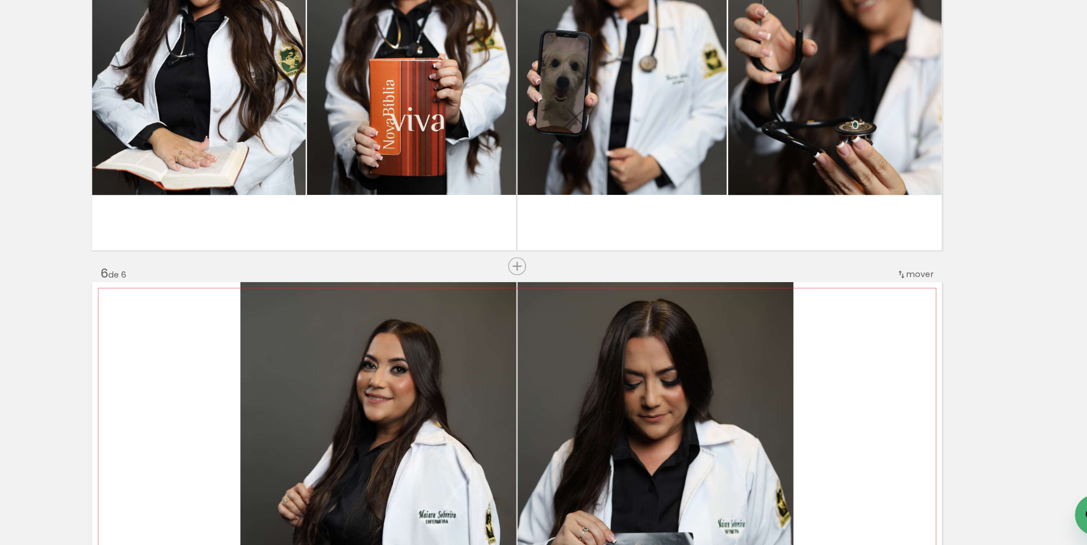
drag, startPoint x: 497, startPoint y: 214, endPoint x: 586, endPoint y: 387, distance: 194.4
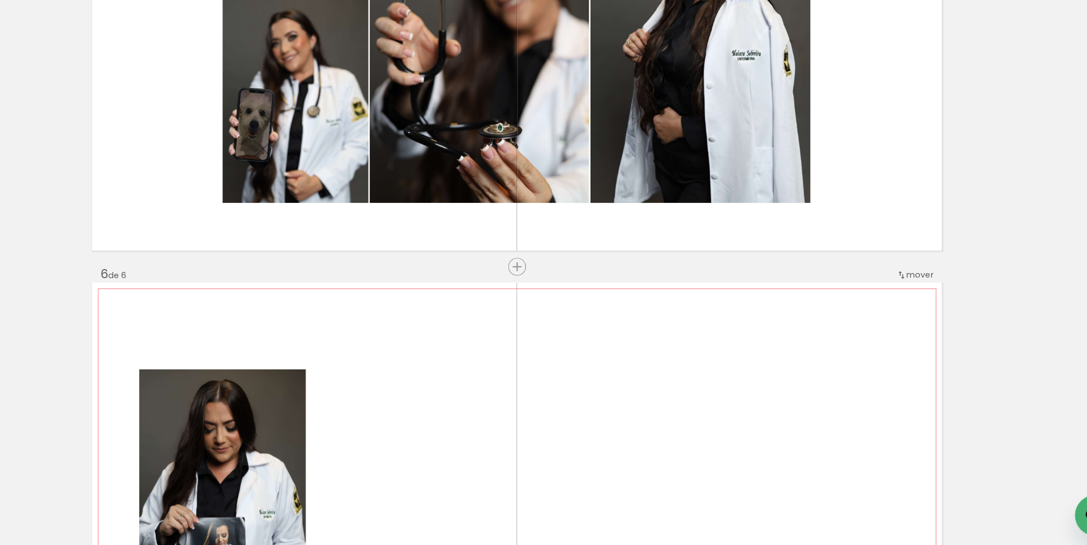
drag, startPoint x: 586, startPoint y: 385, endPoint x: 581, endPoint y: 285, distance: 99.8
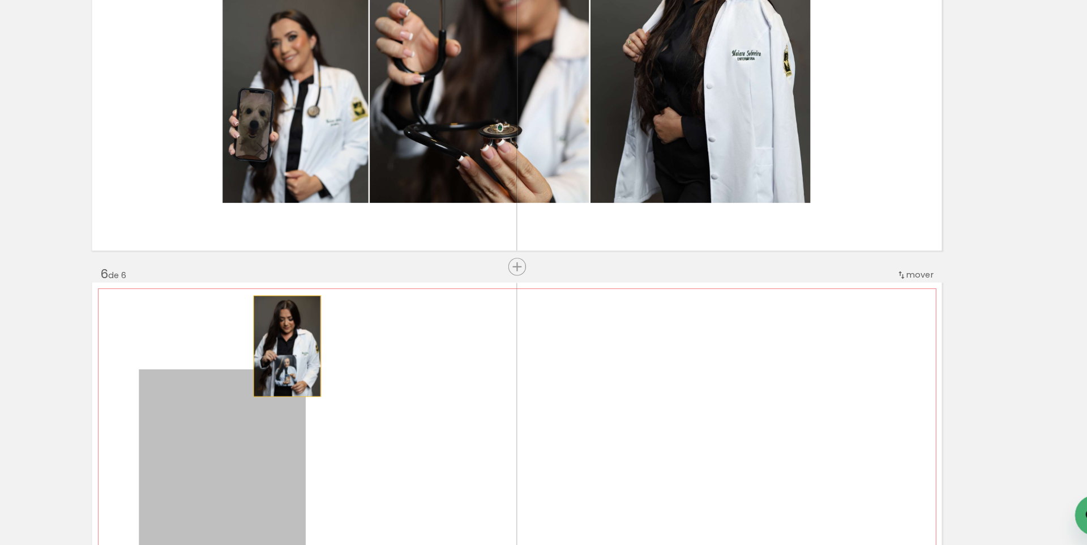
drag, startPoint x: 314, startPoint y: 419, endPoint x: 399, endPoint y: 196, distance: 239.2
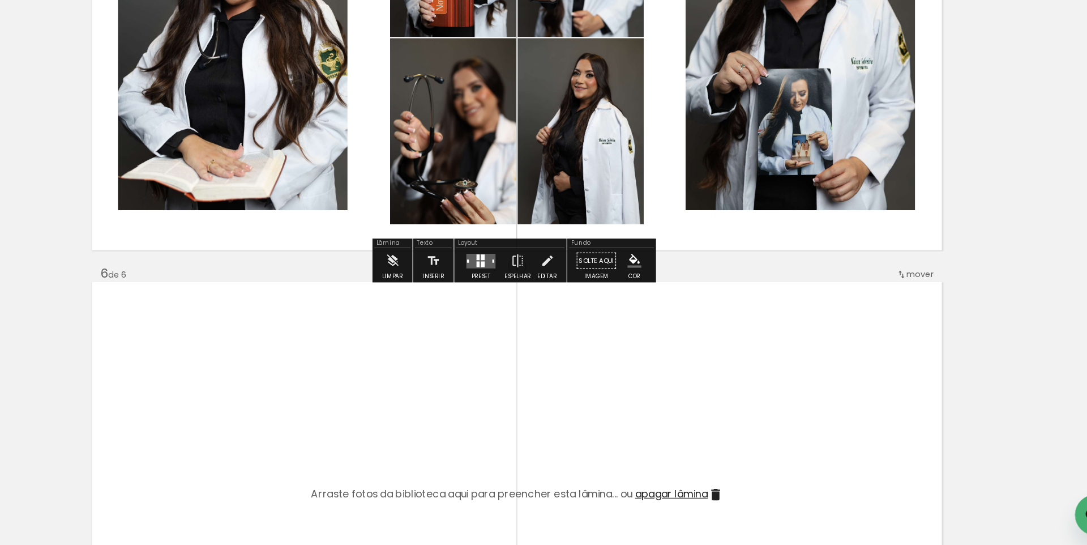
click at [511, 292] on div at bounding box center [512, 293] width 3 height 5
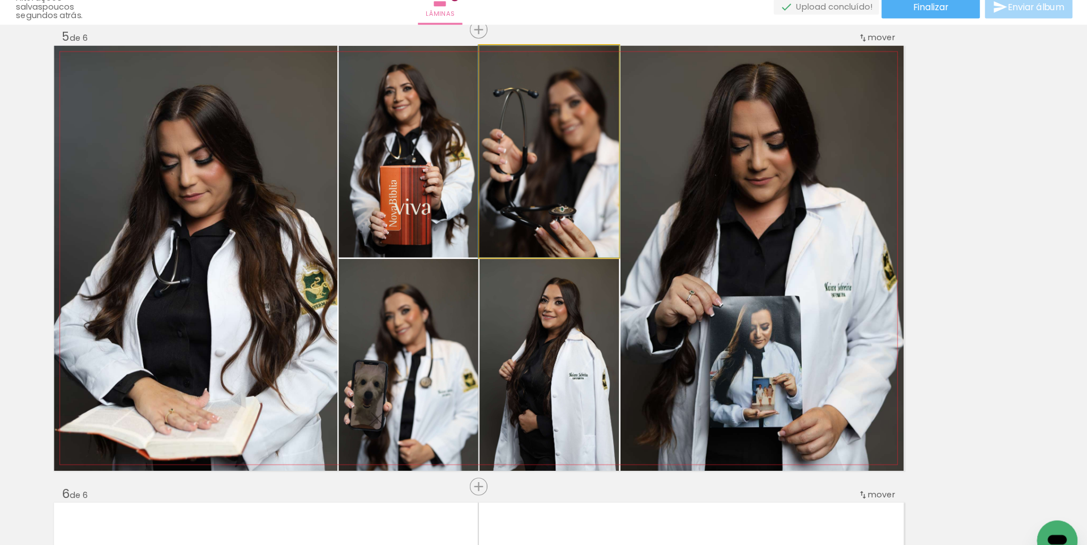
click at [577, 213] on quentale-photo at bounding box center [606, 170] width 125 height 189
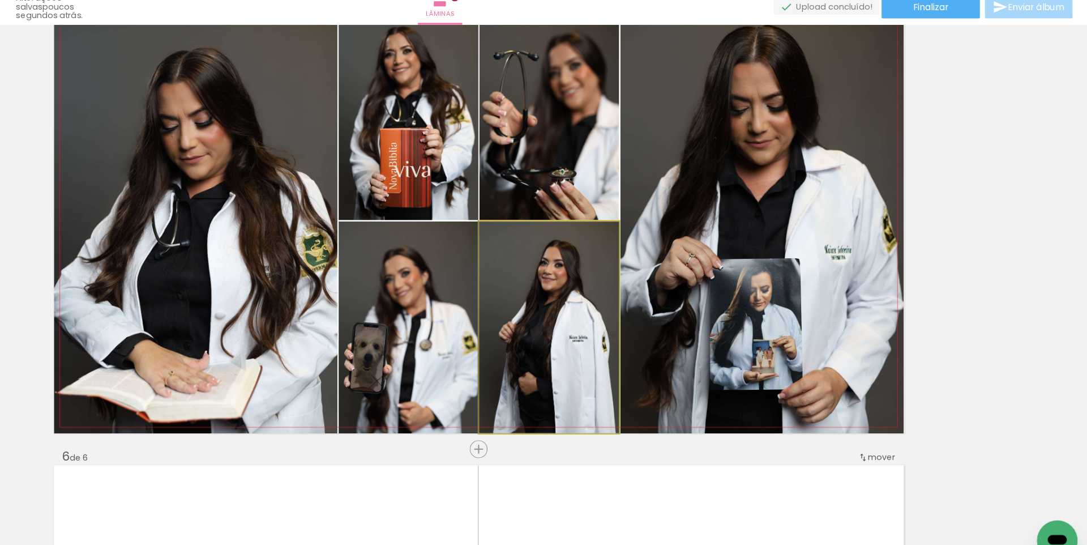
click at [622, 290] on quentale-photo at bounding box center [606, 327] width 125 height 189
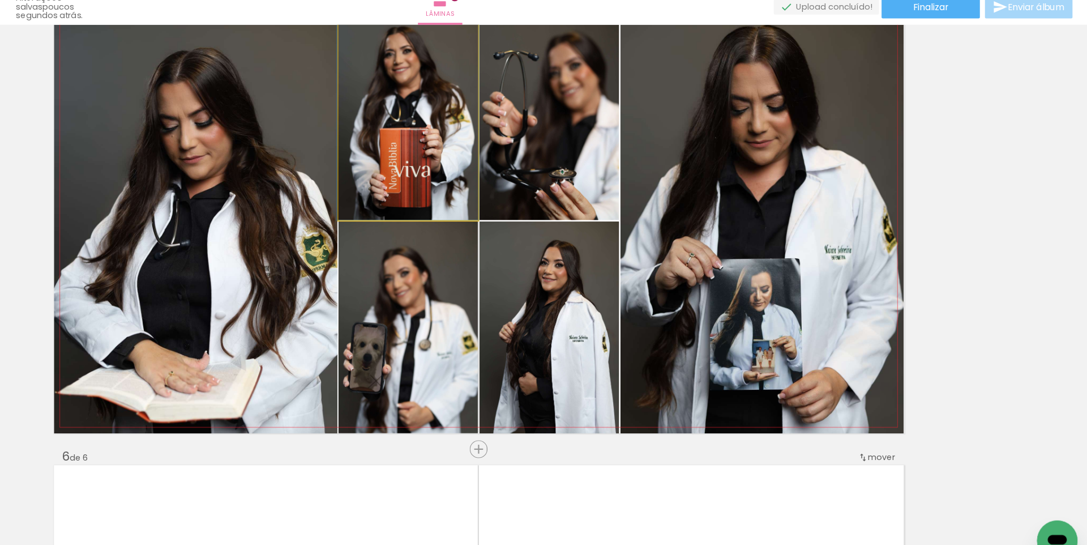
click at [490, 192] on quentale-photo at bounding box center [480, 136] width 125 height 189
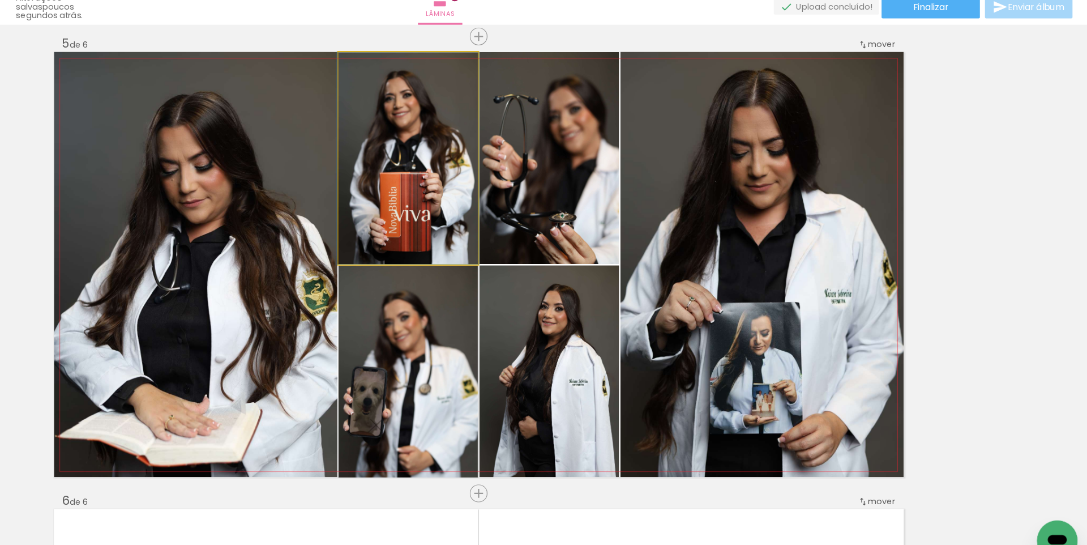
click at [495, 172] on quentale-photo at bounding box center [480, 176] width 125 height 189
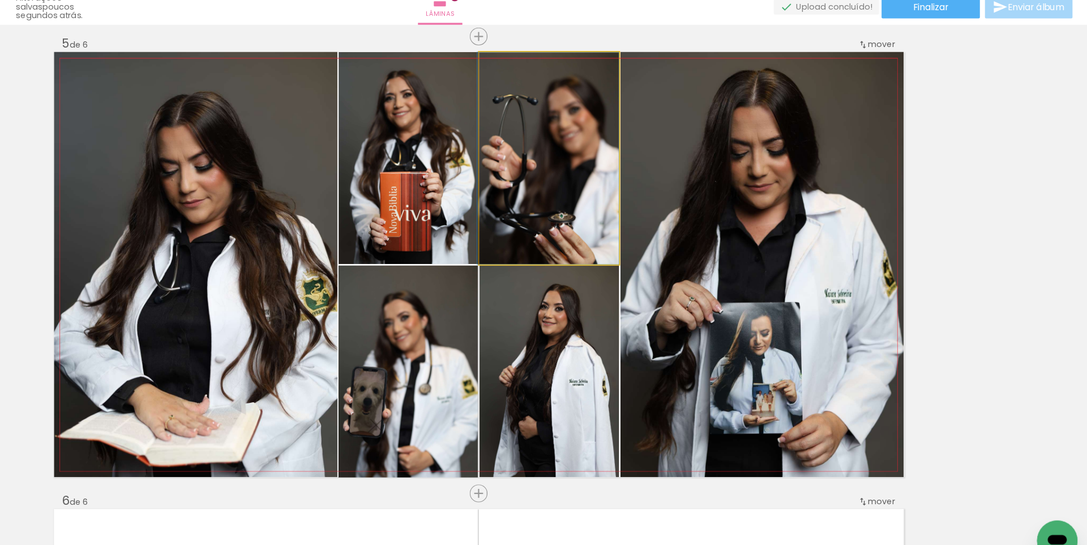
click at [633, 233] on quentale-photo at bounding box center [606, 176] width 125 height 189
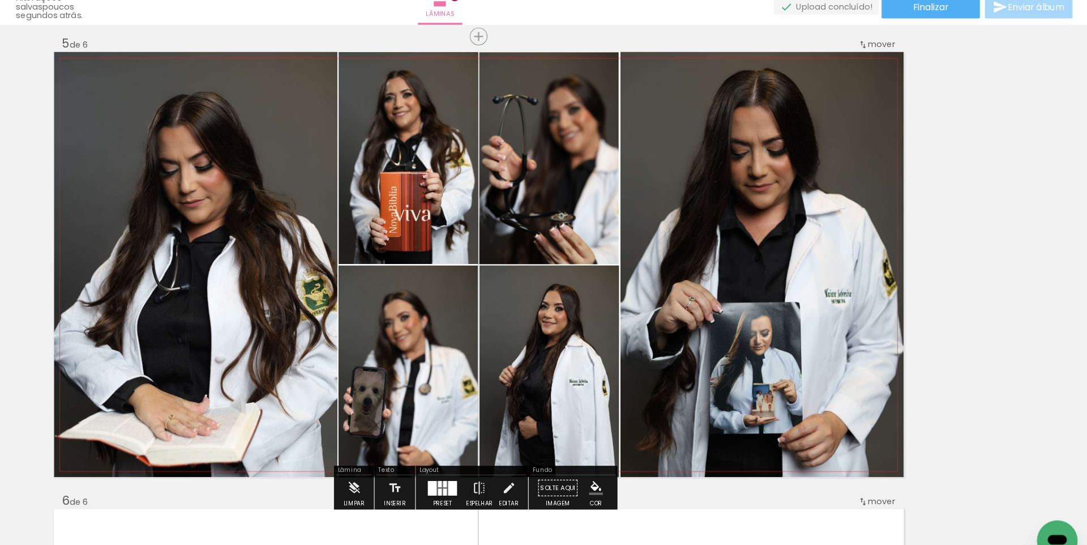
click at [795, 284] on quentale-photo at bounding box center [796, 271] width 253 height 379
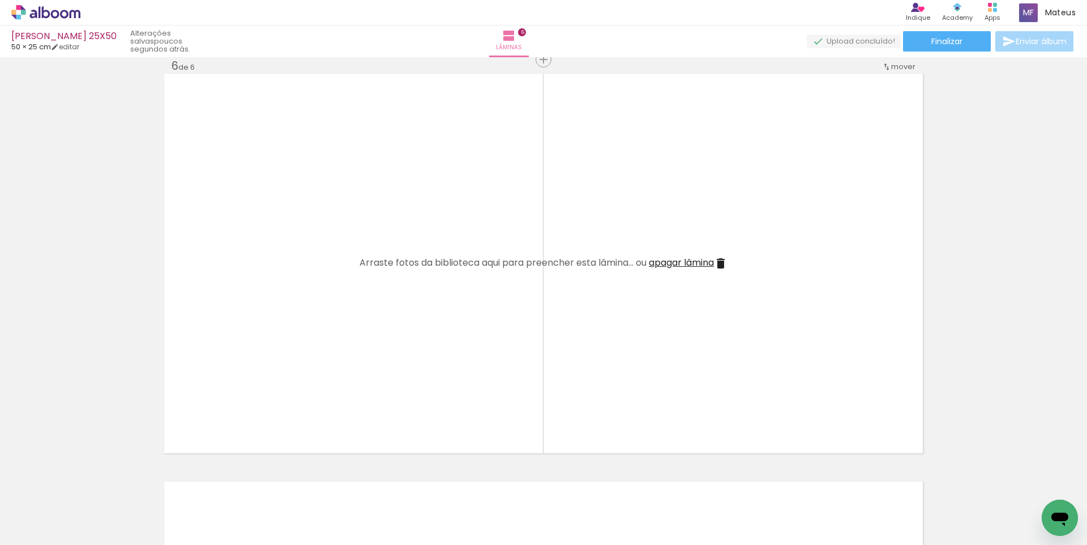
drag, startPoint x: 463, startPoint y: 477, endPoint x: 482, endPoint y: 488, distance: 21.8
click at [477, 358] on quentale-workspace at bounding box center [543, 272] width 1087 height 545
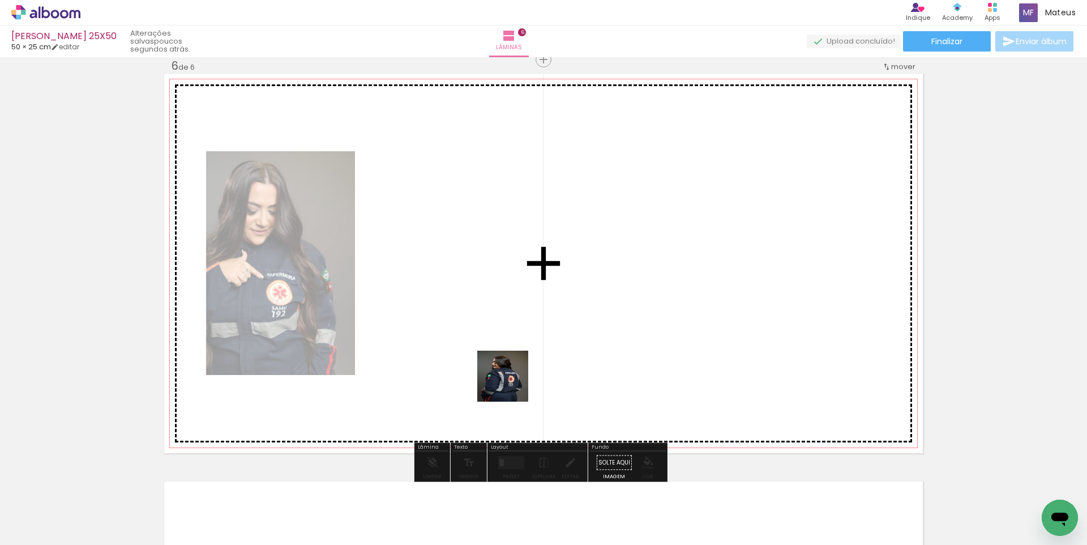
drag, startPoint x: 499, startPoint y: 482, endPoint x: 514, endPoint y: 322, distance: 160.9
click at [516, 328] on quentale-workspace at bounding box center [543, 272] width 1087 height 545
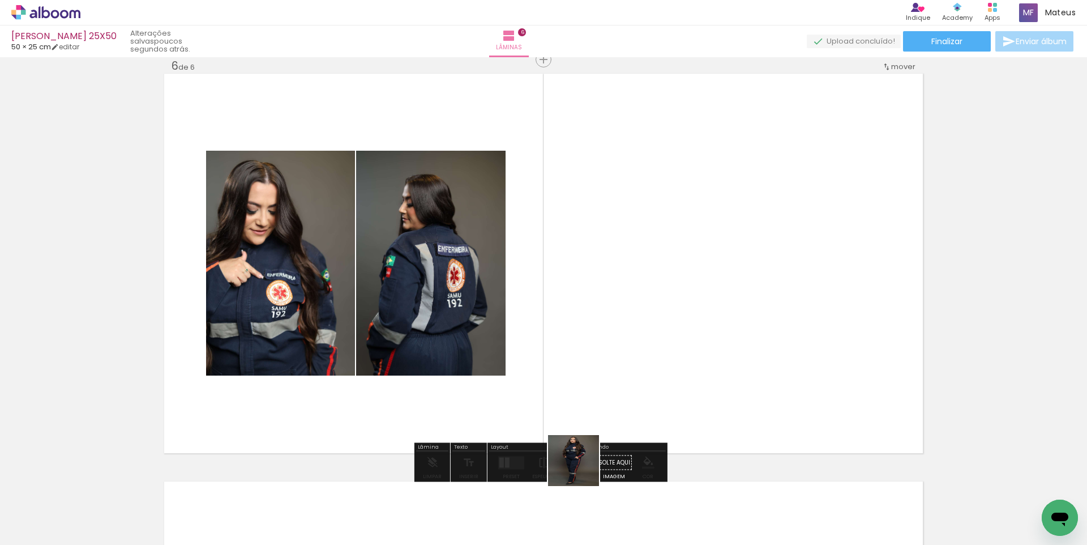
drag, startPoint x: 576, startPoint y: 508, endPoint x: 580, endPoint y: 341, distance: 167.1
click at [580, 363] on quentale-workspace at bounding box center [543, 272] width 1087 height 545
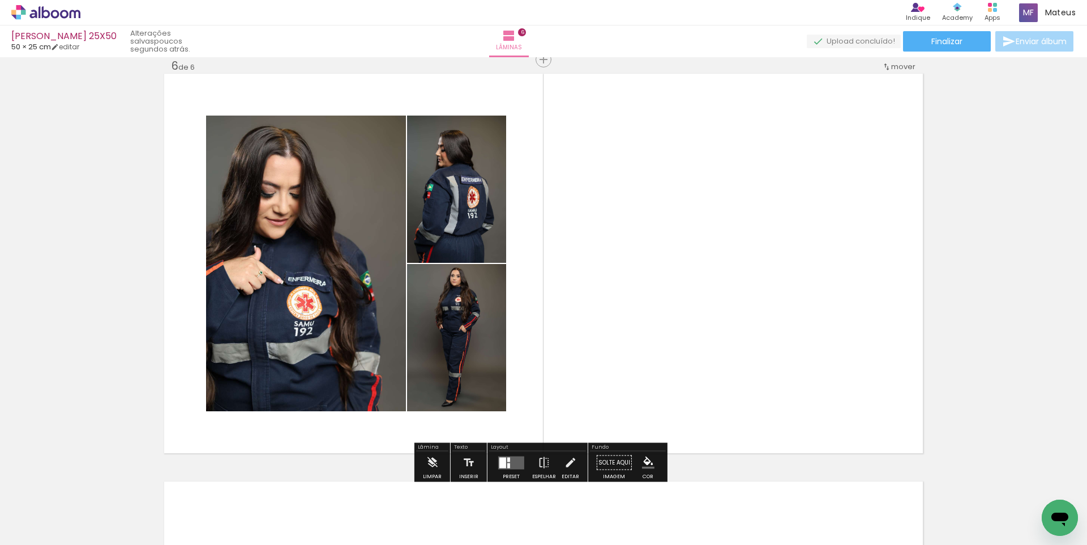
click at [522, 462] on div at bounding box center [511, 462] width 31 height 23
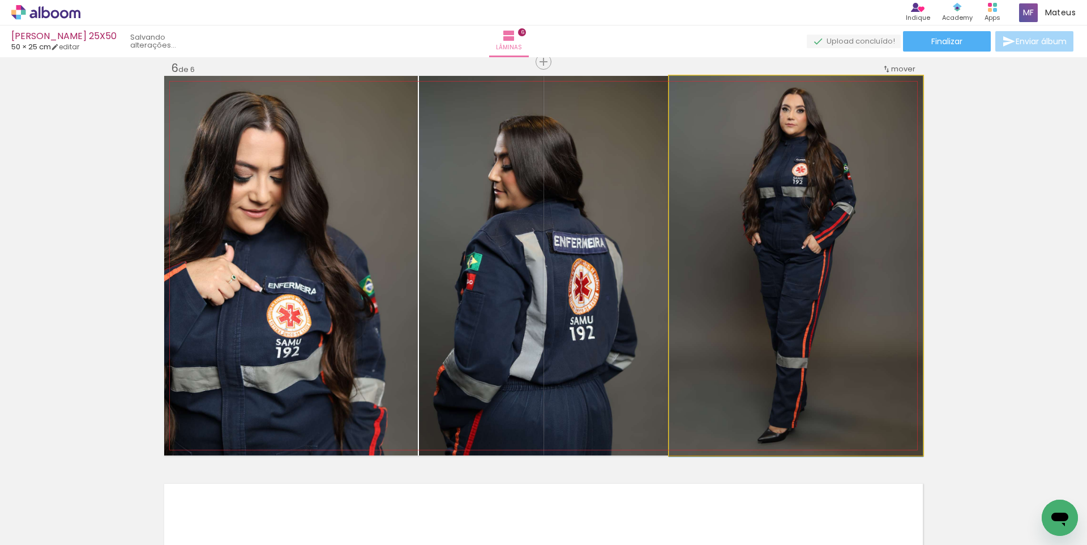
drag, startPoint x: 768, startPoint y: 229, endPoint x: 528, endPoint y: 232, distance: 240.0
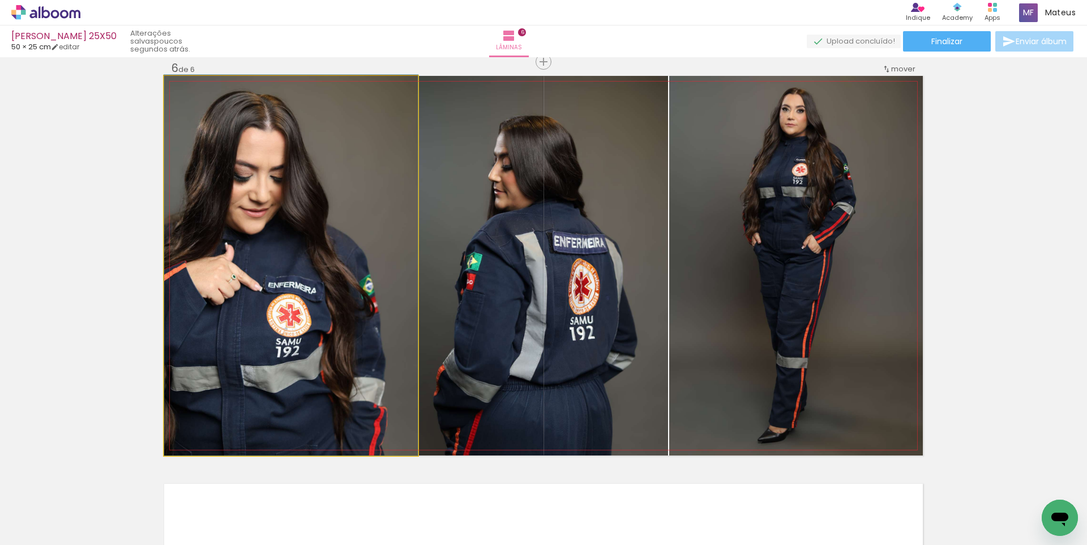
drag, startPoint x: 324, startPoint y: 242, endPoint x: 362, endPoint y: 232, distance: 39.1
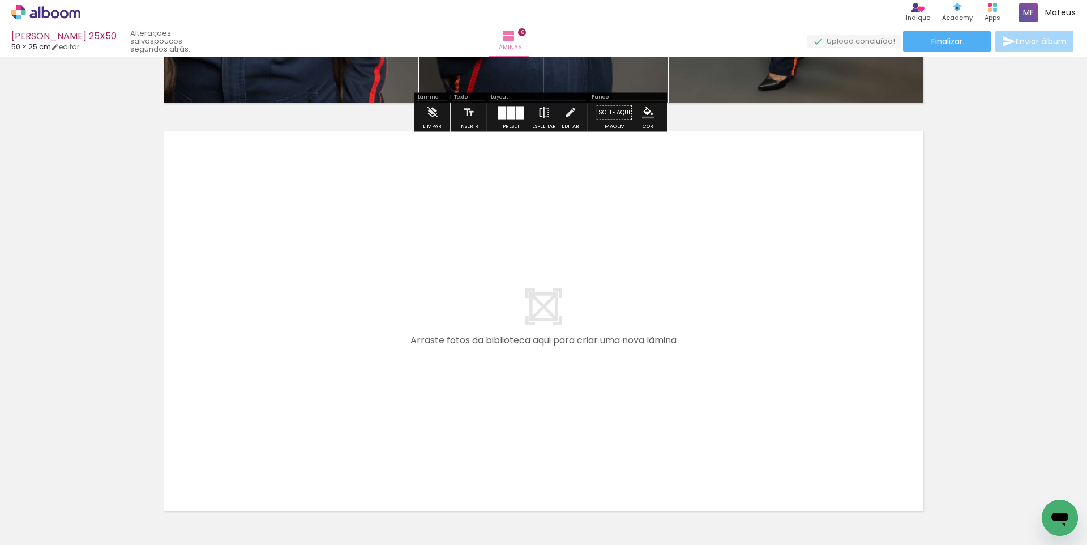
scroll to position [0, 2459]
drag, startPoint x: 635, startPoint y: 439, endPoint x: 623, endPoint y: 374, distance: 65.6
click at [623, 374] on quentale-workspace at bounding box center [543, 272] width 1087 height 545
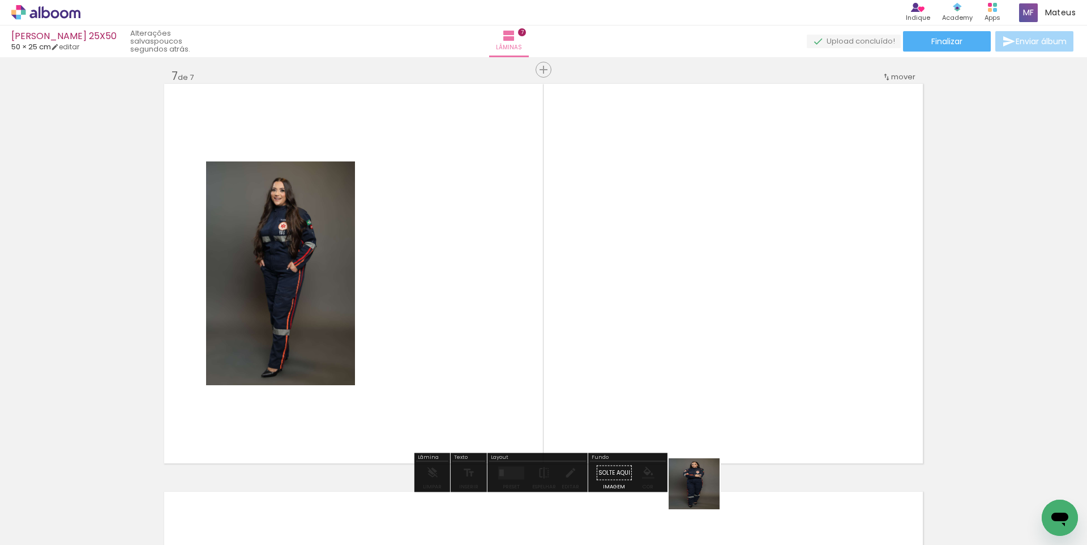
drag, startPoint x: 703, startPoint y: 492, endPoint x: 756, endPoint y: 475, distance: 55.9
click at [697, 373] on quentale-workspace at bounding box center [543, 272] width 1087 height 545
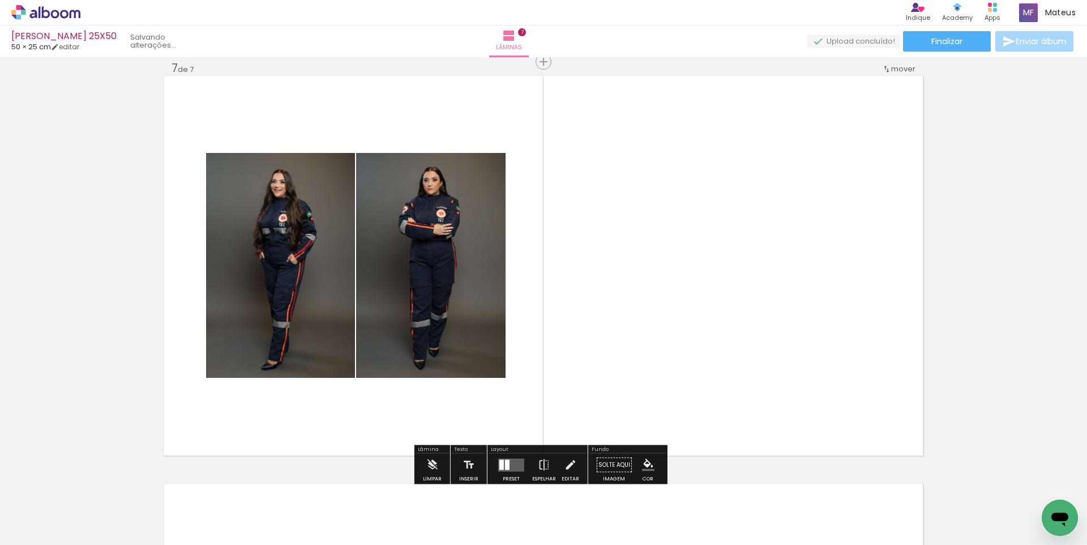
scroll to position [2460, 0]
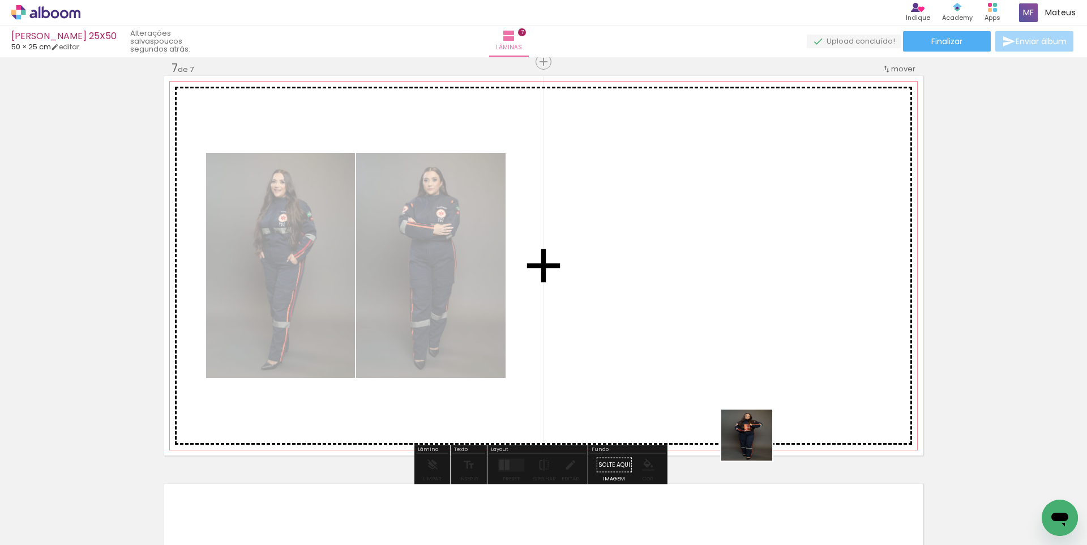
drag, startPoint x: 765, startPoint y: 494, endPoint x: 650, endPoint y: 306, distance: 219.8
click at [679, 306] on quentale-workspace at bounding box center [543, 272] width 1087 height 545
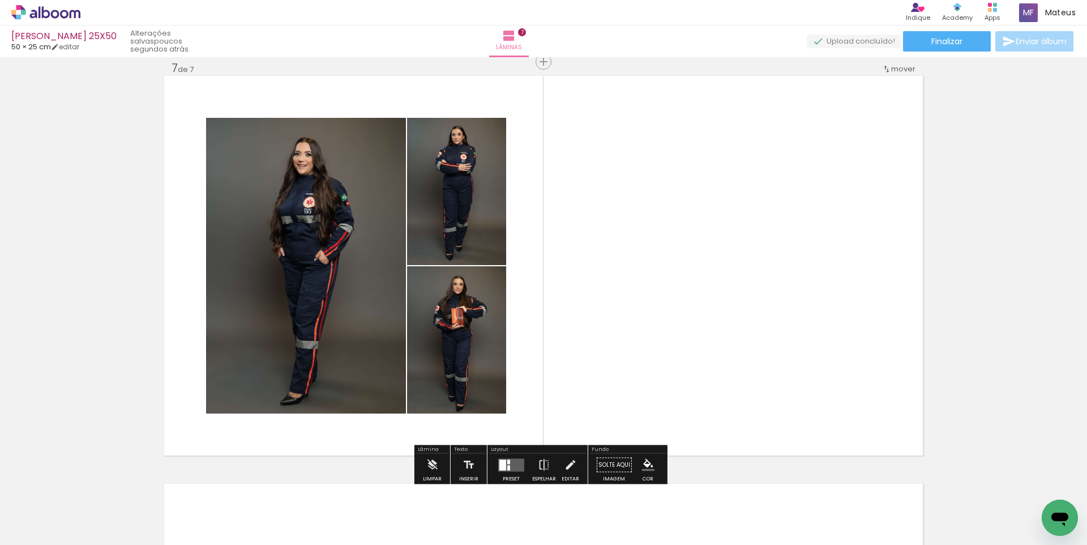
click at [510, 463] on quentale-layouter at bounding box center [511, 464] width 26 height 13
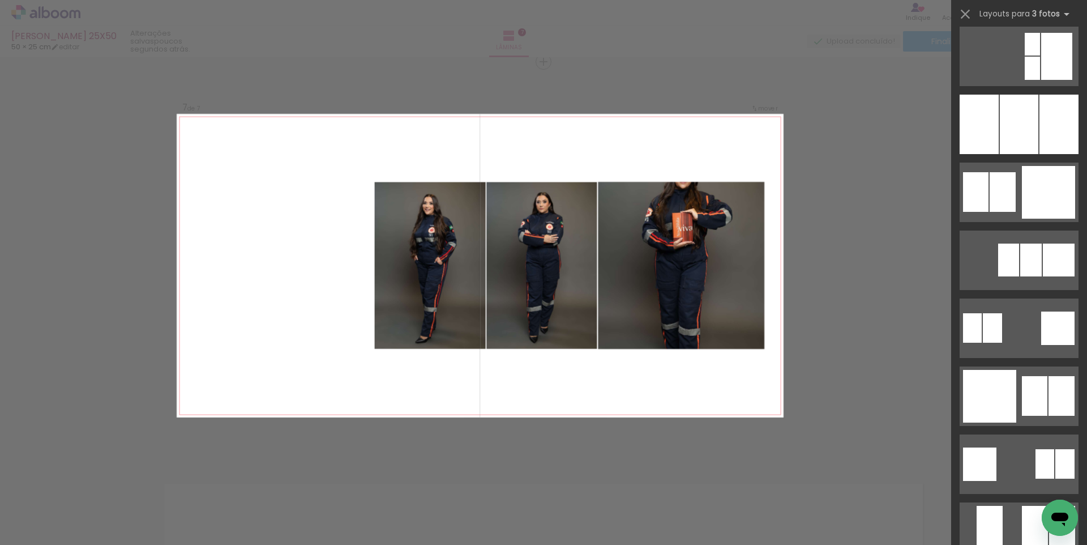
scroll to position [1025, 0]
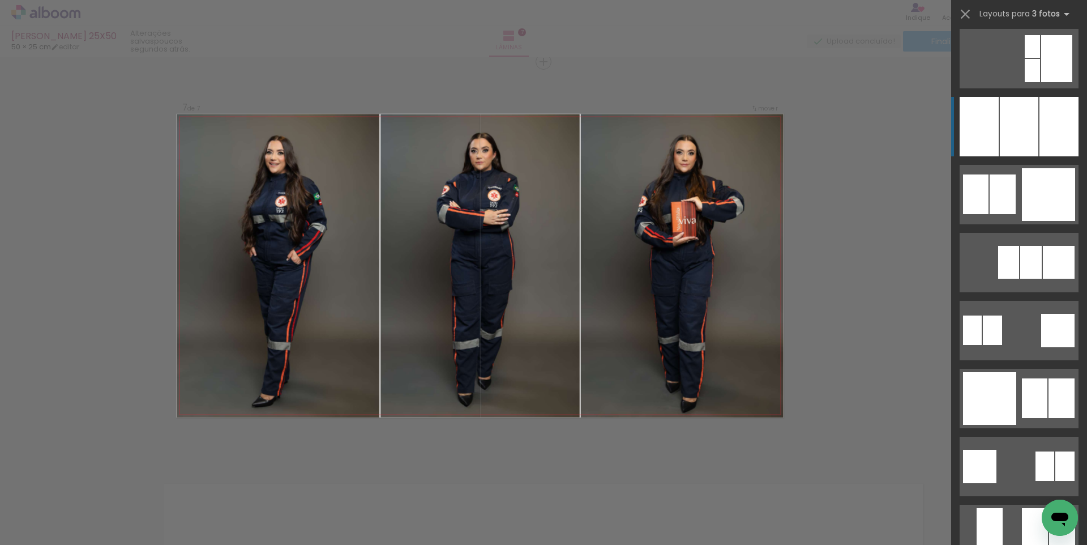
click at [1028, 142] on div at bounding box center [1019, 126] width 38 height 59
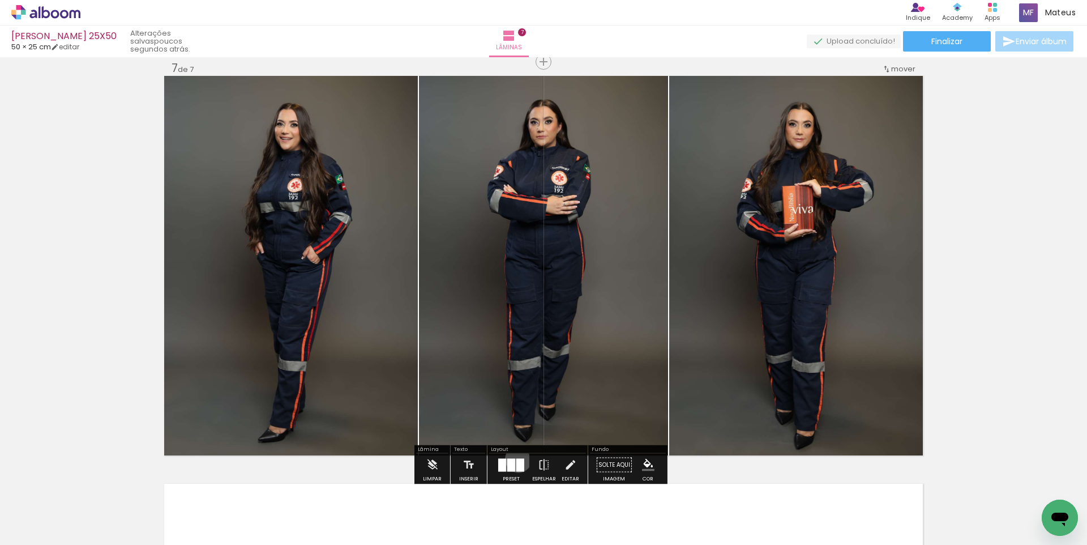
click at [516, 459] on div at bounding box center [520, 464] width 8 height 13
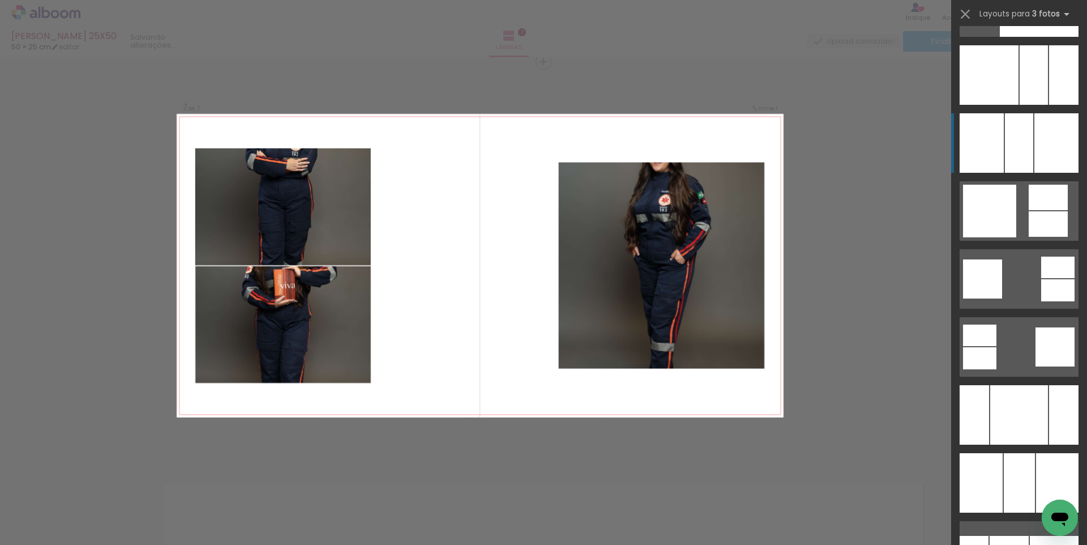
scroll to position [7504, 0]
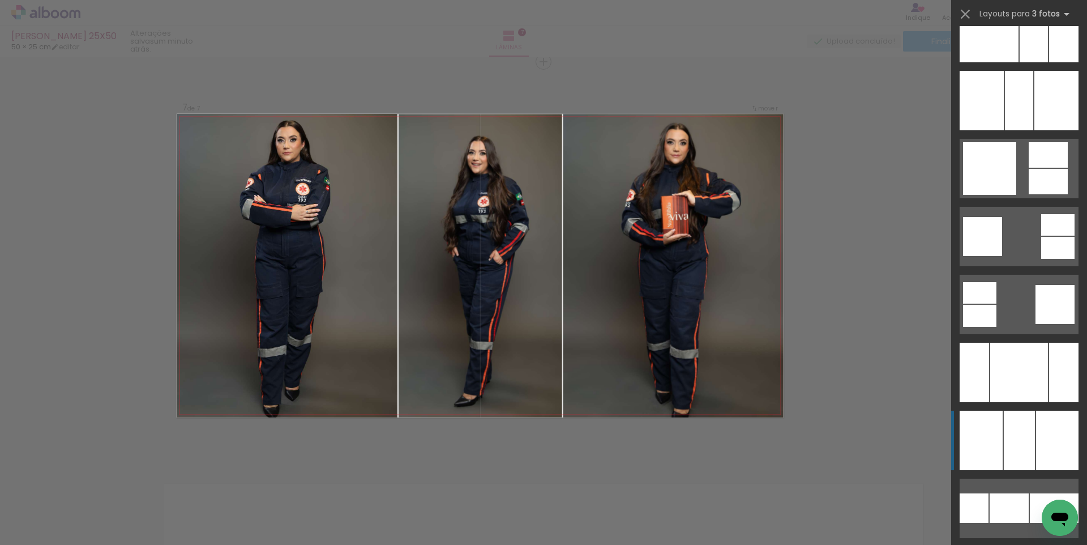
click at [1012, 130] on div at bounding box center [1019, 100] width 28 height 59
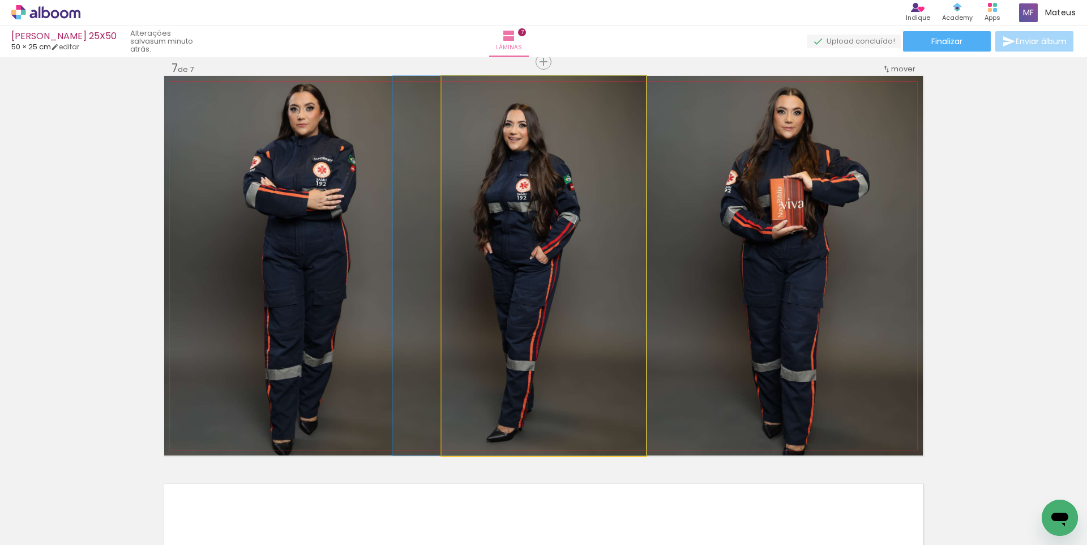
drag, startPoint x: 582, startPoint y: 299, endPoint x: 538, endPoint y: 298, distance: 44.2
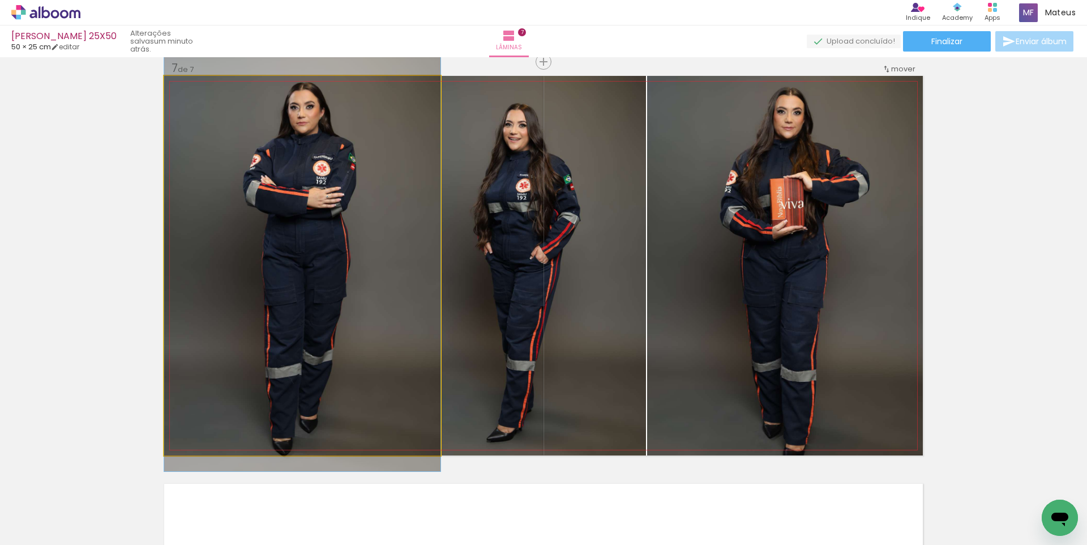
drag, startPoint x: 329, startPoint y: 293, endPoint x: 299, endPoint y: 292, distance: 30.1
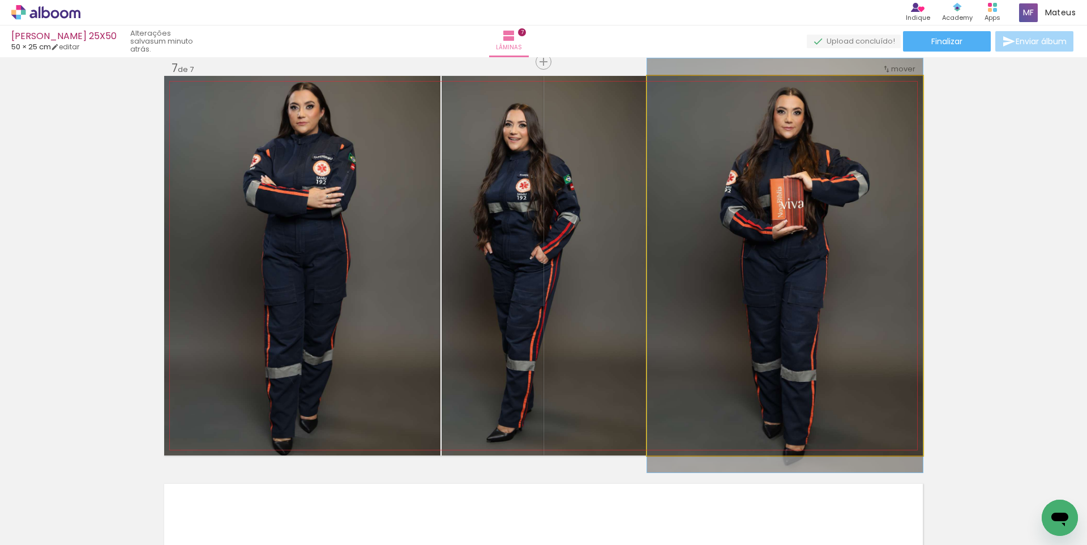
click at [756, 356] on quentale-photo at bounding box center [785, 265] width 276 height 379
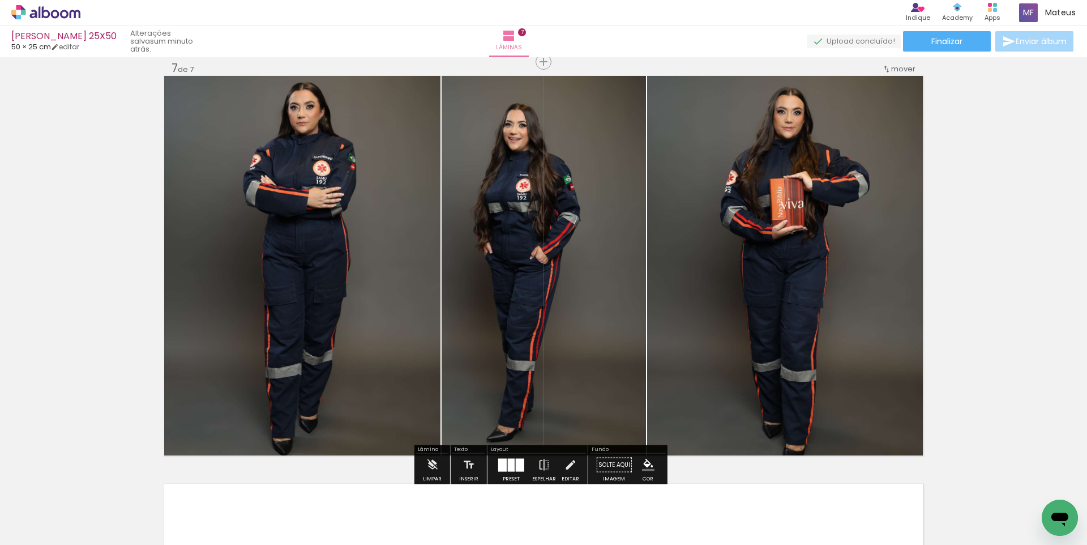
drag, startPoint x: 508, startPoint y: 465, endPoint x: 602, endPoint y: 453, distance: 94.6
click at [509, 464] on div at bounding box center [511, 464] width 7 height 13
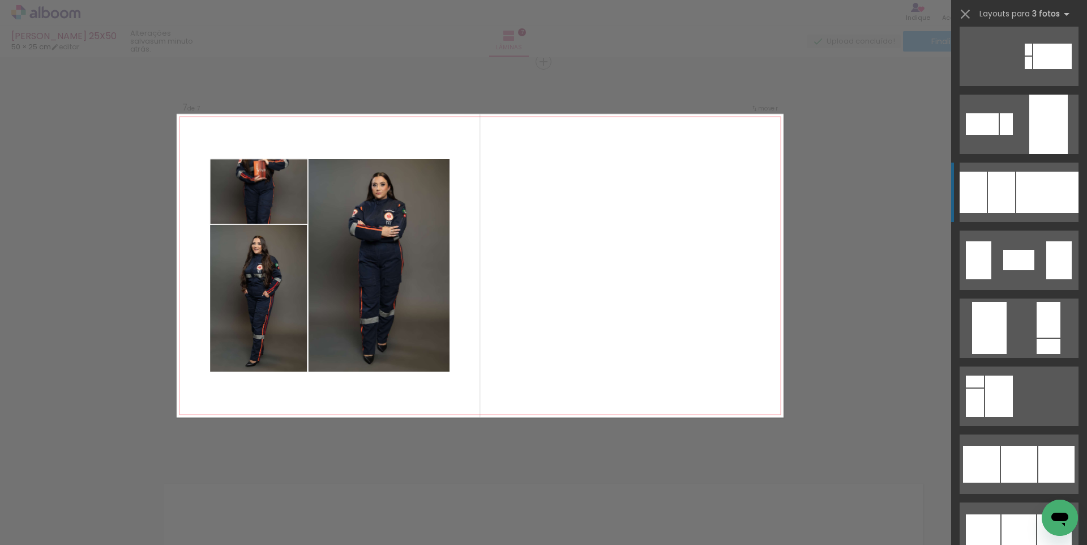
scroll to position [3640, 0]
